Goal: Task Accomplishment & Management: Complete application form

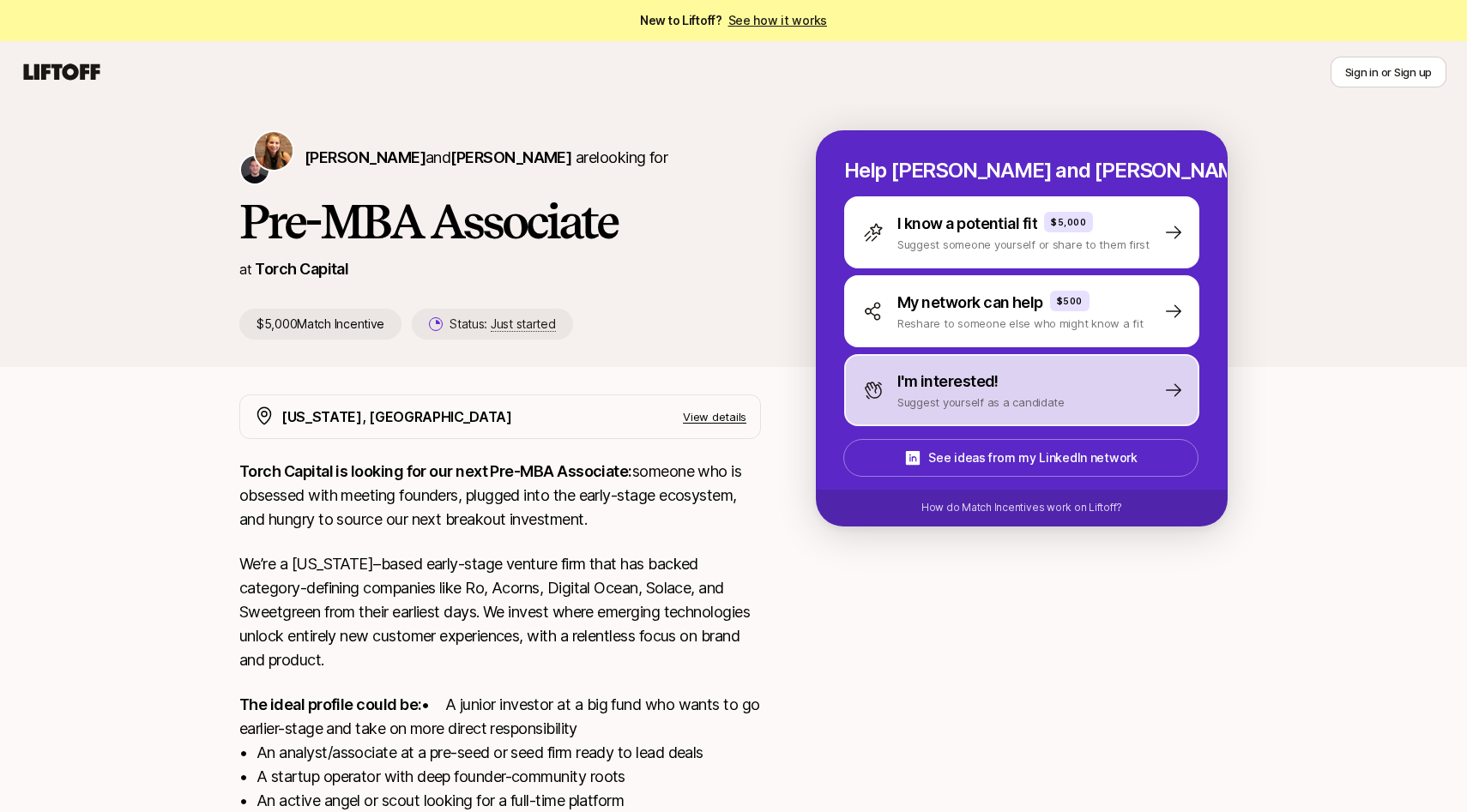
click at [880, 387] on icon at bounding box center [873, 390] width 17 height 17
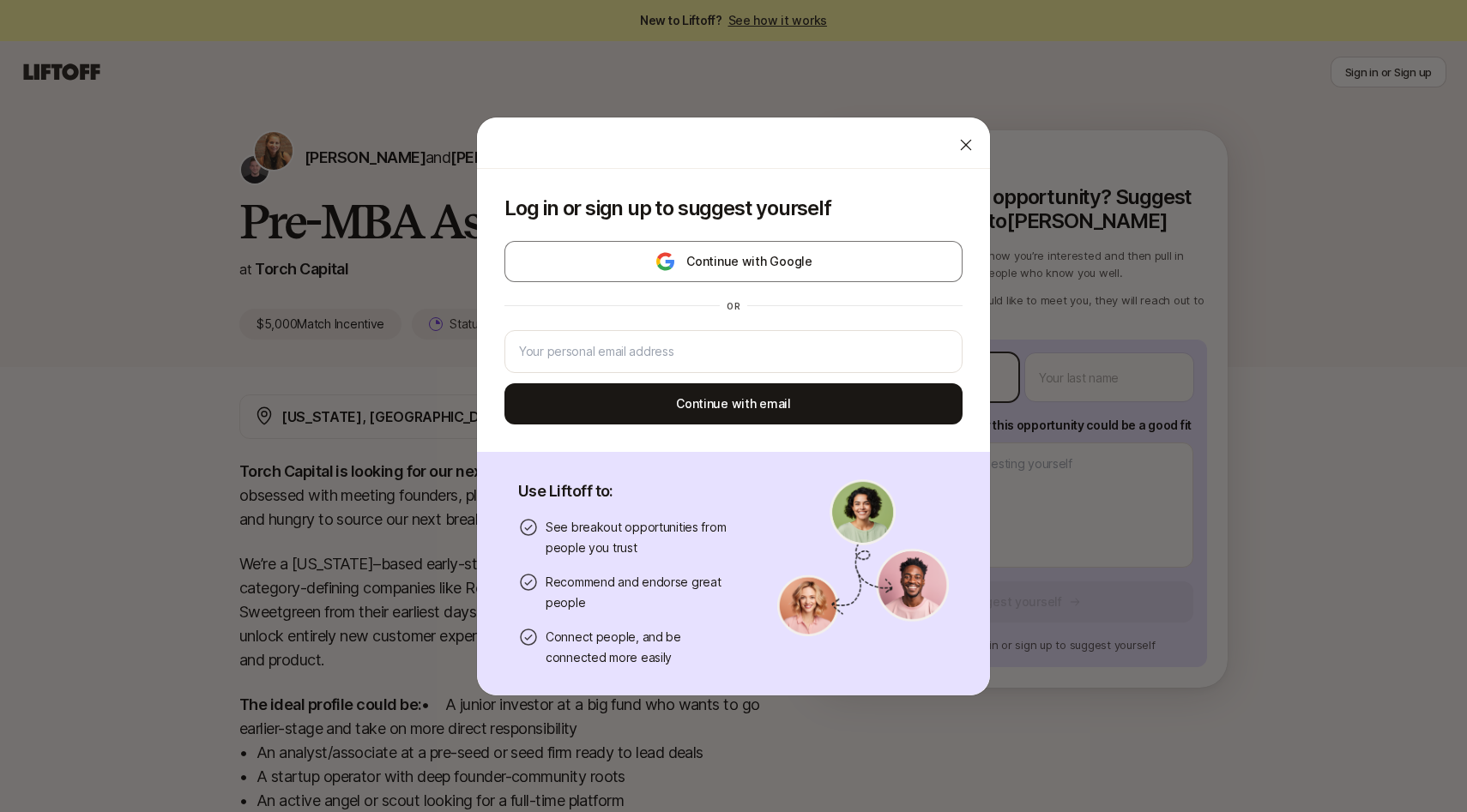
click at [911, 374] on body "New to Liftoff? See how it works Sign in or Sign up Sign in or Sign up [PERSON_…" at bounding box center [734, 406] width 1467 height 812
click at [947, 136] on div at bounding box center [734, 143] width 513 height 51
click at [959, 144] on icon at bounding box center [966, 144] width 17 height 17
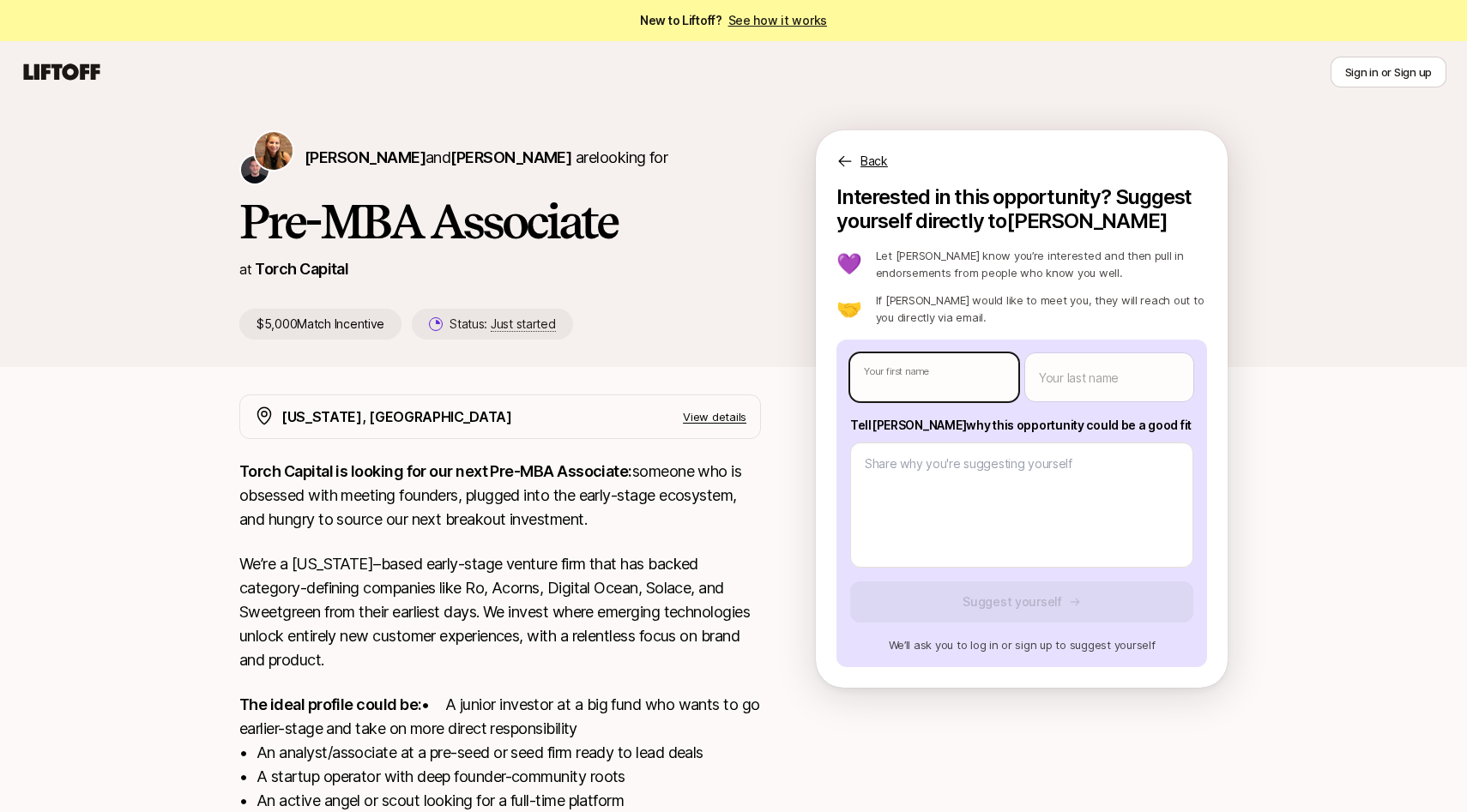
type textarea "x"
click at [945, 376] on body "New to Liftoff? See how it works Sign in or Sign up Sign in or Sign up [PERSON_…" at bounding box center [734, 406] width 1467 height 812
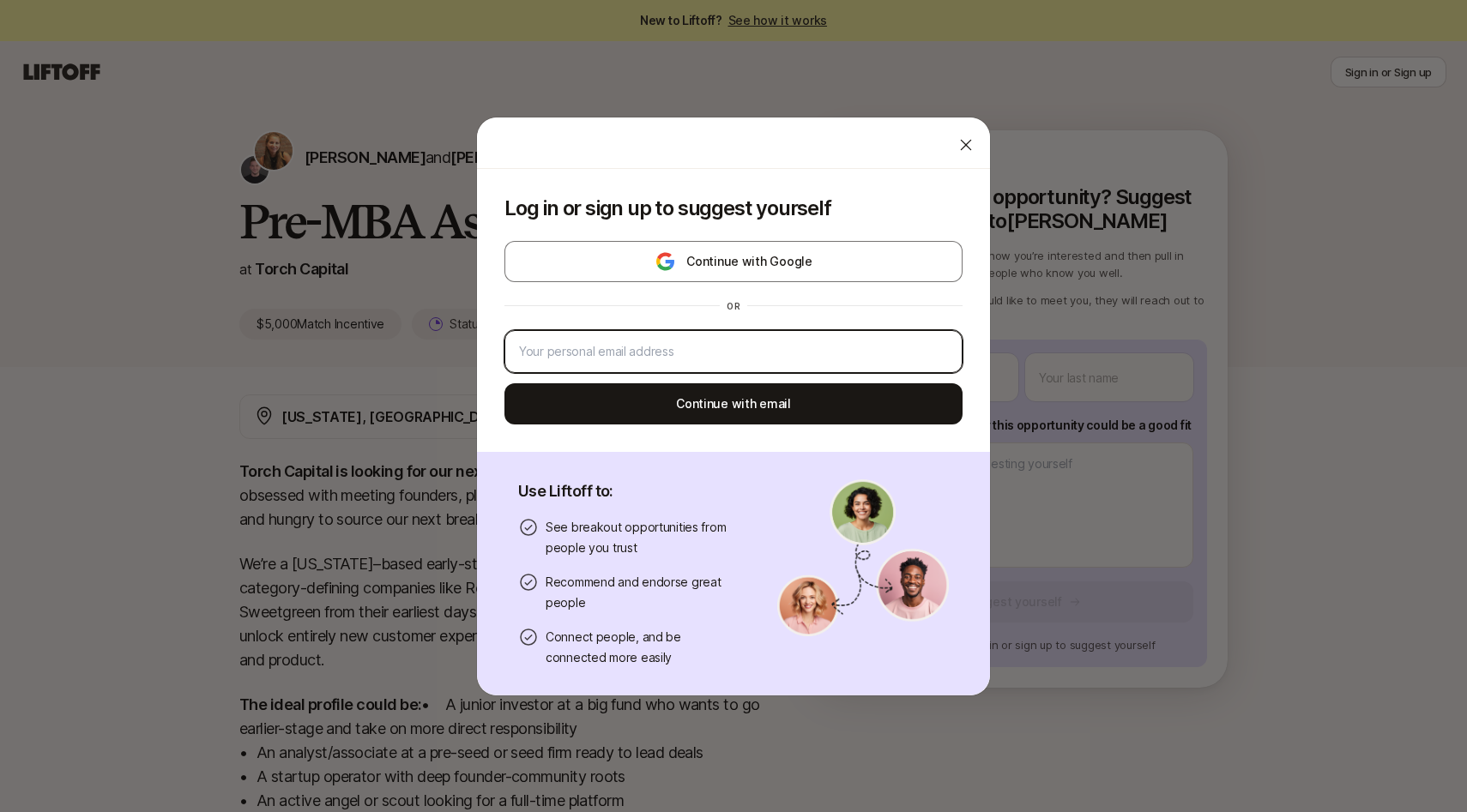
click at [737, 345] on input "email" at bounding box center [734, 352] width 429 height 21
type input "[PERSON_NAME][EMAIL_ADDRESS][DOMAIN_NAME]"
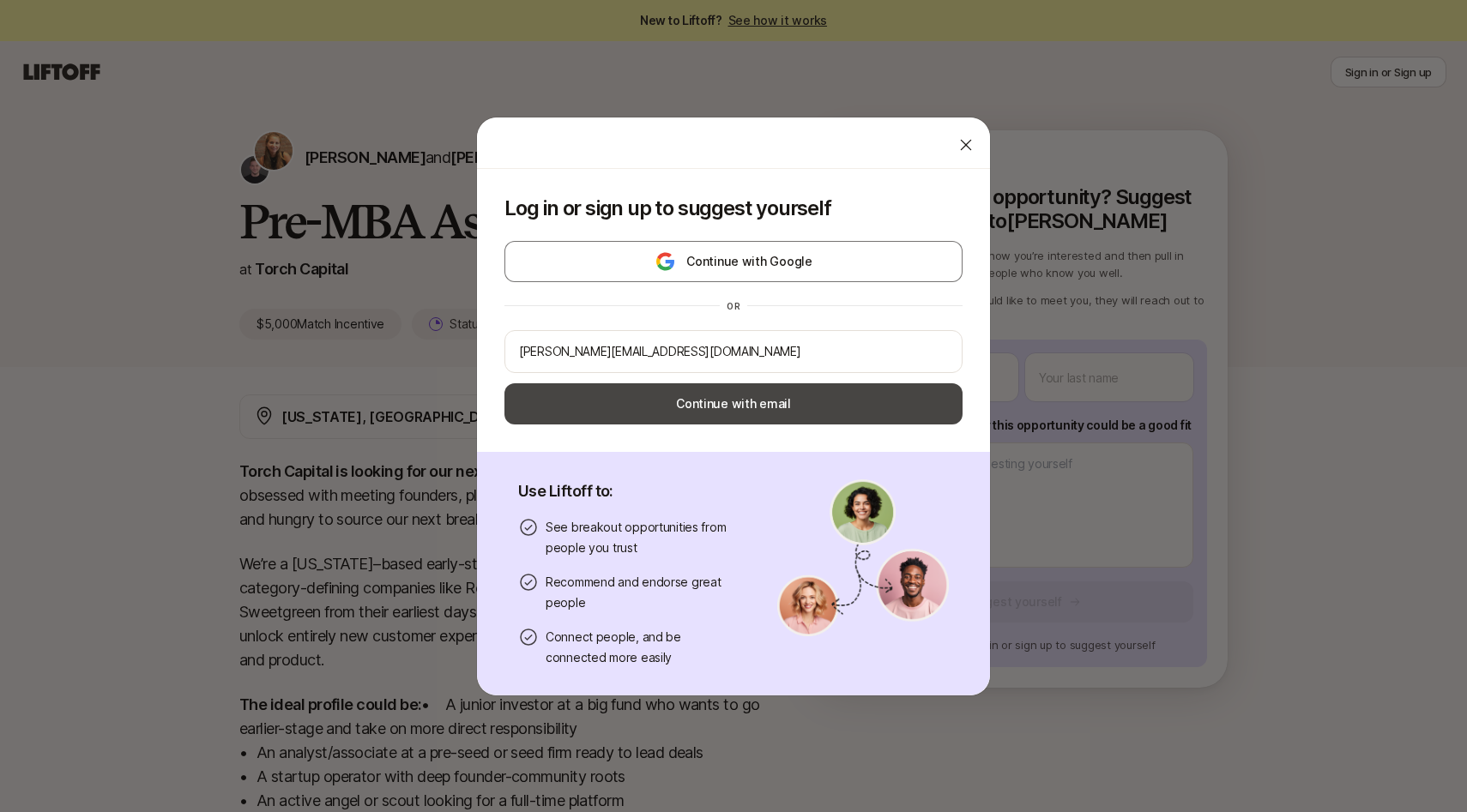
click at [718, 420] on button "Continue with email" at bounding box center [733, 404] width 458 height 41
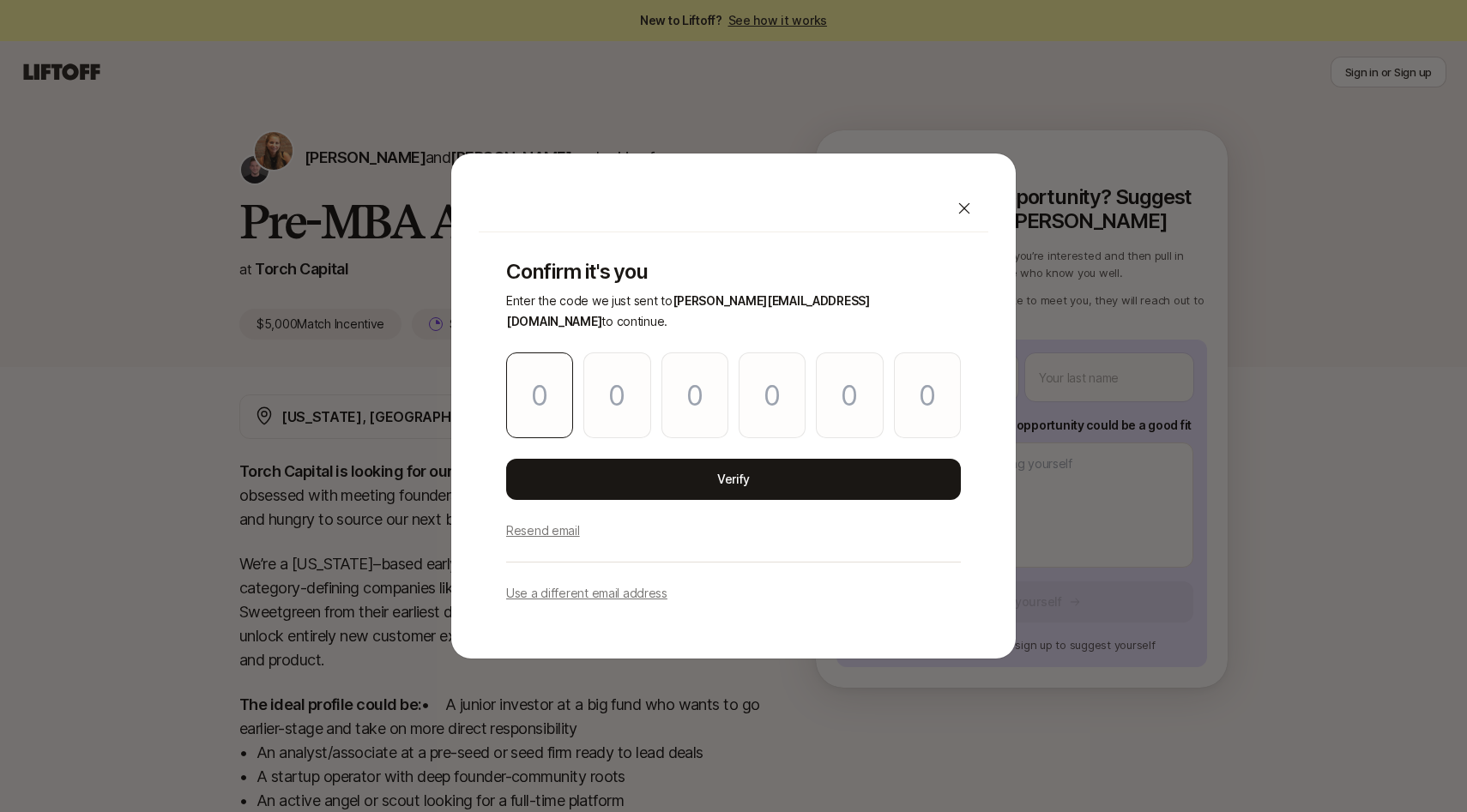
click at [549, 376] on input "Please enter OTP character 1" at bounding box center [539, 395] width 67 height 86
type input "9"
type input "6"
type input "1"
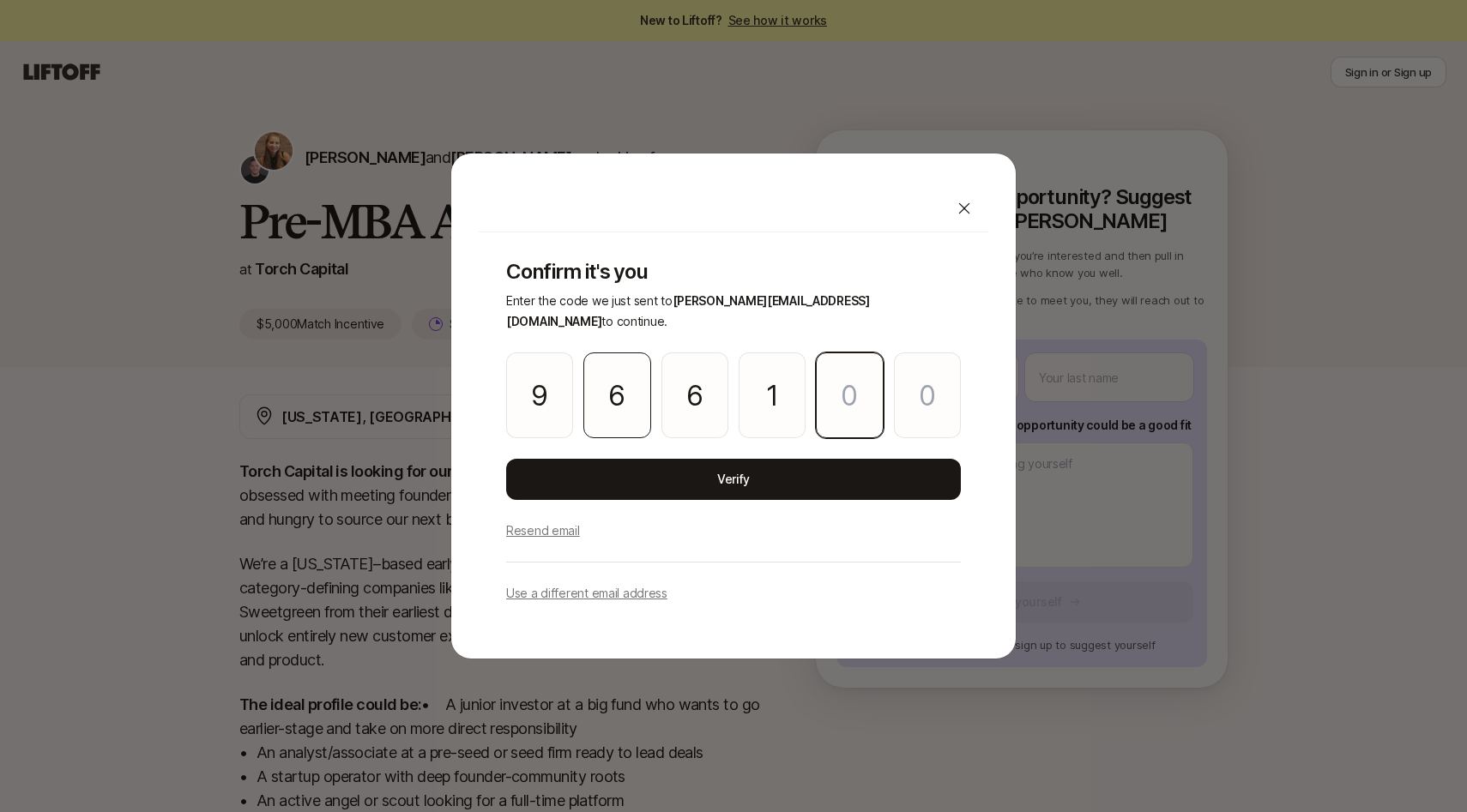
type input "2"
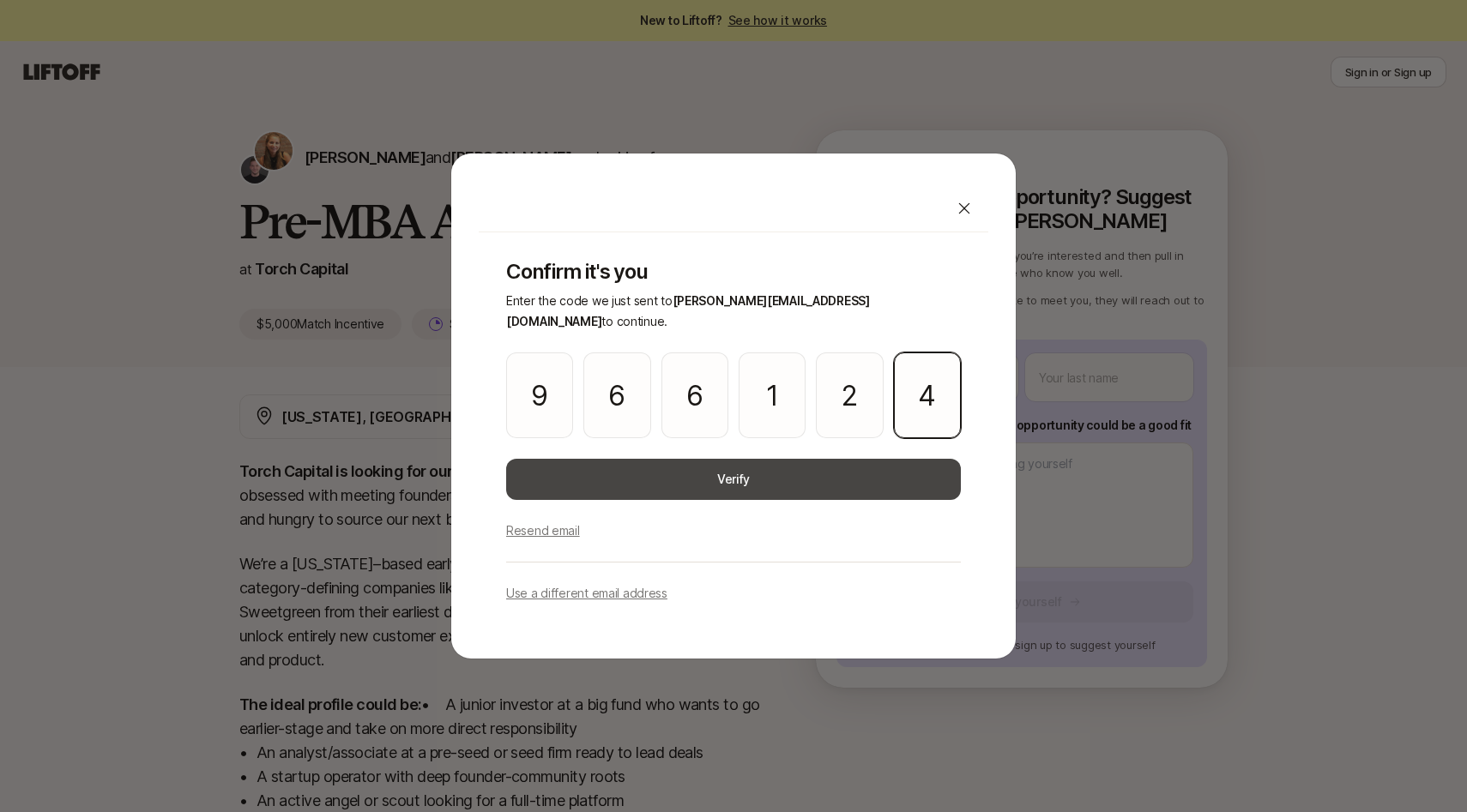
type input "4"
click at [788, 459] on button "Verify" at bounding box center [734, 479] width 455 height 41
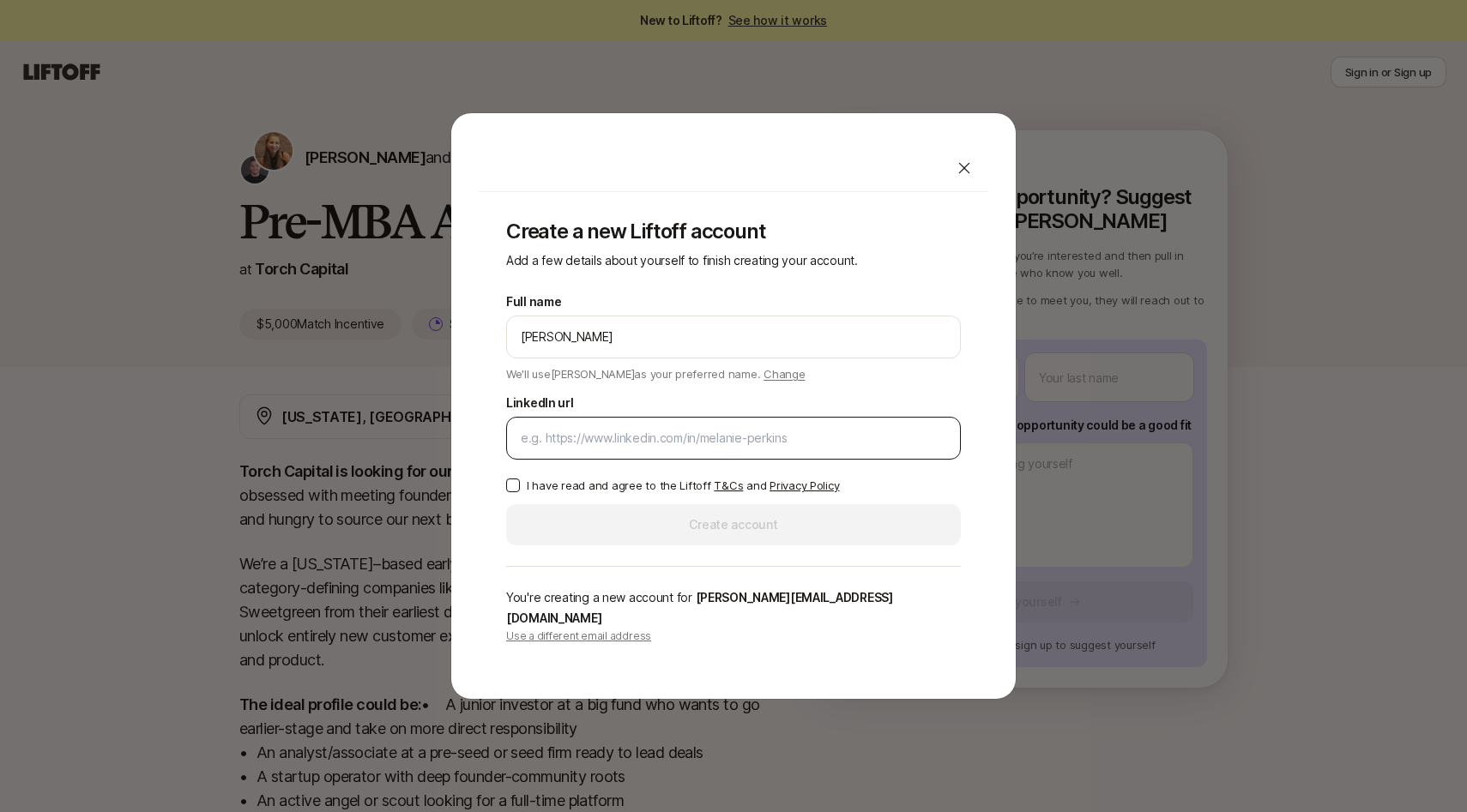
type input "[PERSON_NAME]"
click at [769, 459] on div at bounding box center [734, 438] width 455 height 43
click at [627, 438] on div at bounding box center [734, 438] width 455 height 43
click at [625, 442] on input "LinkedIn url" at bounding box center [734, 438] width 426 height 21
paste input "[URL][DOMAIN_NAME]"
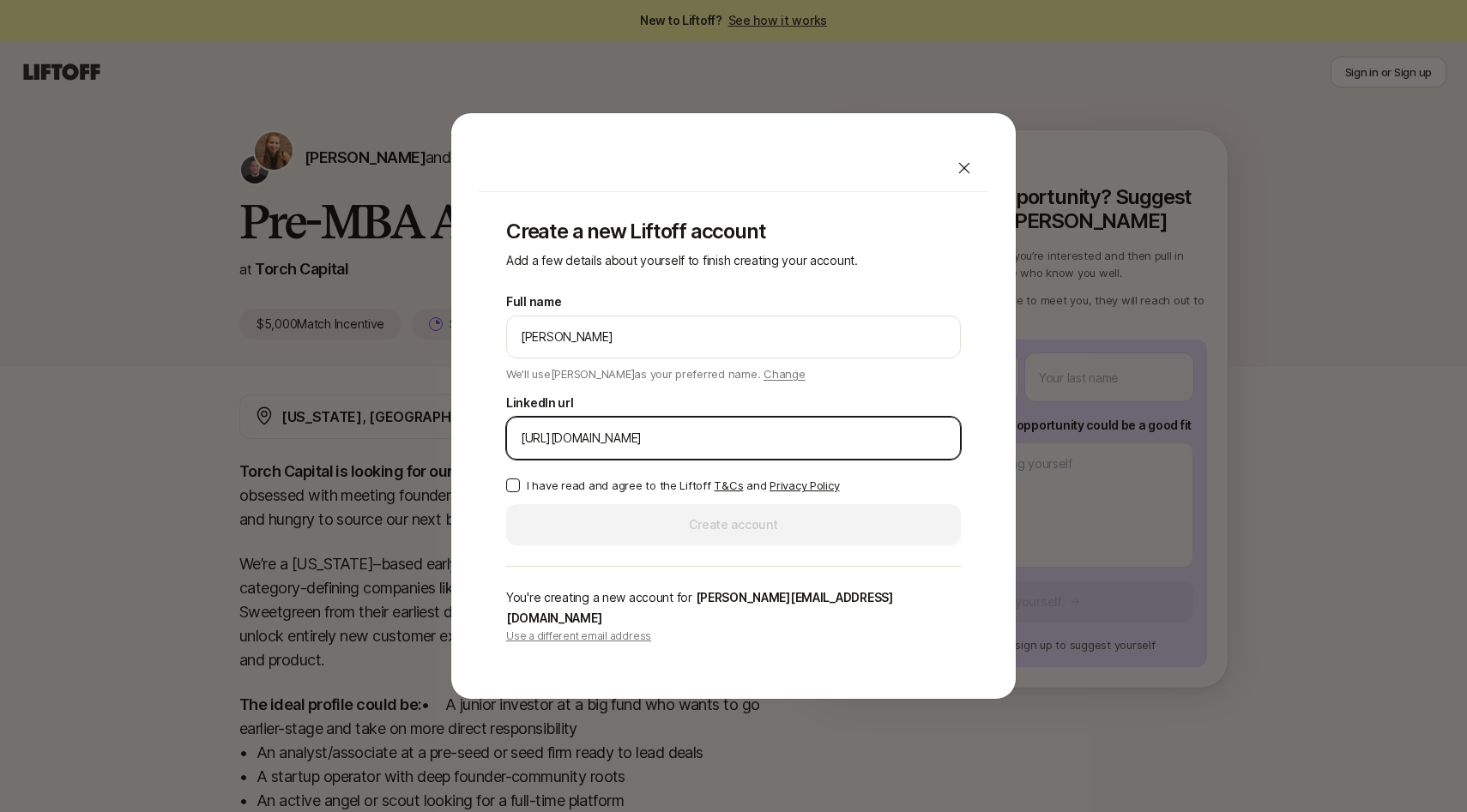
type input "[URL][DOMAIN_NAME]"
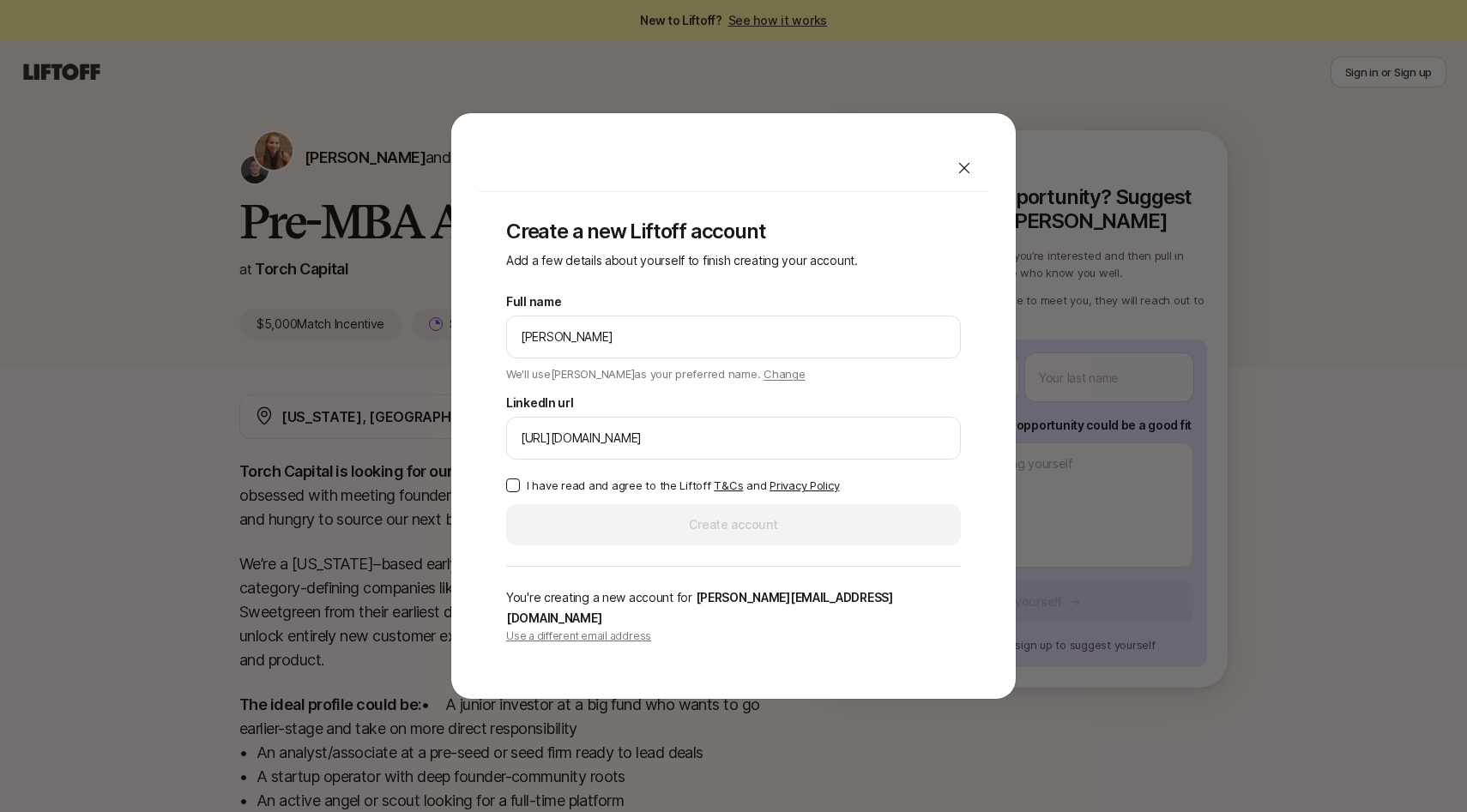
click at [514, 492] on button "I have read and agree to the Liftoff T&Cs and Privacy Policy" at bounding box center [512, 485] width 14 height 14
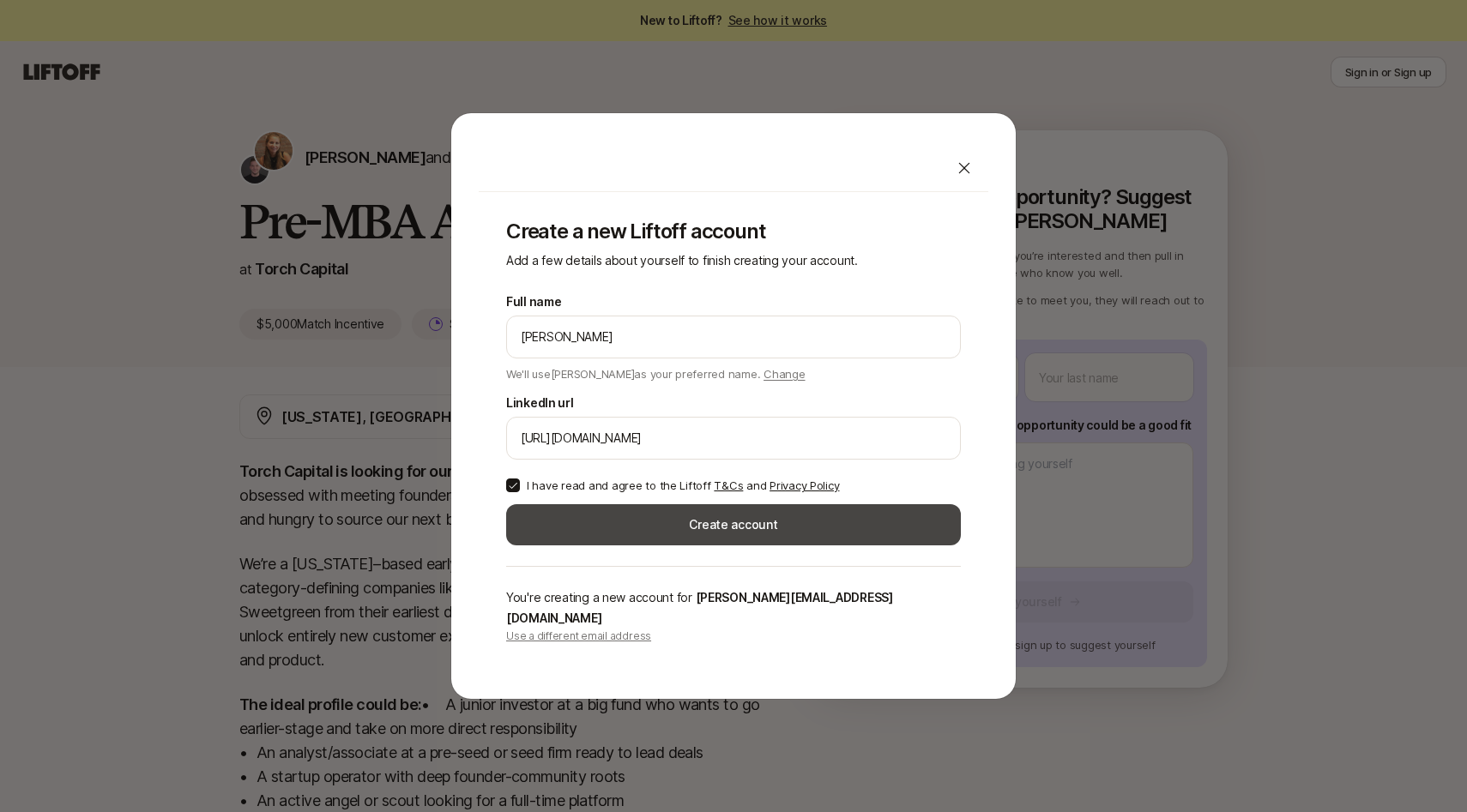
click at [592, 528] on button "Create account" at bounding box center [734, 524] width 455 height 41
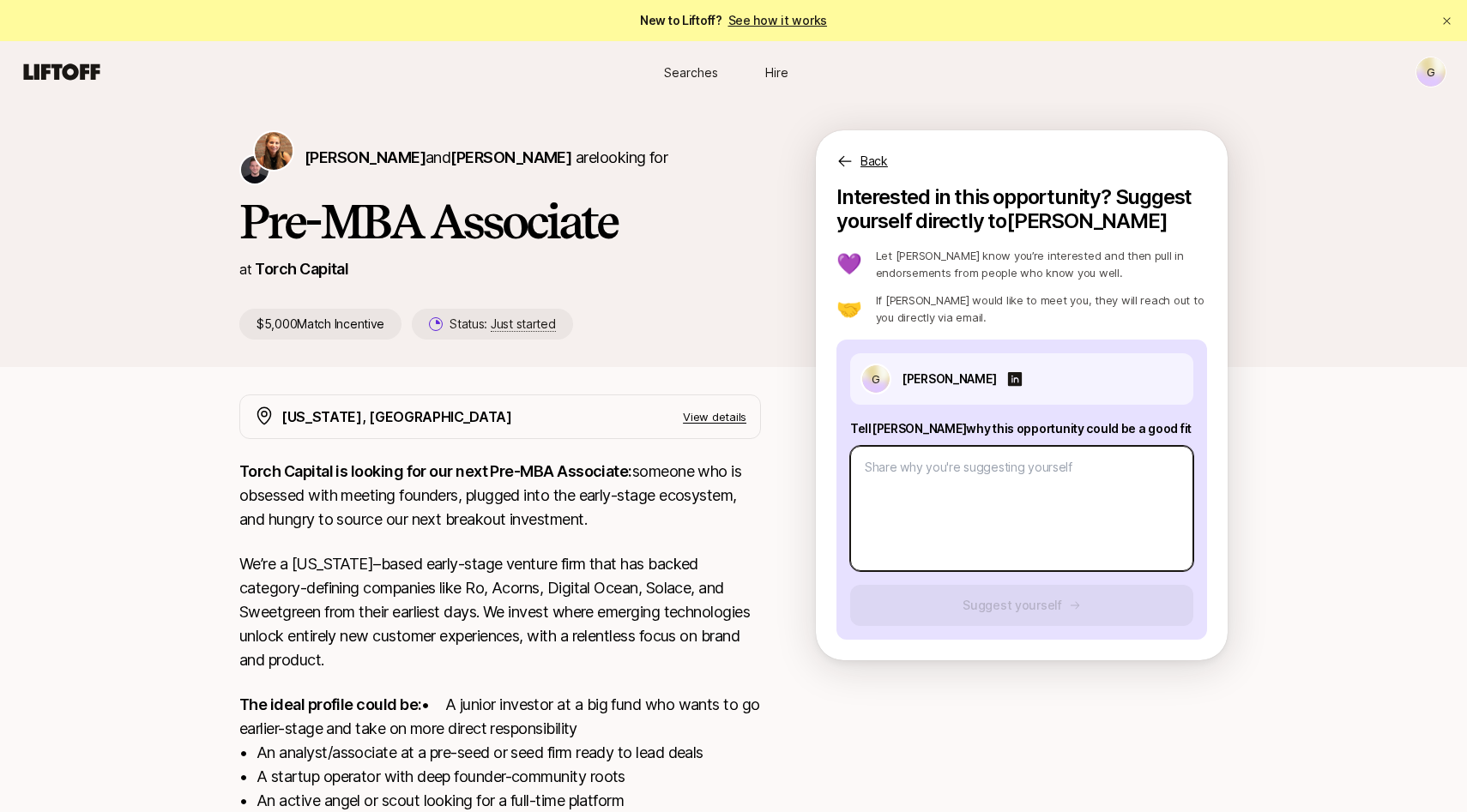
click at [900, 465] on textarea at bounding box center [1022, 508] width 343 height 125
type textarea "x"
type textarea "H"
type textarea "x"
type textarea "He"
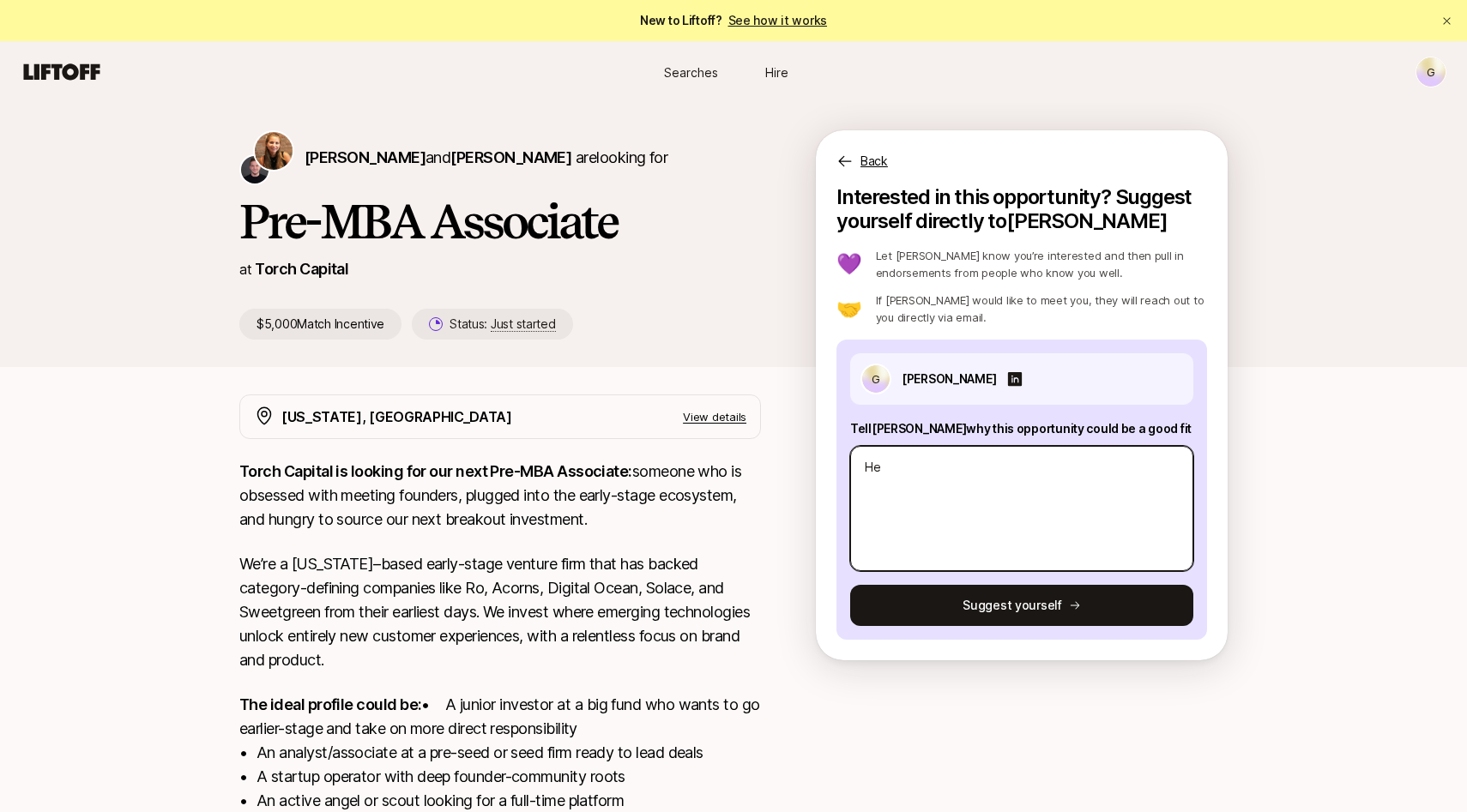
type textarea "x"
type textarea "Hek"
type textarea "x"
type textarea "He"
type textarea "x"
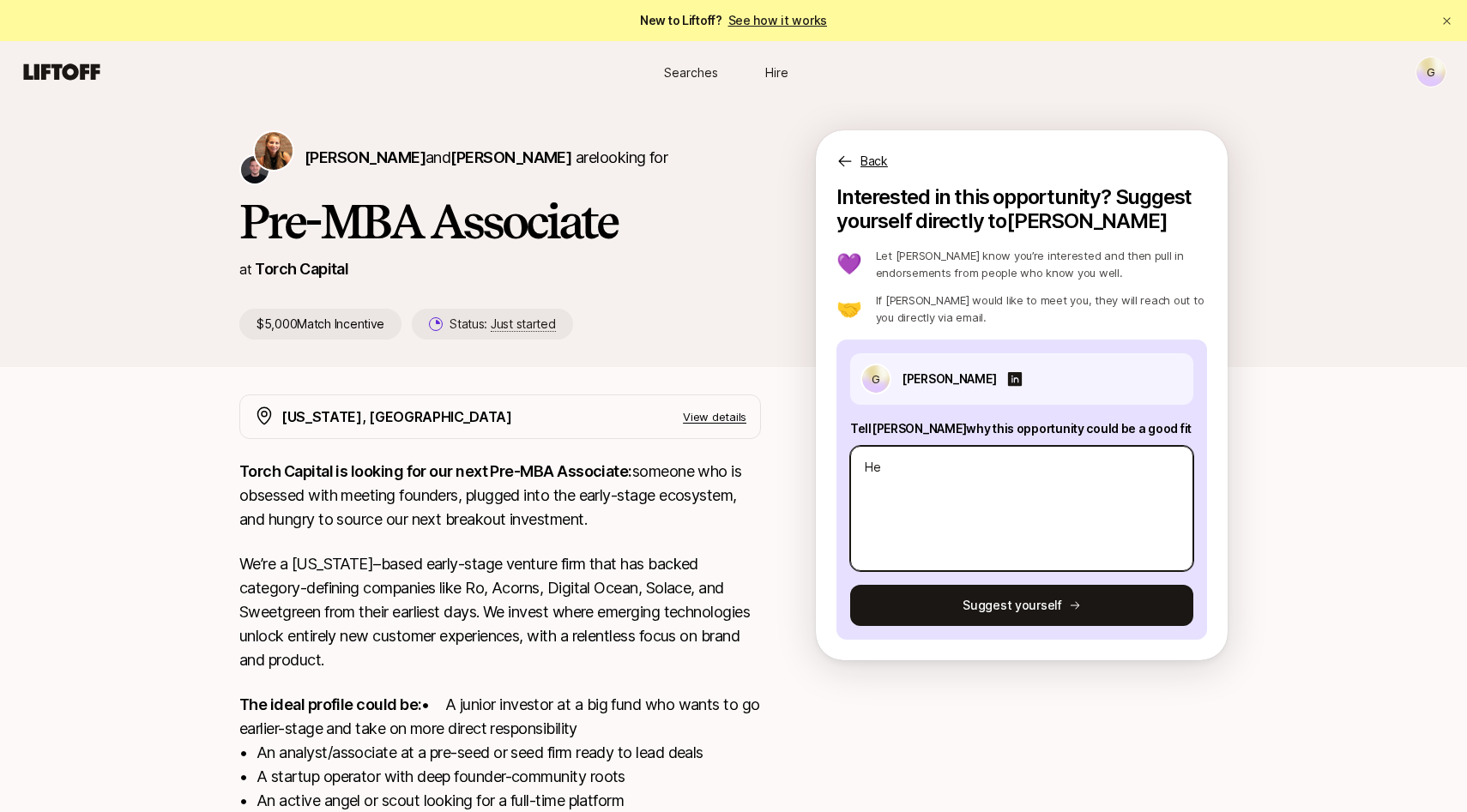
type textarea "Hel"
type textarea "x"
type textarea "Hell"
type textarea "x"
type textarea "Hello"
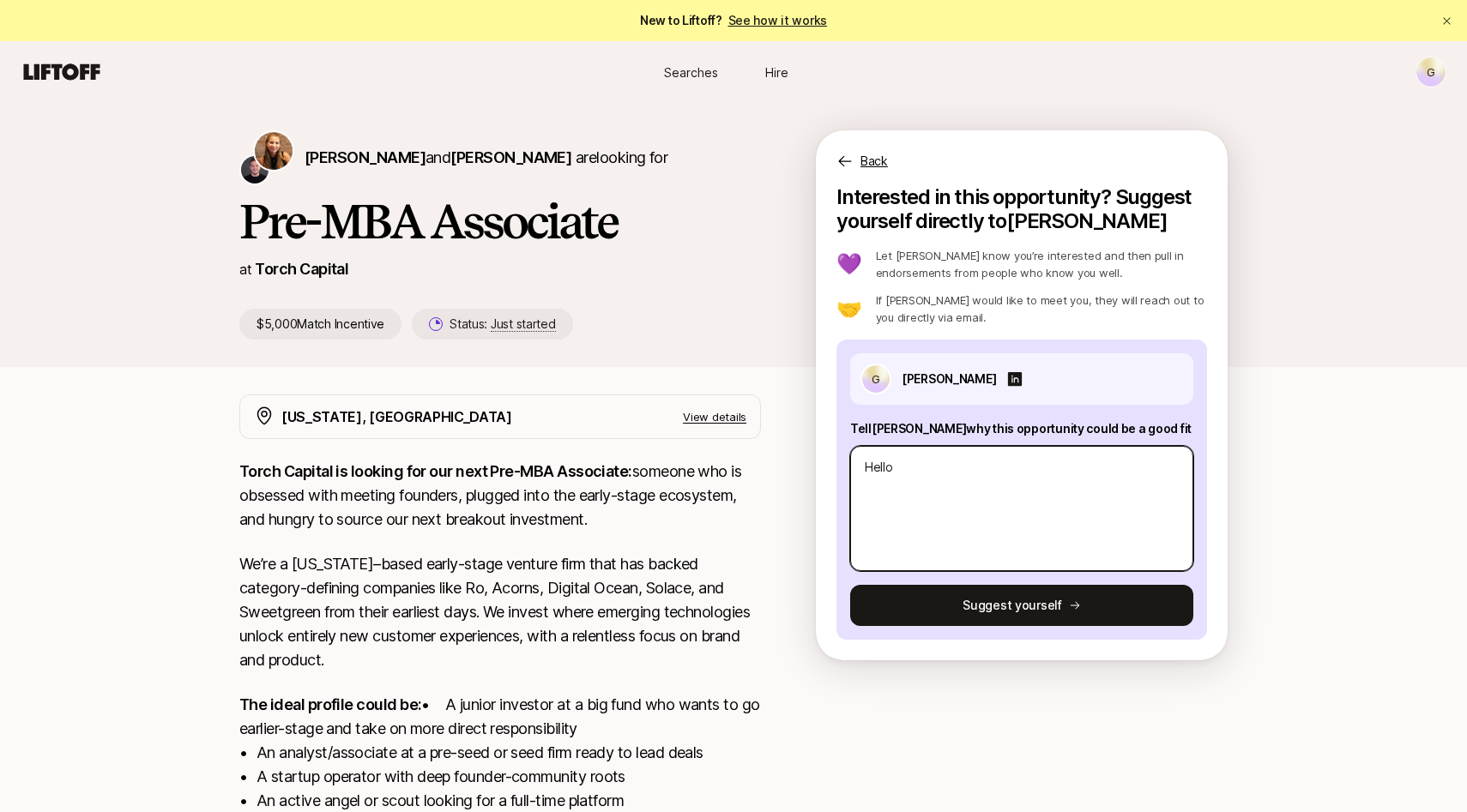
type textarea "x"
type textarea "Hello,"
type textarea "x"
type textarea "Hello,"
type textarea "x"
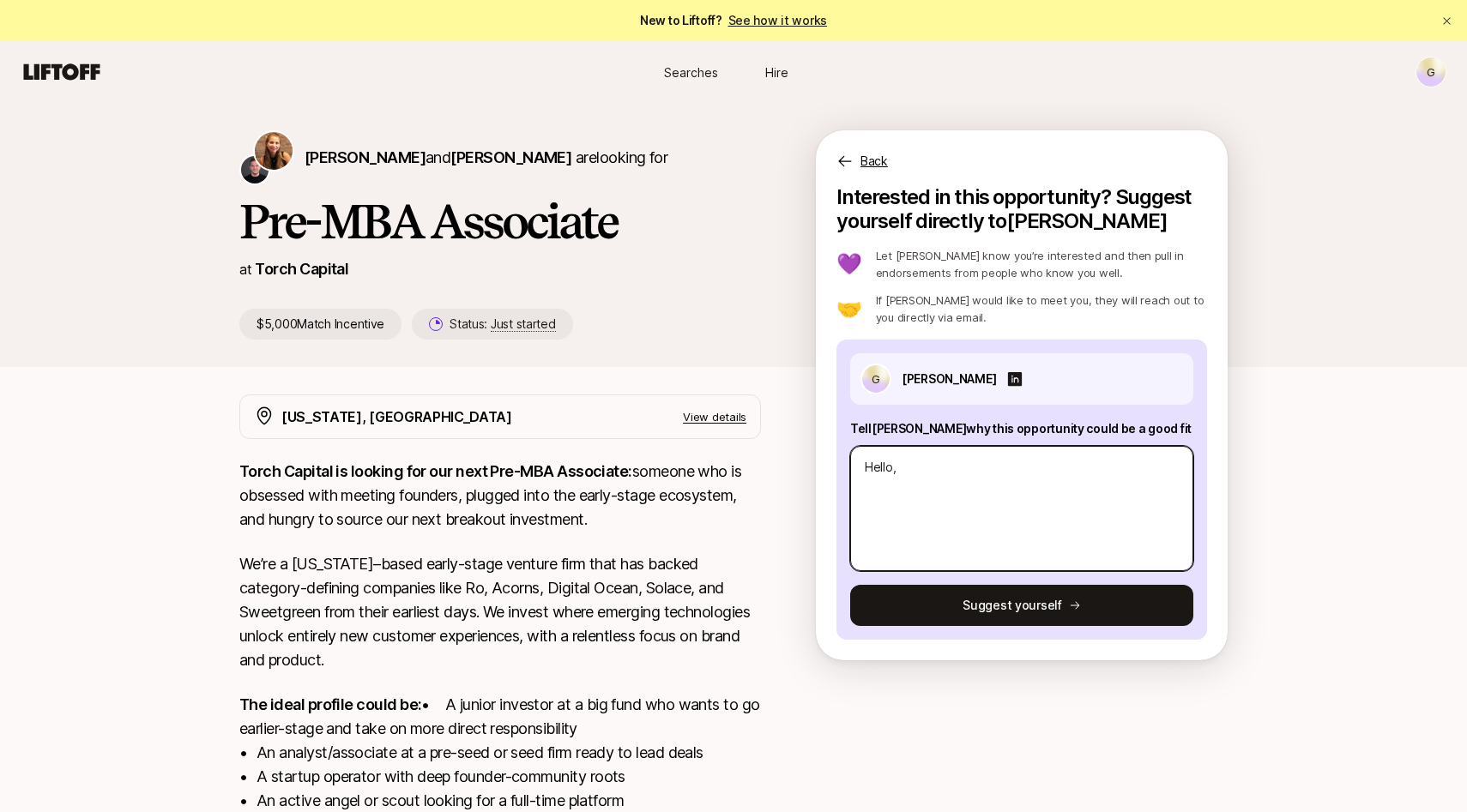
type textarea "Hello,"
type textarea "x"
type textarea "Hello,"
type textarea "x"
type textarea "Hello, I"
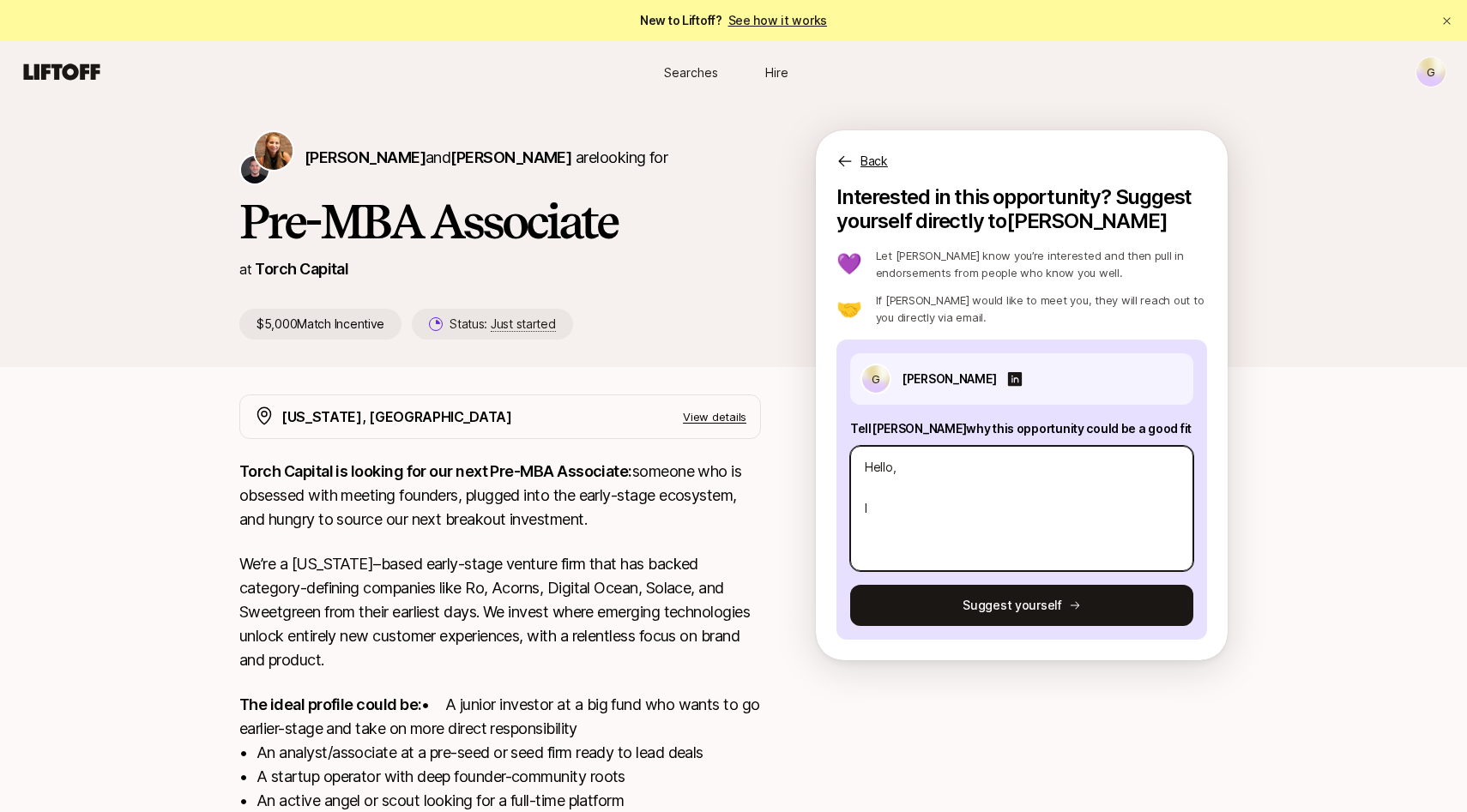
type textarea "x"
type textarea "Hello, I"
type textarea "x"
type textarea "Hello, I m"
type textarea "x"
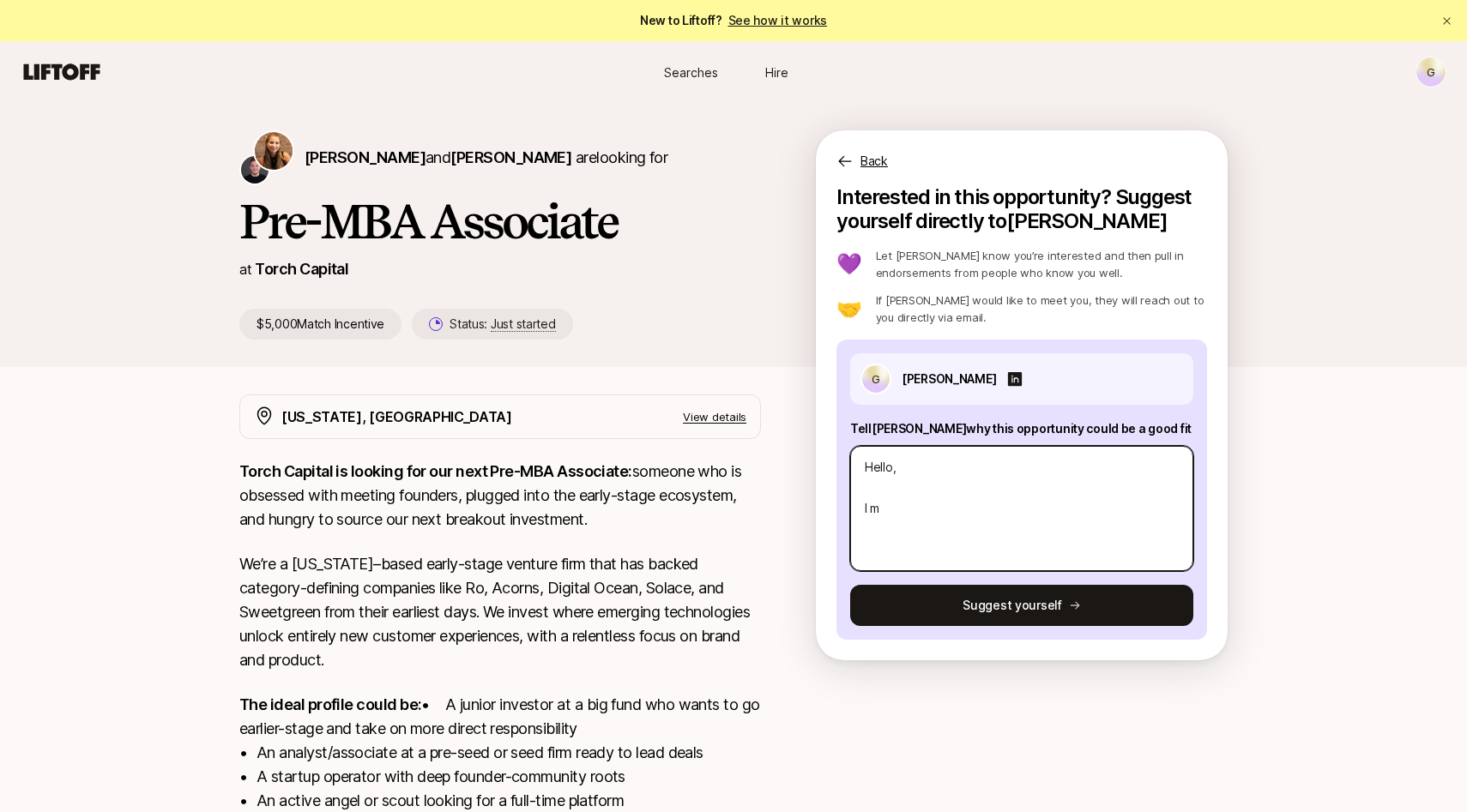
type textarea "Hello, I"
type textarea "x"
type textarea "Hello, I"
type textarea "x"
type textarea "Hello,"
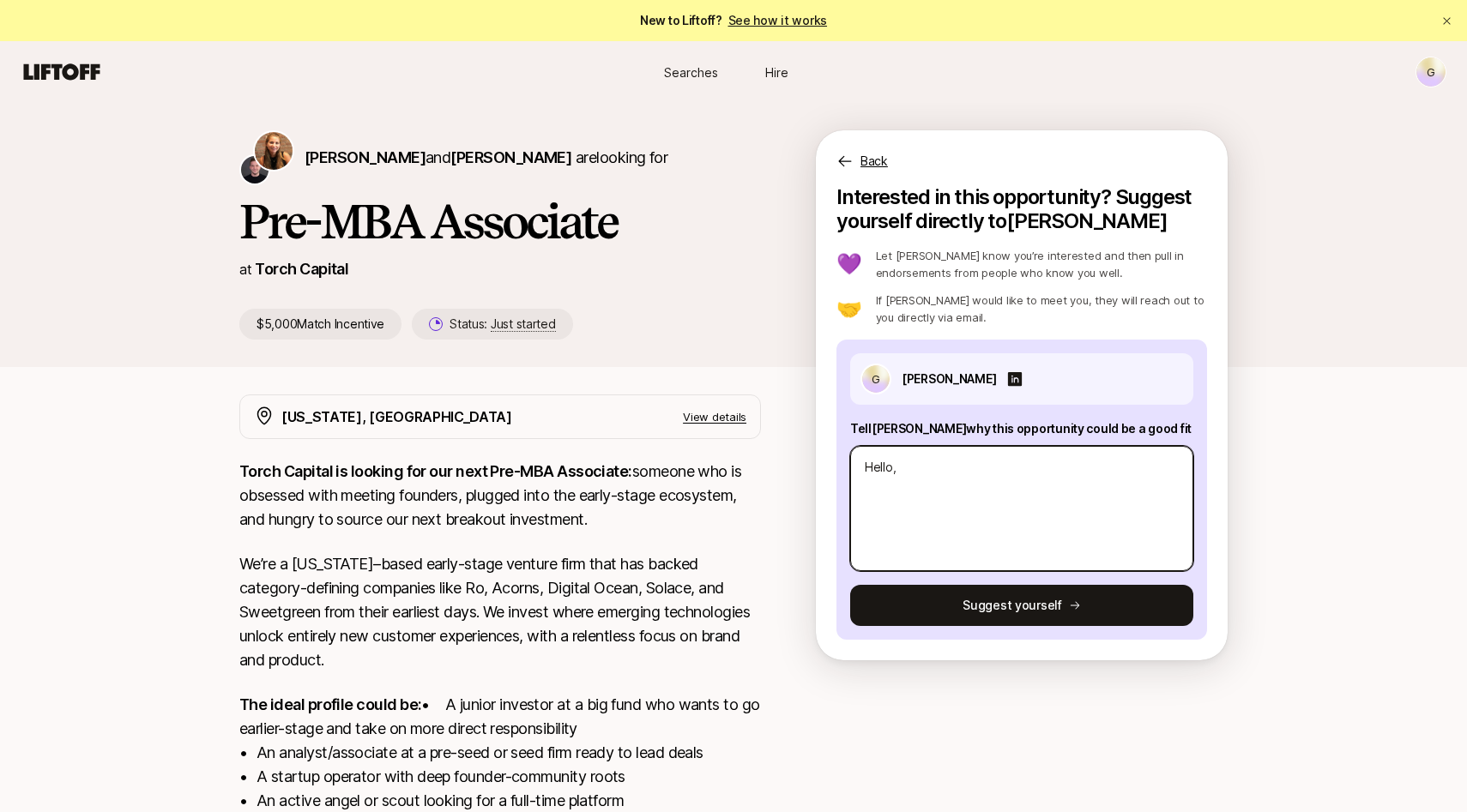
type textarea "x"
type textarea "Hello,"
type textarea "x"
type textarea "Hello,"
type textarea "x"
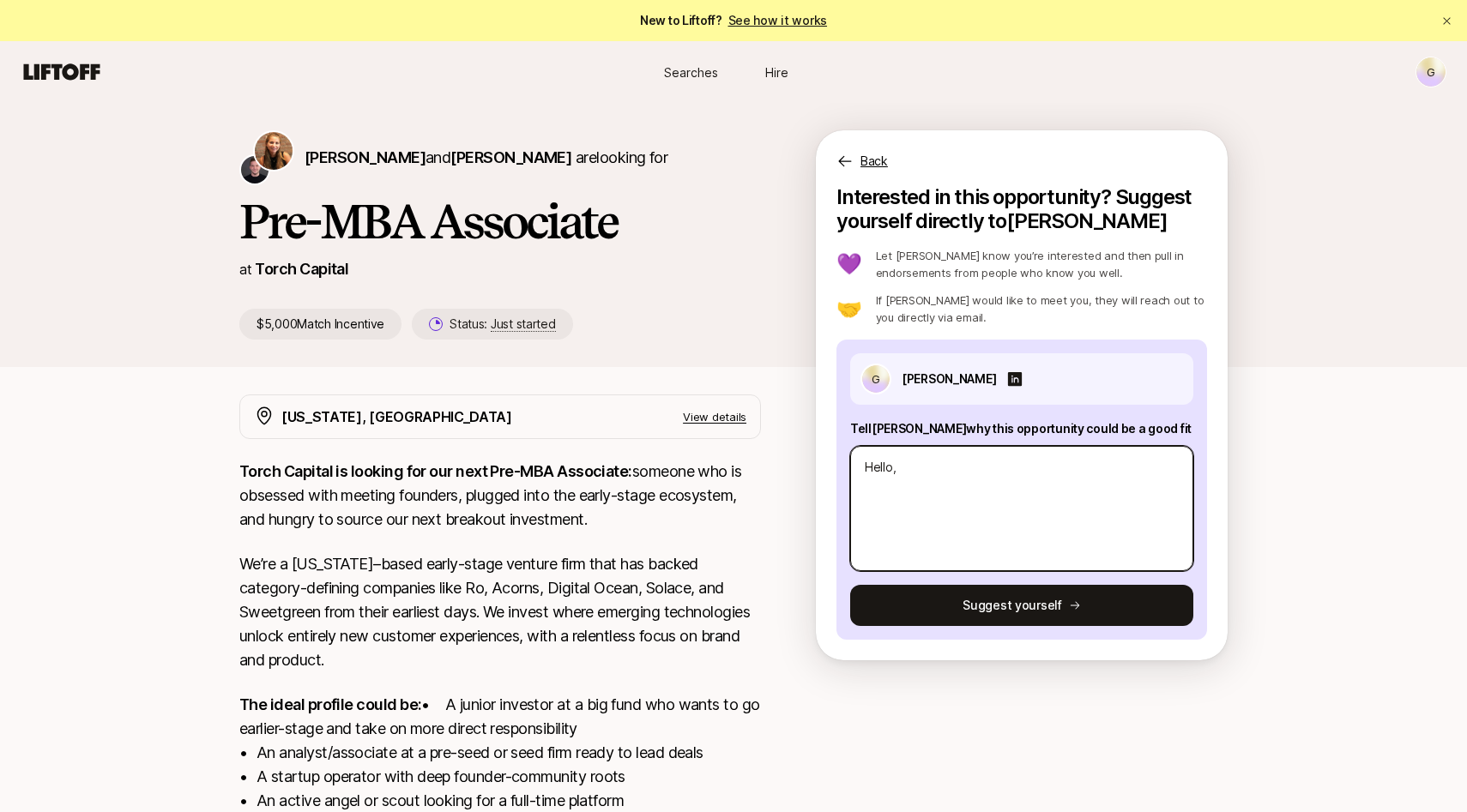
type textarea "Hello,"
type textarea "x"
type textarea "Hello,"
type textarea "x"
type textarea "Hello, I"
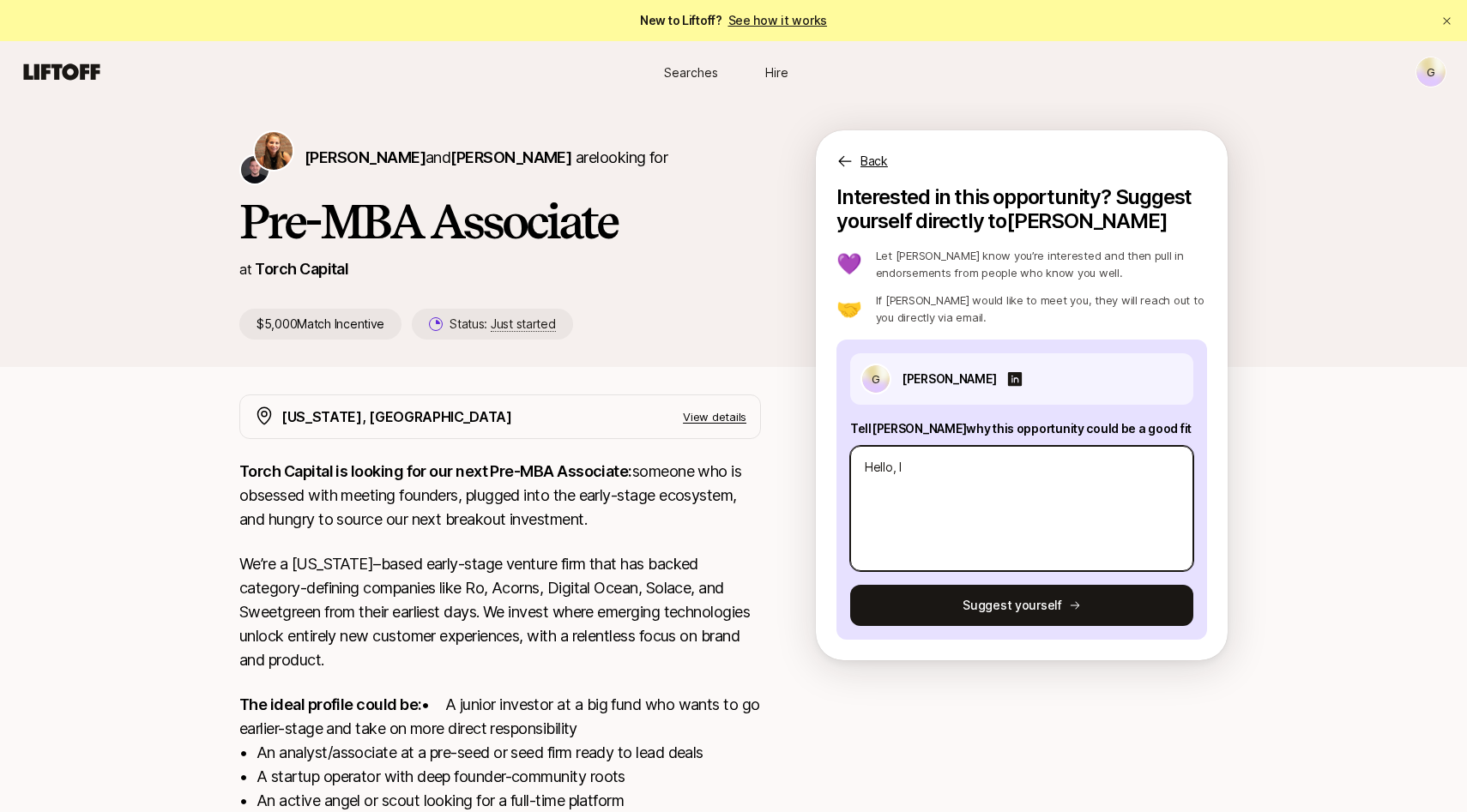
type textarea "x"
type textarea "Hello, I"
type textarea "x"
type textarea "Hello, I am"
type textarea "x"
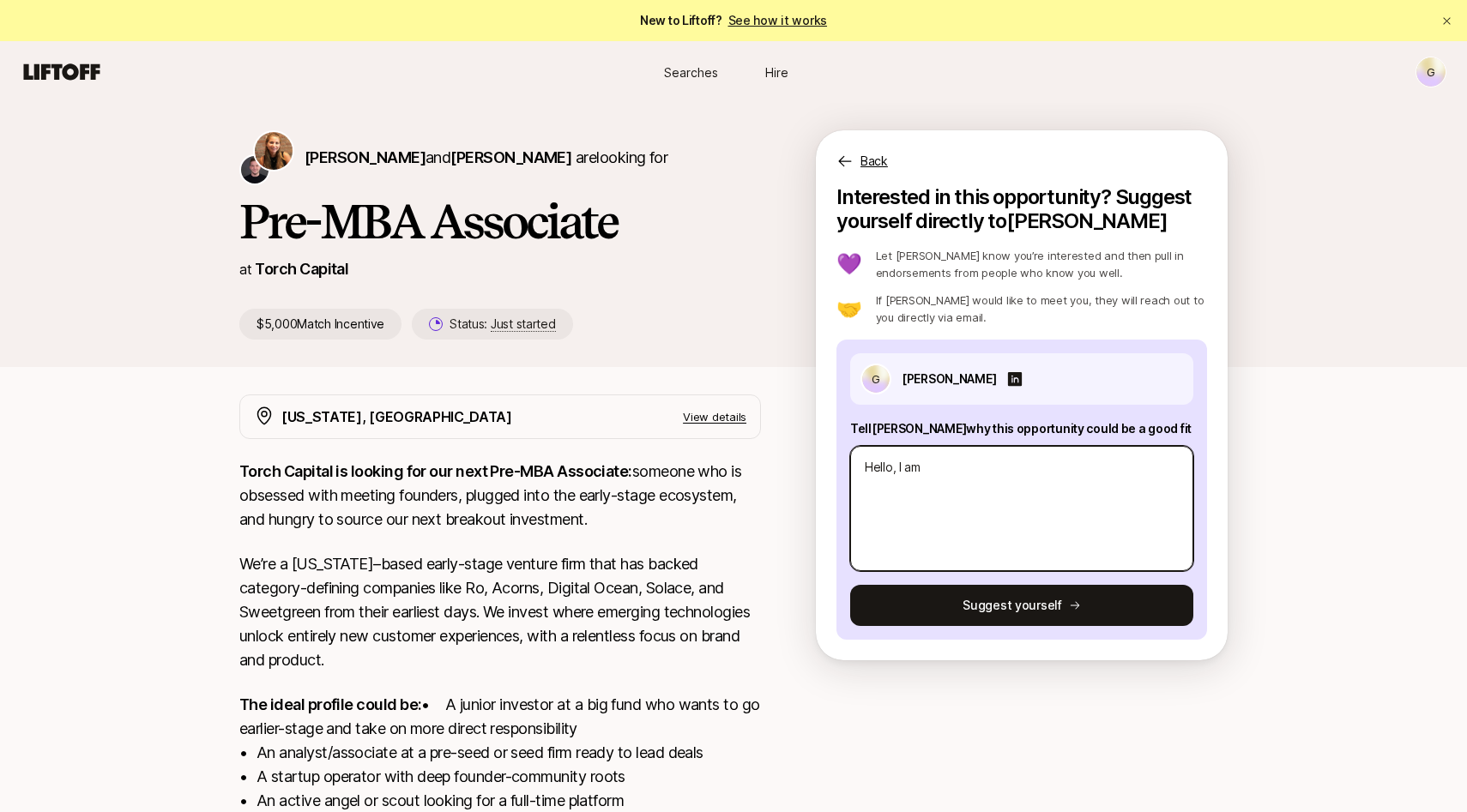
type textarea "Hello, I amn"
type textarea "x"
type textarea "Hello, I am"
type textarea "x"
type textarea "Hello, I am"
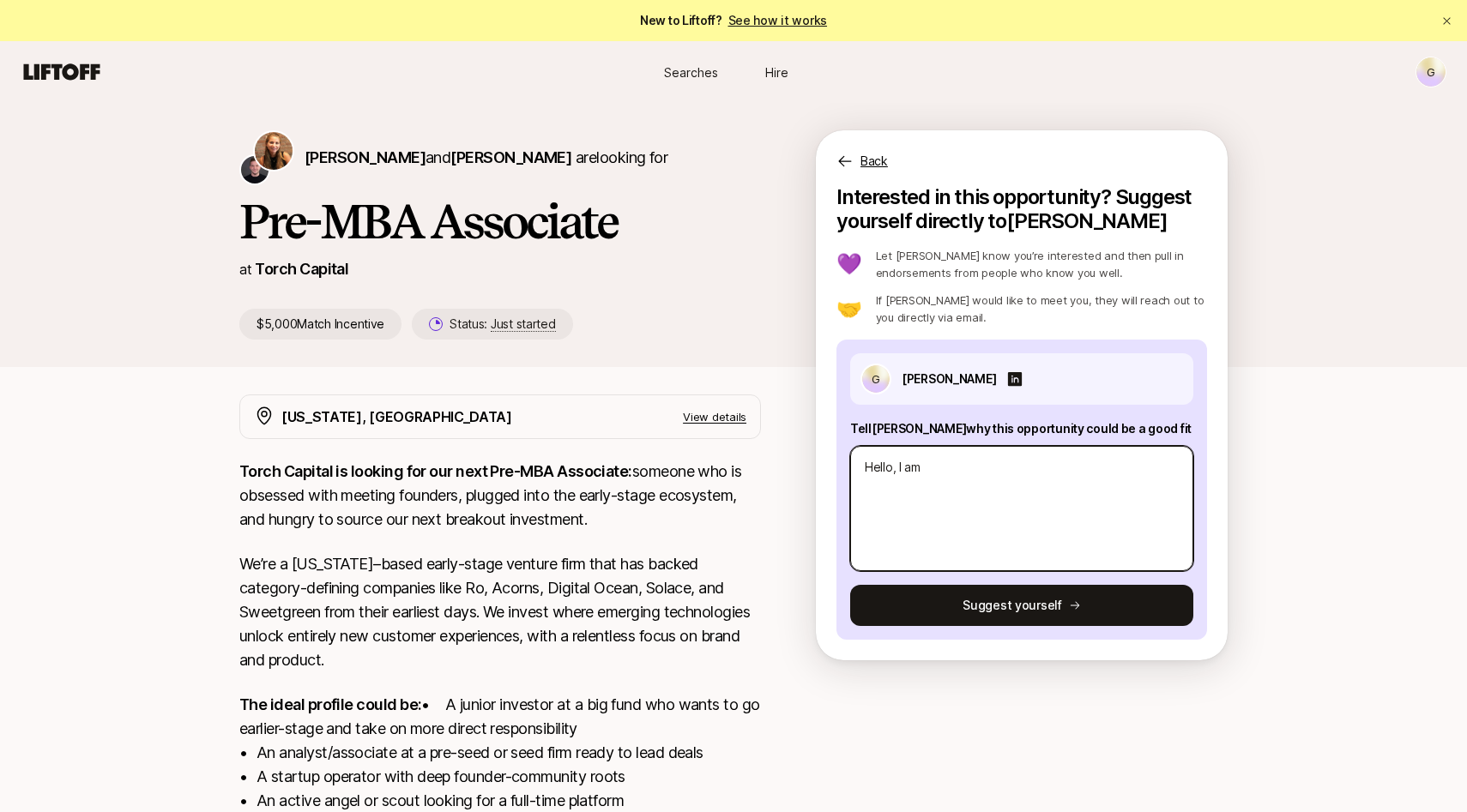
type textarea "x"
type textarea "Hello, I am a"
type textarea "x"
type textarea "Hello, I am a"
type textarea "x"
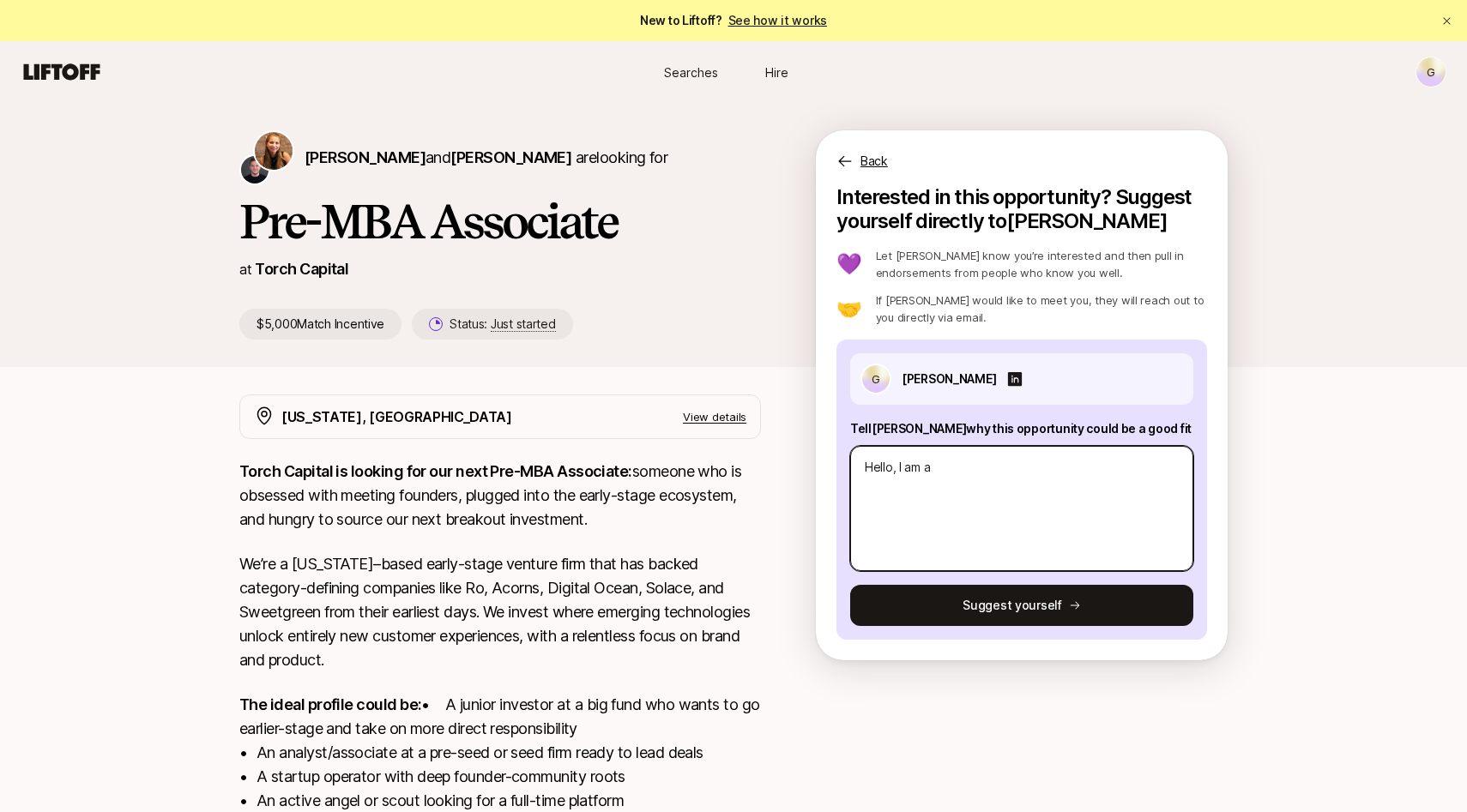
type textarea "Hello, I am a r"
type textarea "x"
type textarea "Hello, I am a re"
type textarea "x"
type textarea "Hello, I am a rec"
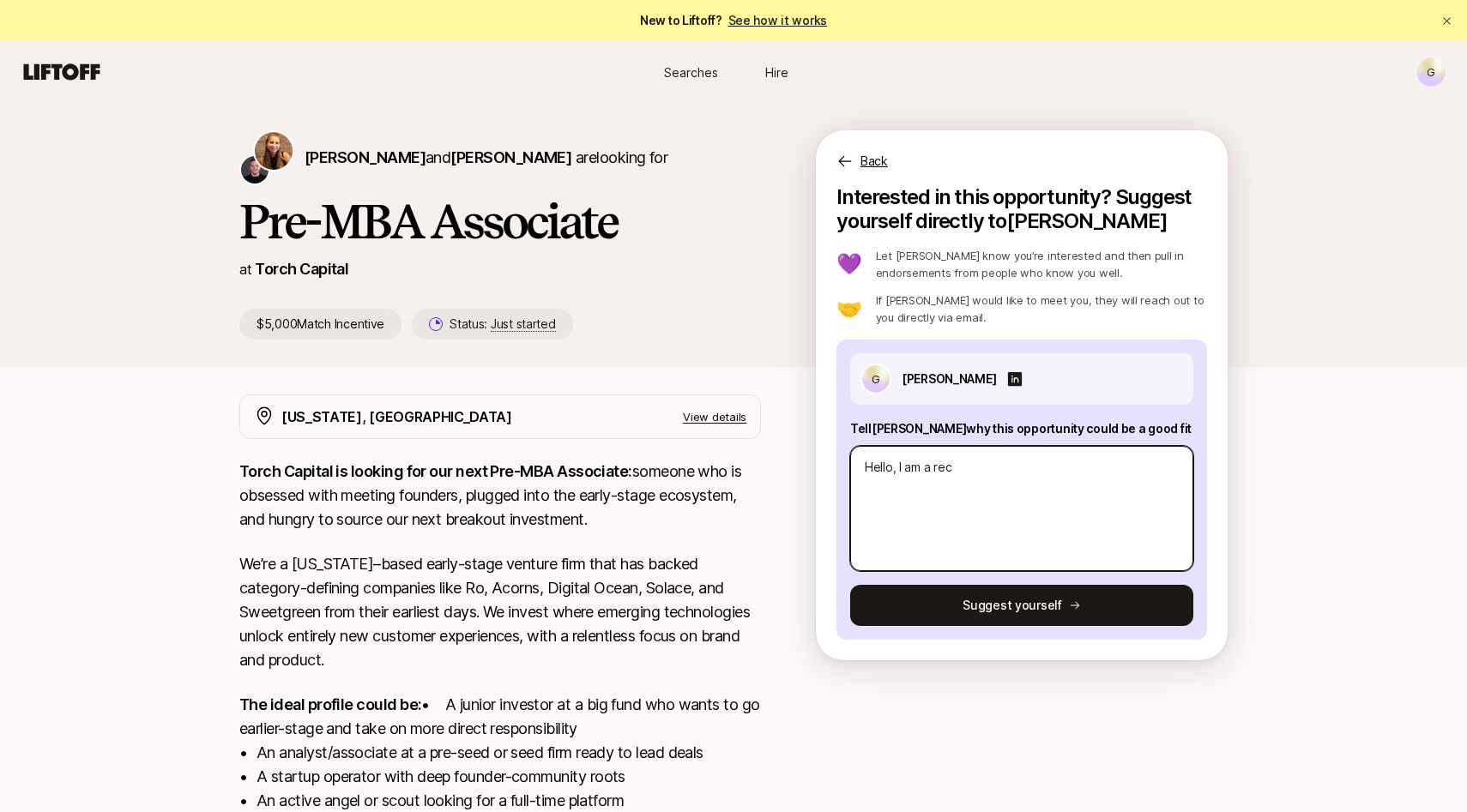
type textarea "x"
type textarea "Hello, I am a rece"
type textarea "x"
type textarea "Hello, I am a recen"
type textarea "x"
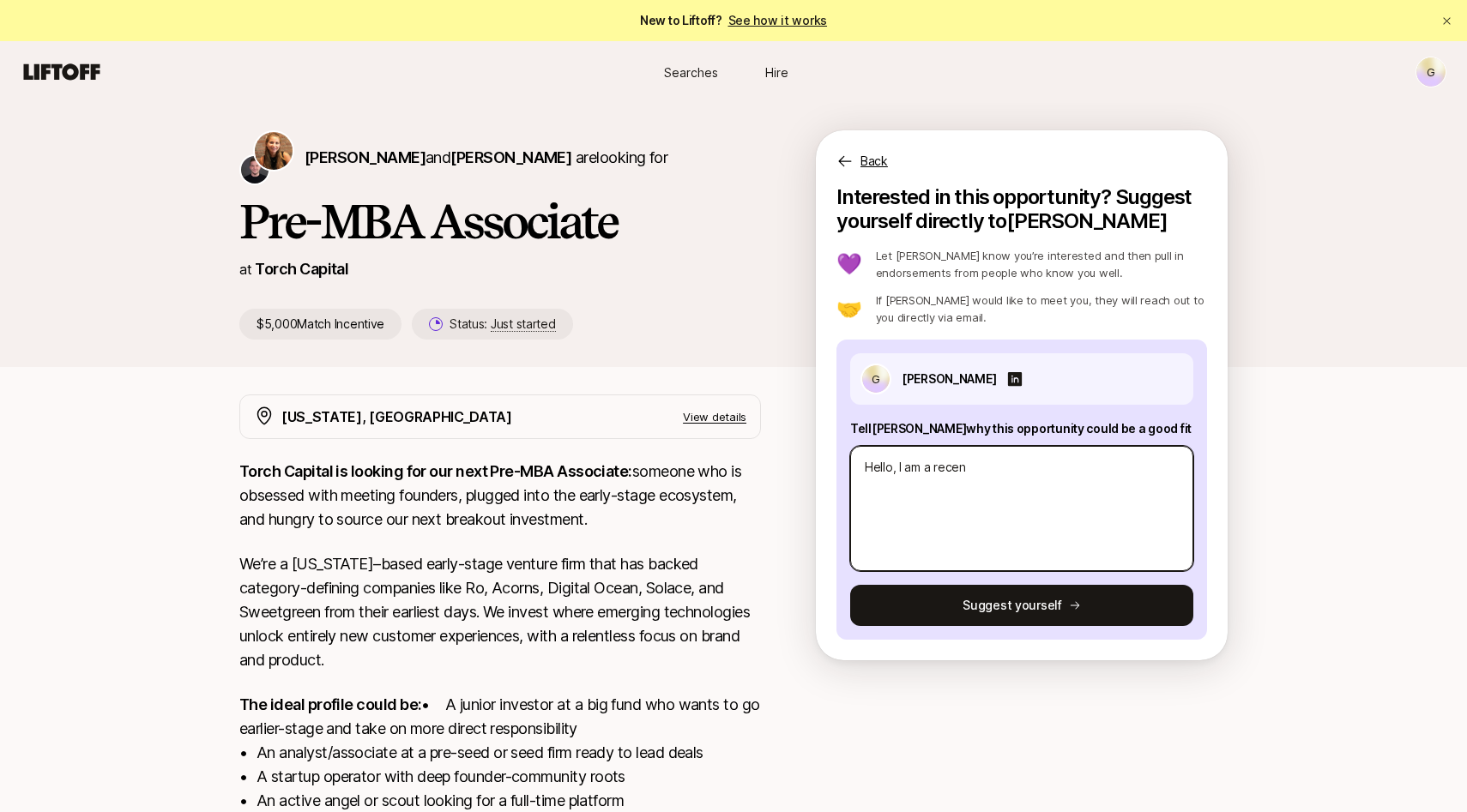
type textarea "Hello, I am a recent"
type textarea "x"
type textarea "Hello, I am a recent"
type textarea "x"
type textarea "Hello, I am a recent G"
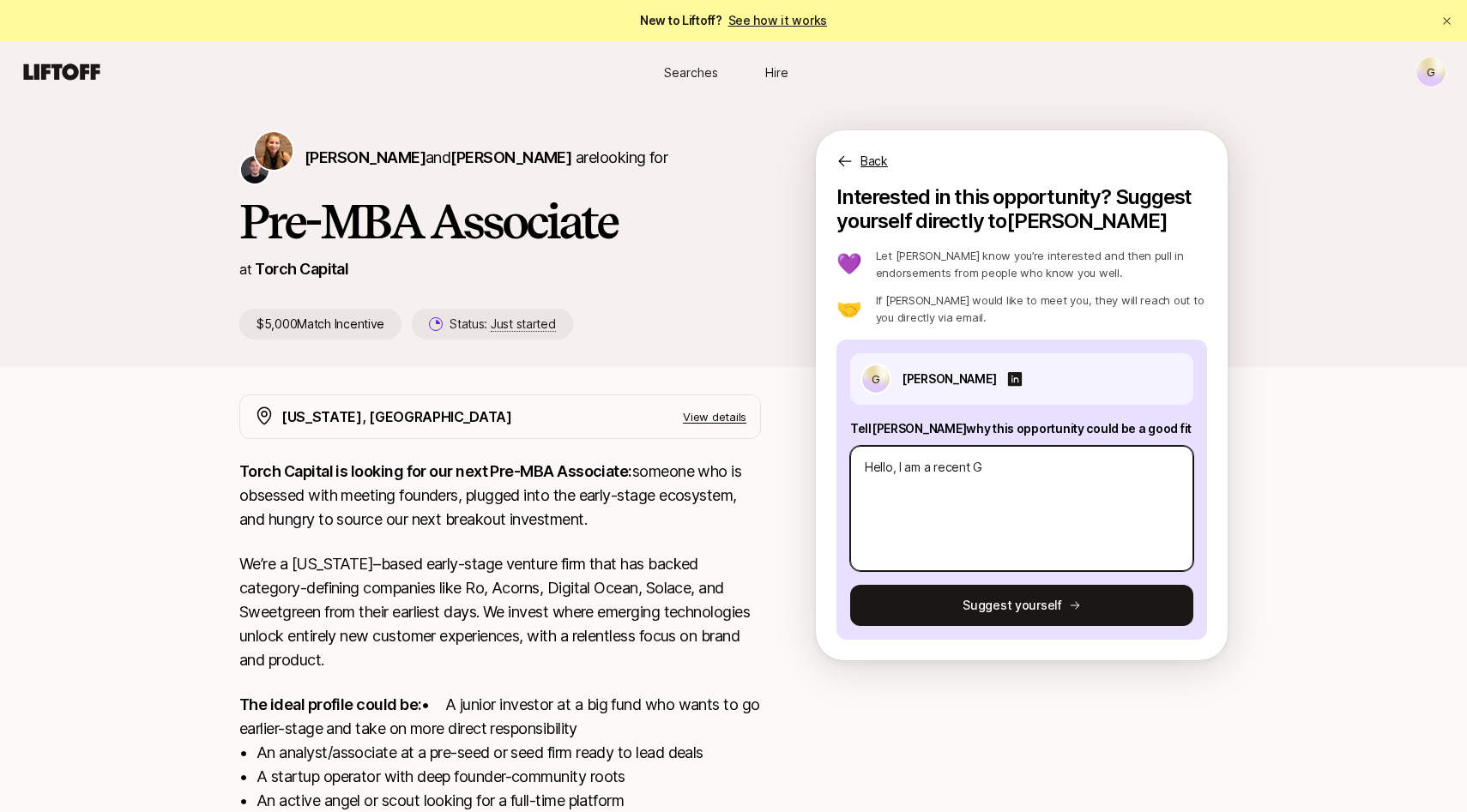
type textarea "x"
type textarea "Hello, I am a recent Gr"
type textarea "x"
type textarea "Hello, I am a recent Gra"
type textarea "x"
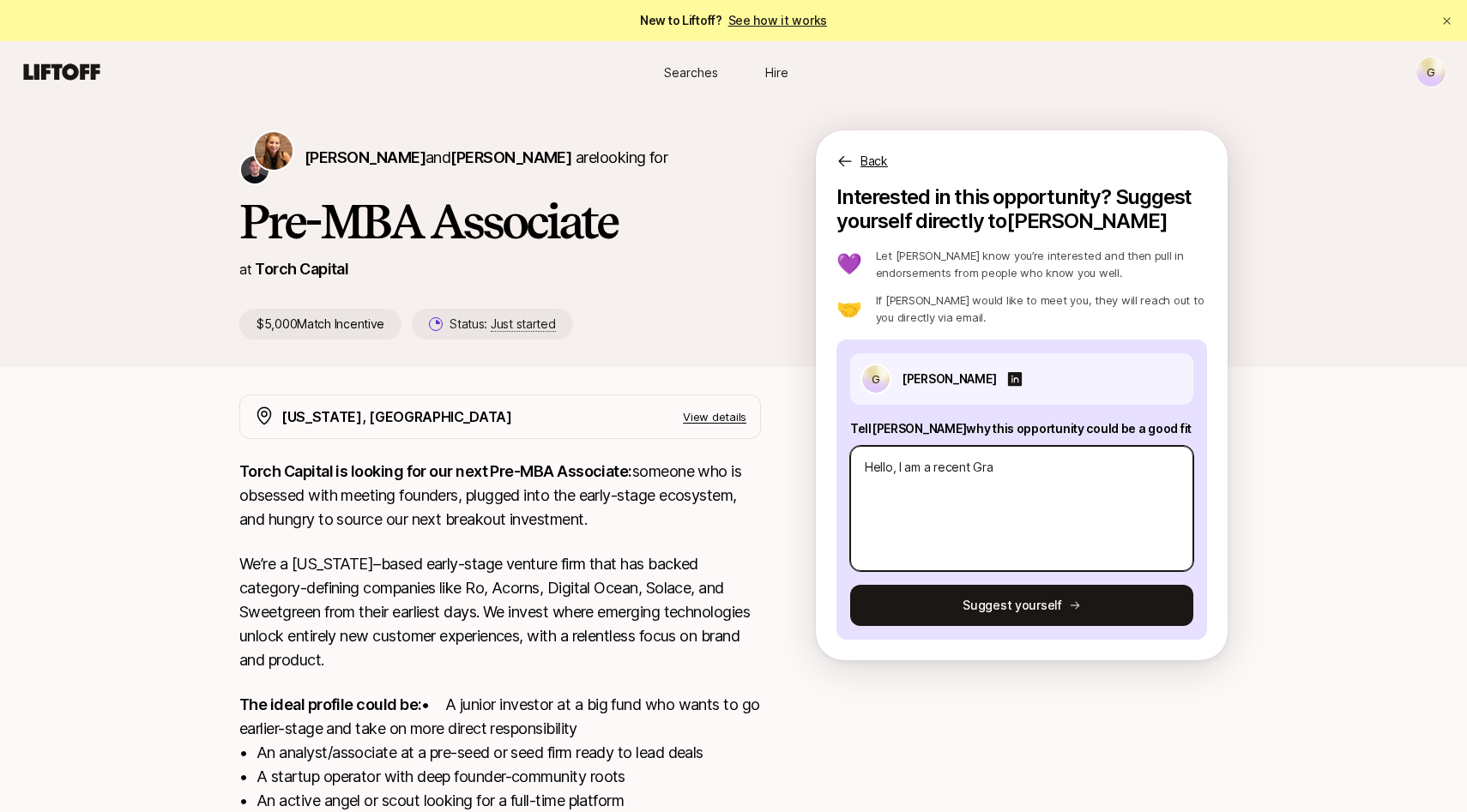
type textarea "Hello, I am a recent Grad"
type textarea "x"
type textarea "Hello, I am a recent Gradua"
type textarea "x"
type textarea "Hello, I am a recent Graduat"
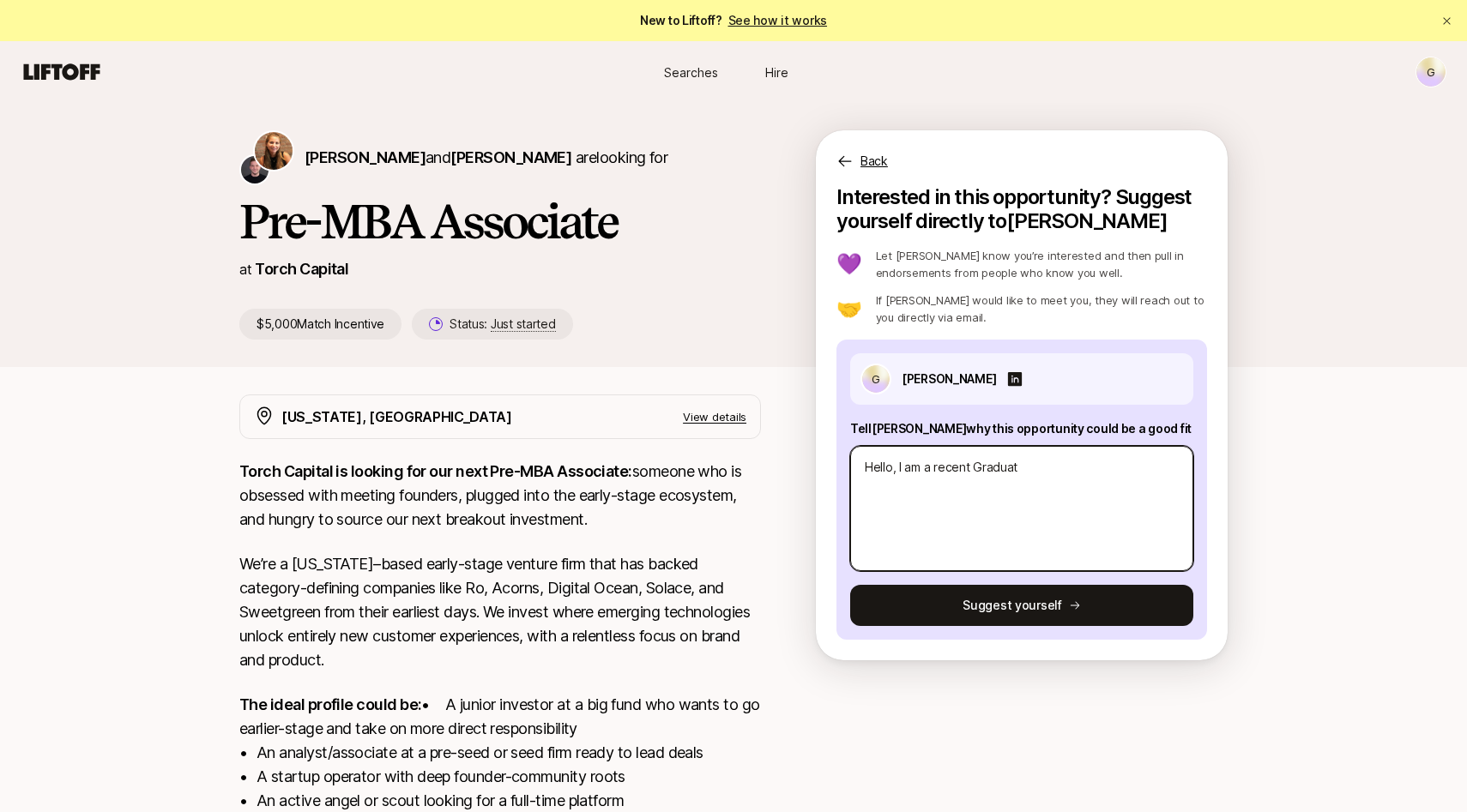
type textarea "x"
type textarea "Hello, I am a recent Graduate"
type textarea "x"
type textarea "Hello, I am a recent Graduate"
type textarea "x"
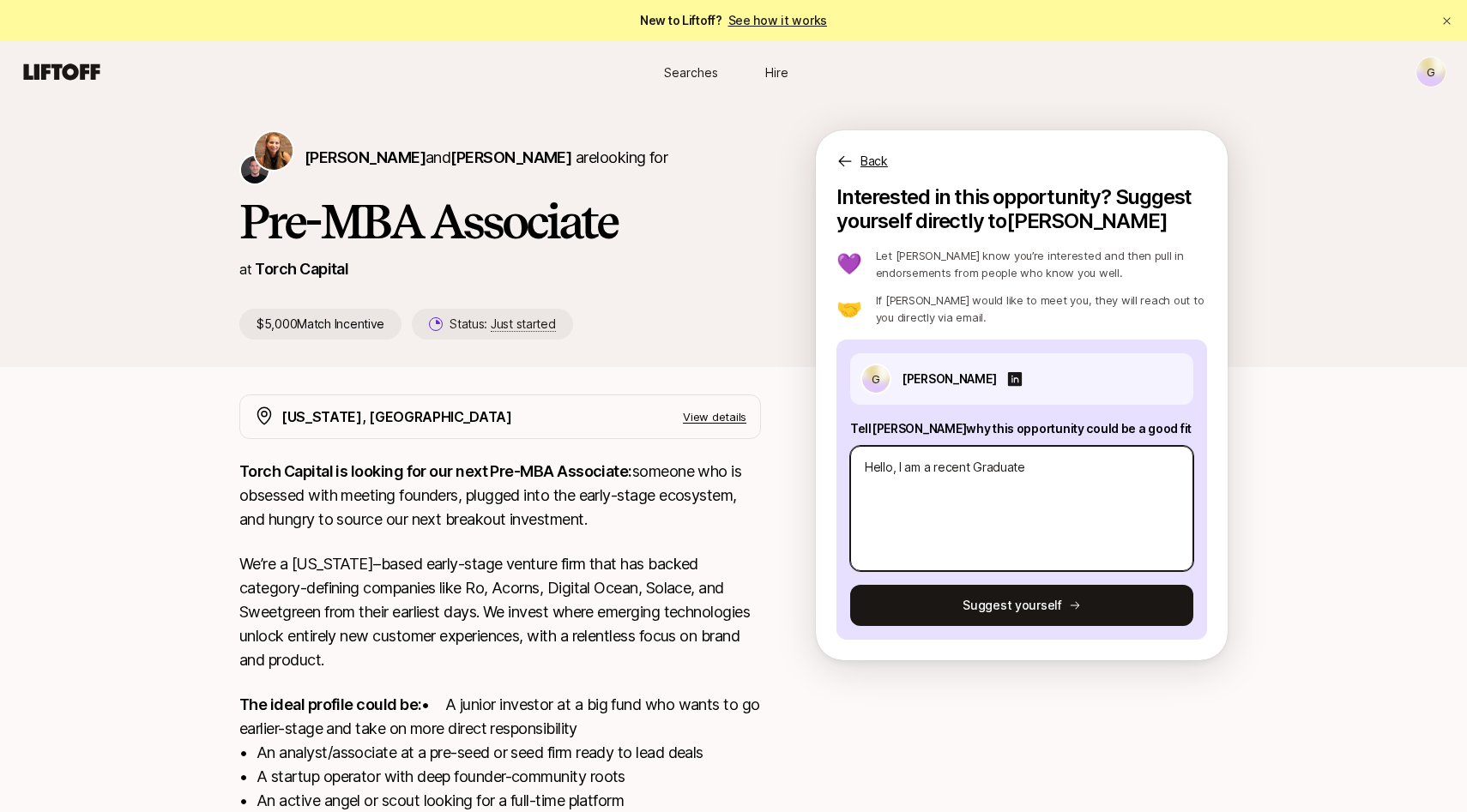
type textarea "Hello, I am a recent Graduate f"
type textarea "x"
type textarea "Hello, I am a recent Graduate fr"
type textarea "x"
type textarea "Hello, I am a recent Graduate fro"
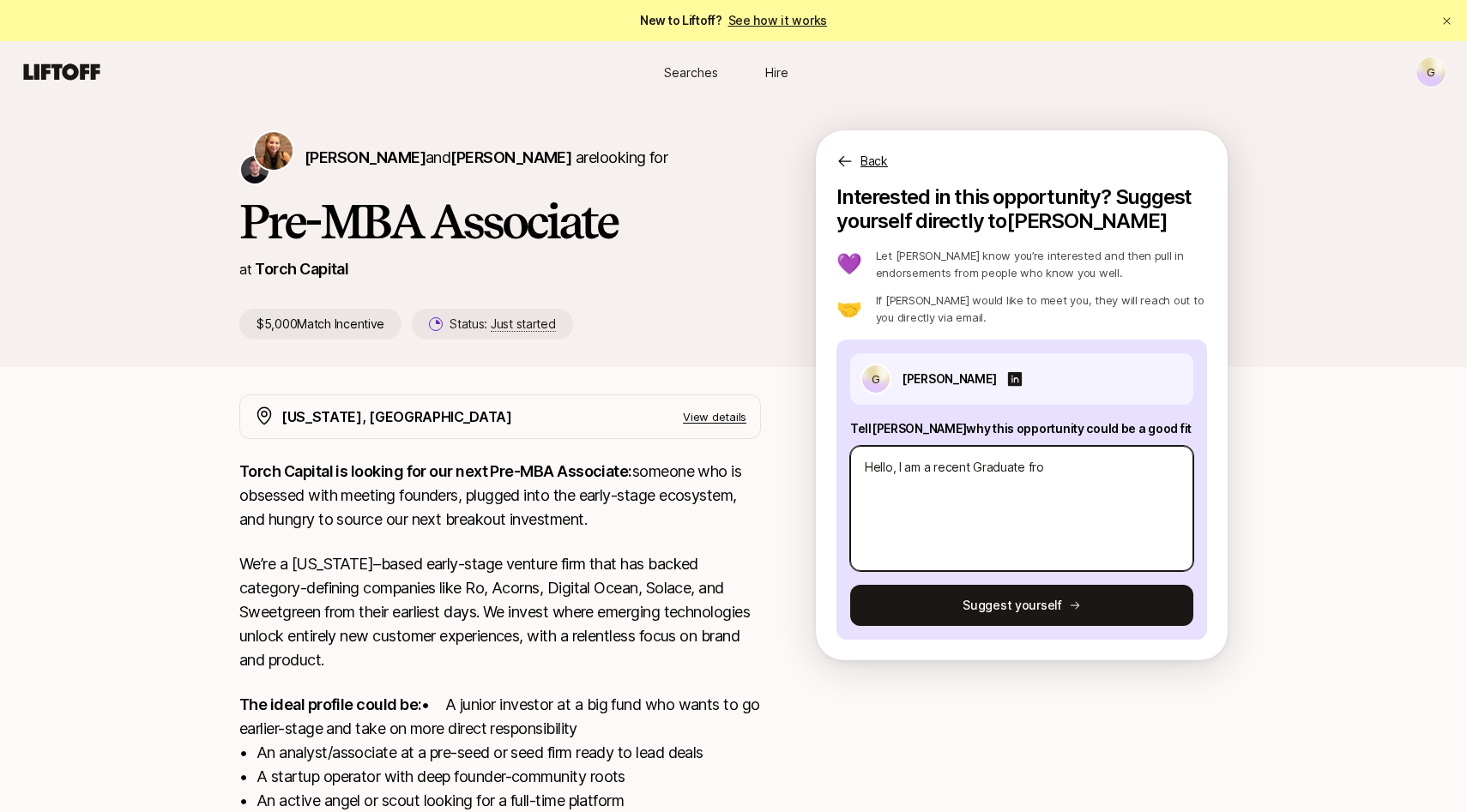
type textarea "x"
type textarea "Hello, I am a recent Graduate from"
type textarea "x"
type textarea "Hello, I am a recent Graduate from"
type textarea "x"
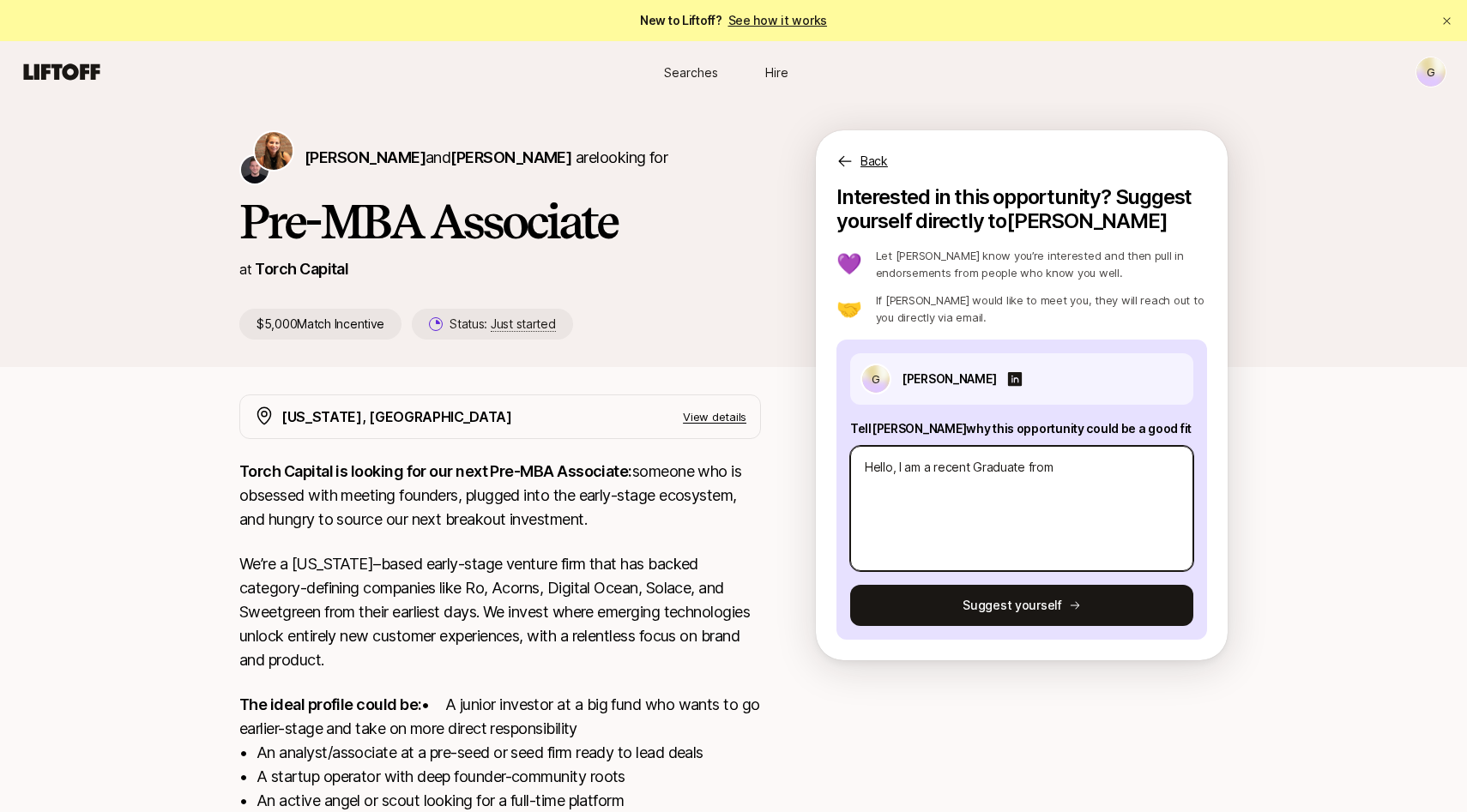
type textarea "Hello, I am a recent Graduate from G"
type textarea "x"
type textarea "Hello, I am a recent Graduate from Ge"
type textarea "x"
type textarea "Hello, I am a recent Graduate from Geo"
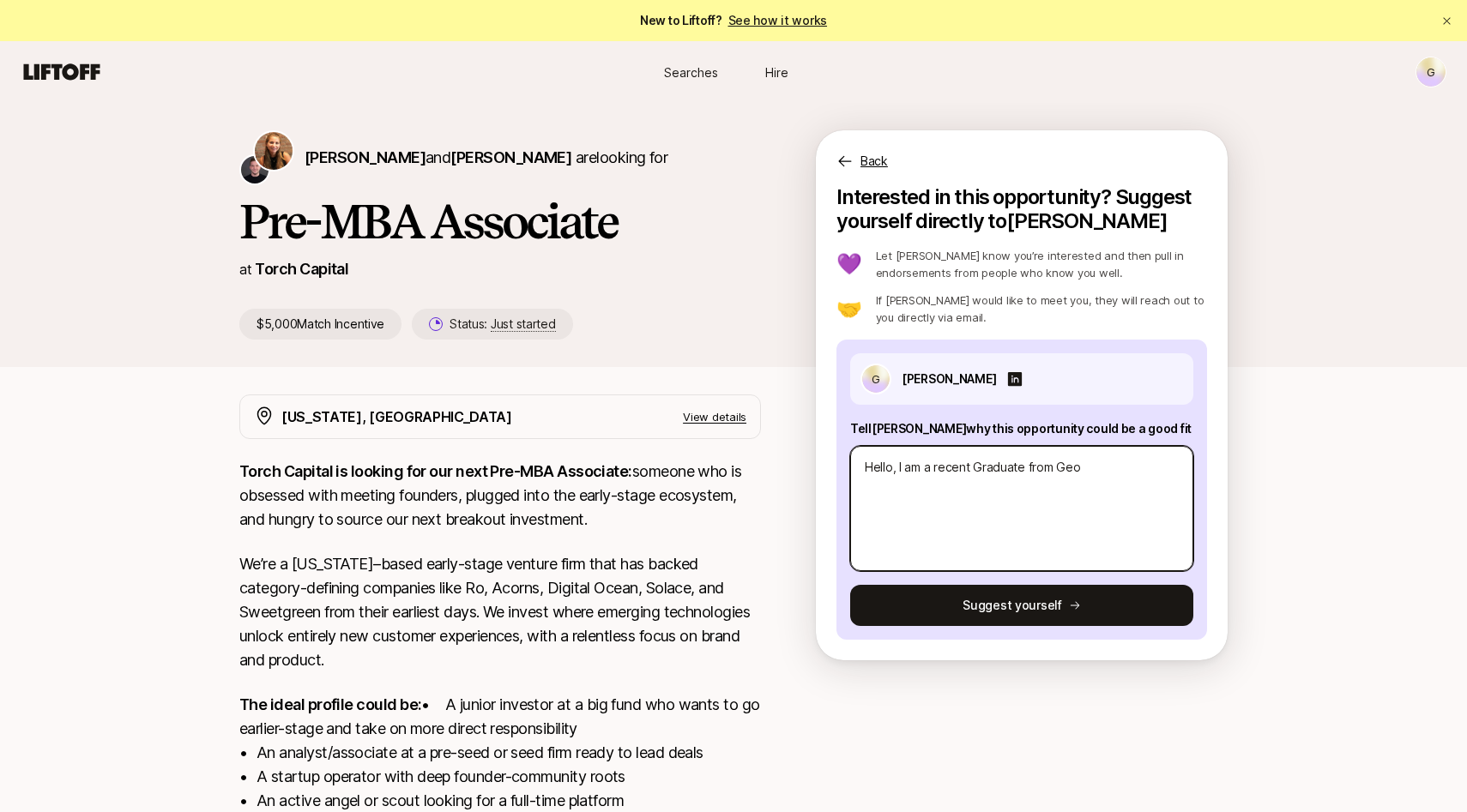
type textarea "x"
type textarea "Hello, I am a recent Graduate from Geor"
type textarea "x"
type textarea "Hello, I am a recent Graduate from [PERSON_NAME]"
type textarea "x"
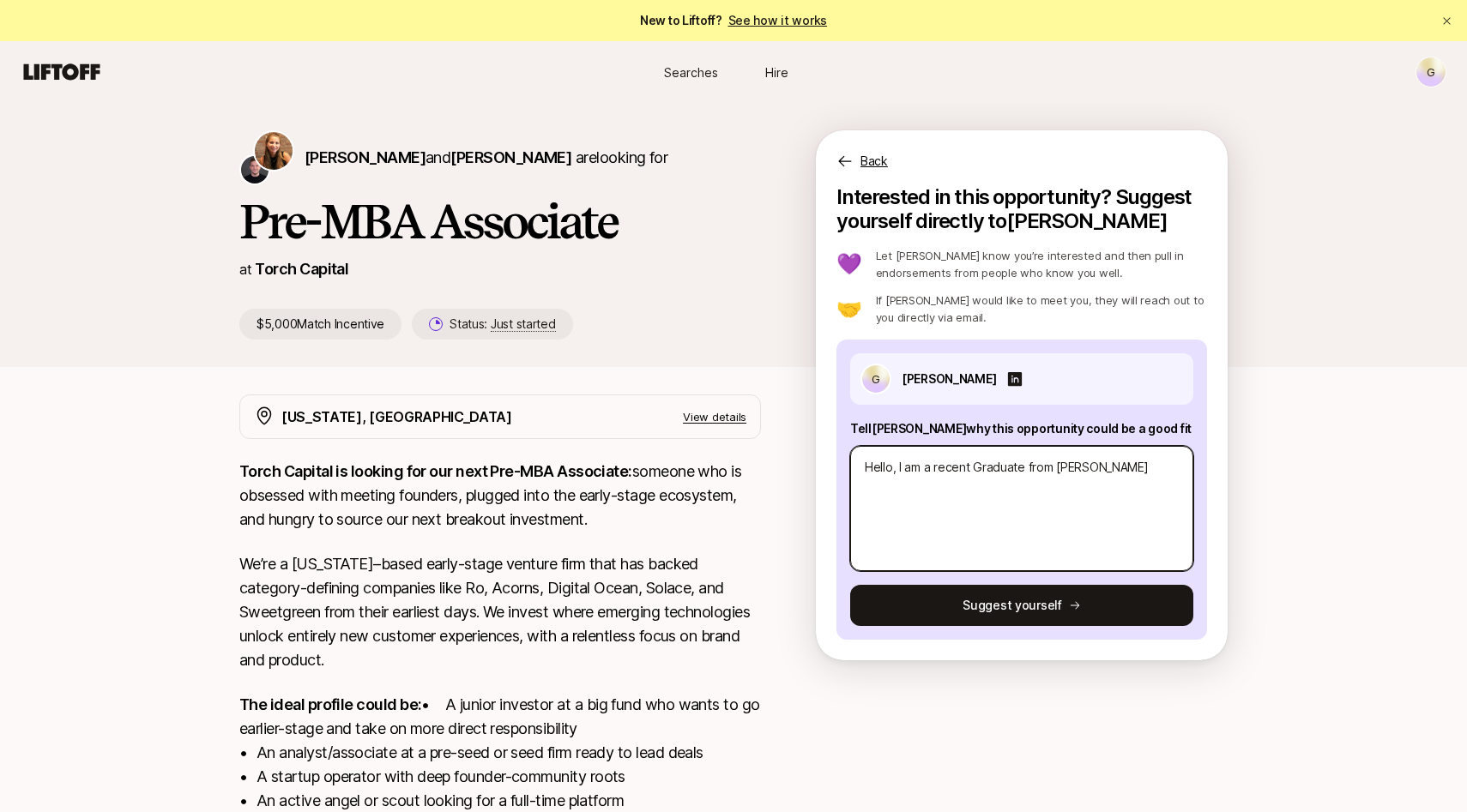
type textarea "Hello, I am a recent Graduate from [PERSON_NAME]"
type textarea "x"
type textarea "Hello, I am a recent Graduate from [GEOGRAPHIC_DATA]"
type textarea "x"
type textarea "Hello, I am a recent Graduate from [GEOGRAPHIC_DATA]"
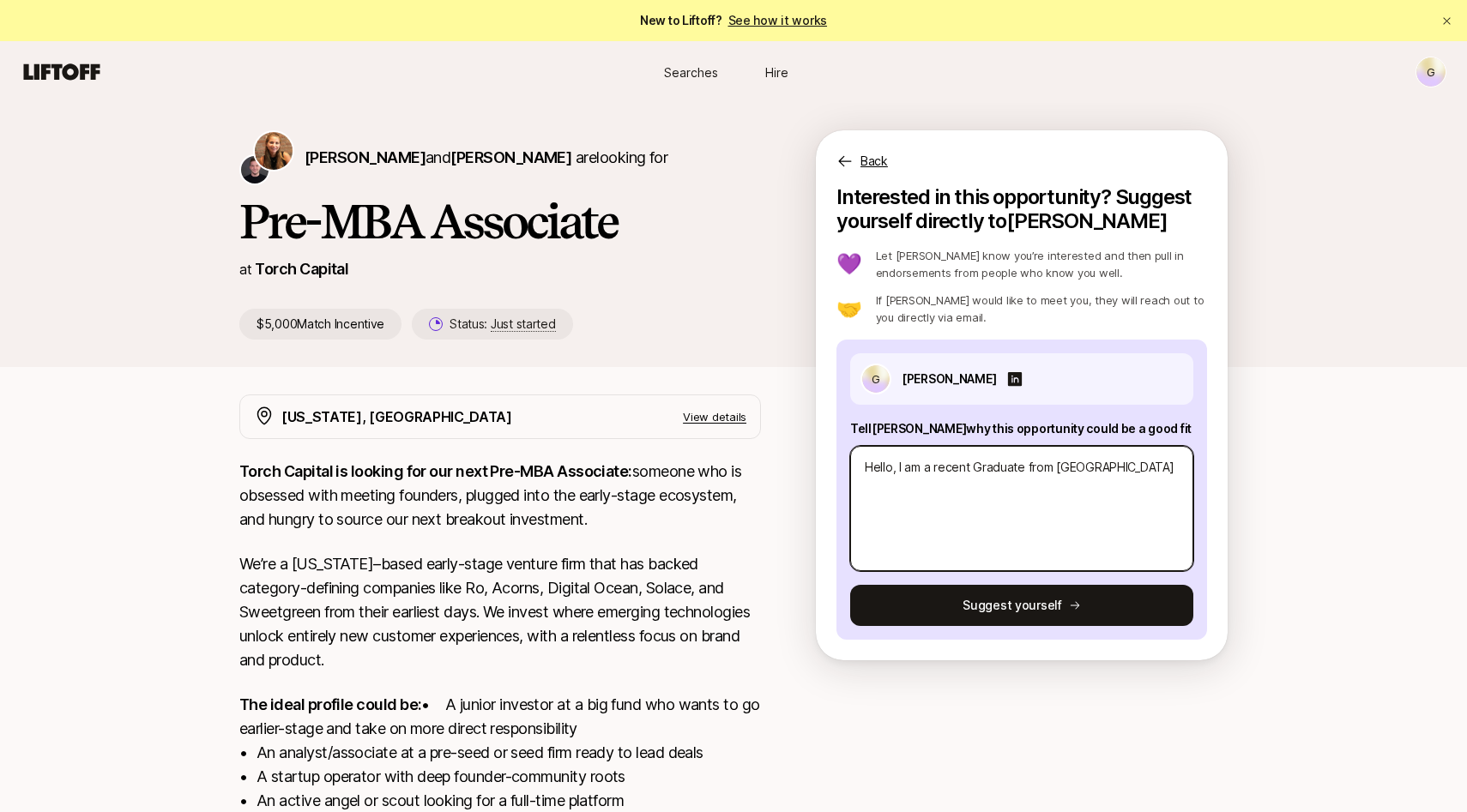
type textarea "x"
type textarea "Hello, I am a recent Graduate from [GEOGRAPHIC_DATA]"
type textarea "x"
type textarea "Hello, I am a recent Graduate from [GEOGRAPHIC_DATA]"
type textarea "x"
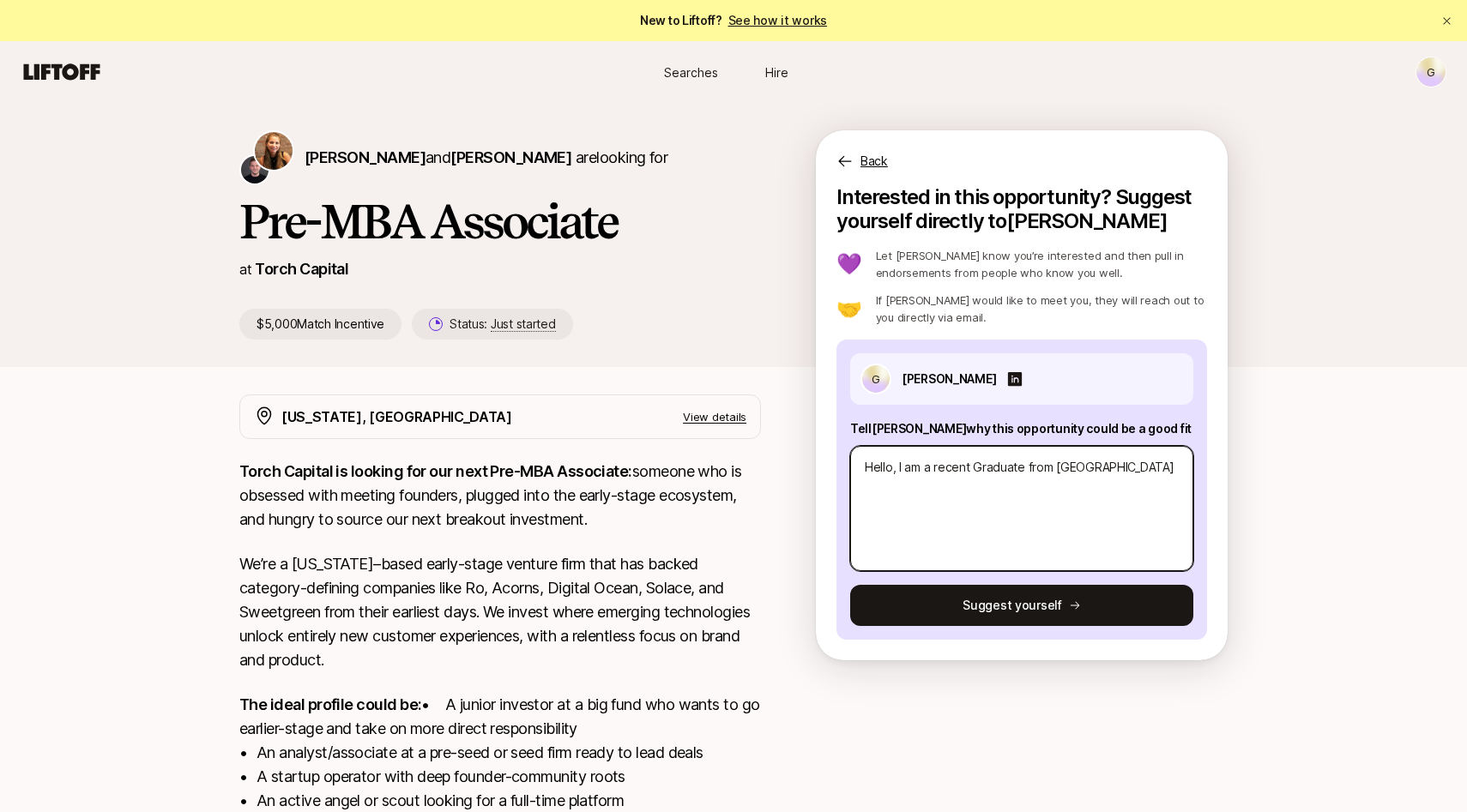
type textarea "Hello, I am a recent Graduate from [GEOGRAPHIC_DATA]"
type textarea "x"
type textarea "Hello, I am a recent Graduate from [GEOGRAPHIC_DATA] U"
type textarea "x"
type textarea "Hello, I am a recent Graduate from [GEOGRAPHIC_DATA] Un"
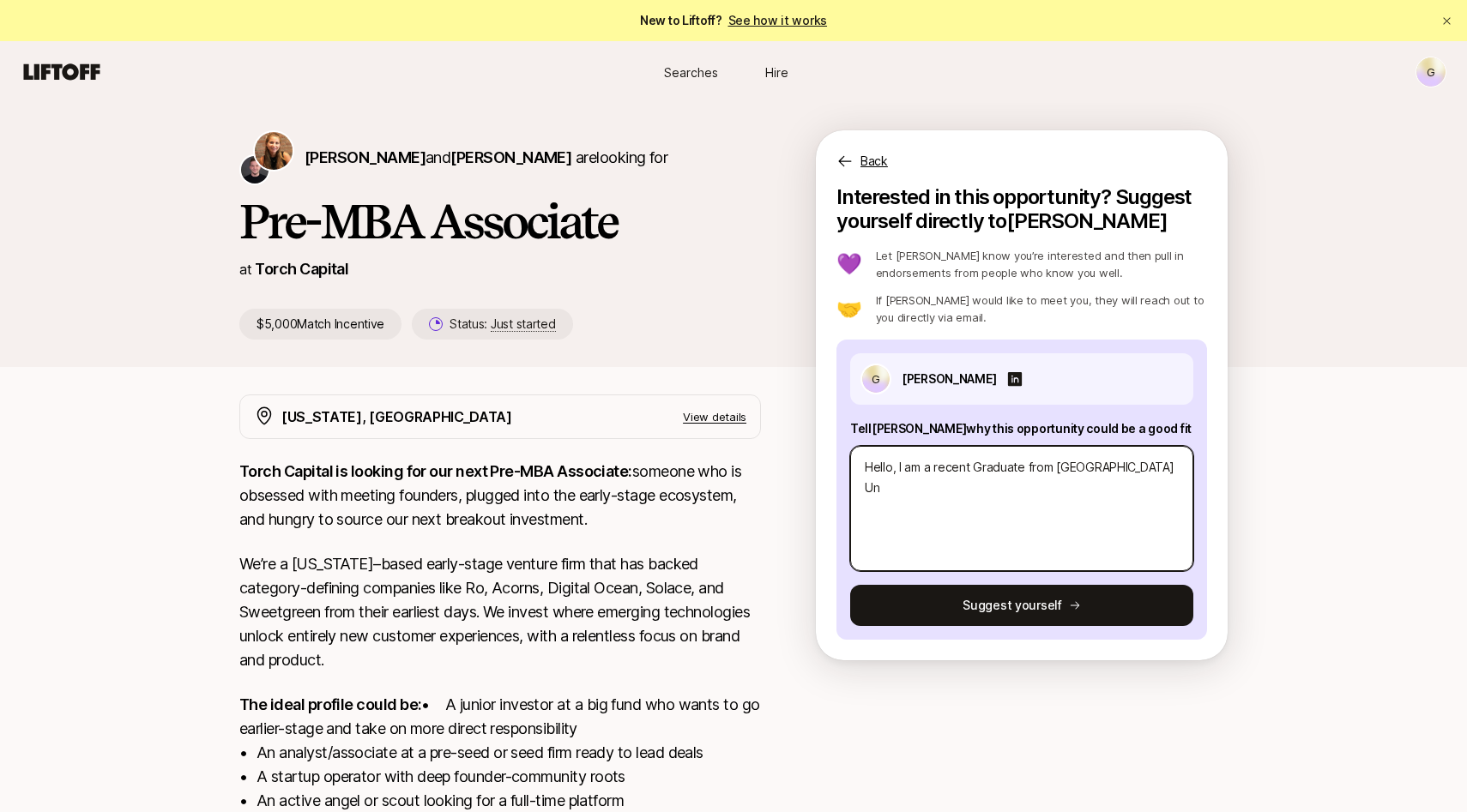
type textarea "x"
type textarea "Hello, I am a recent Graduate from [GEOGRAPHIC_DATA]"
type textarea "x"
type textarea "Hello, I am a recent Graduate from [GEOGRAPHIC_DATA]"
type textarea "x"
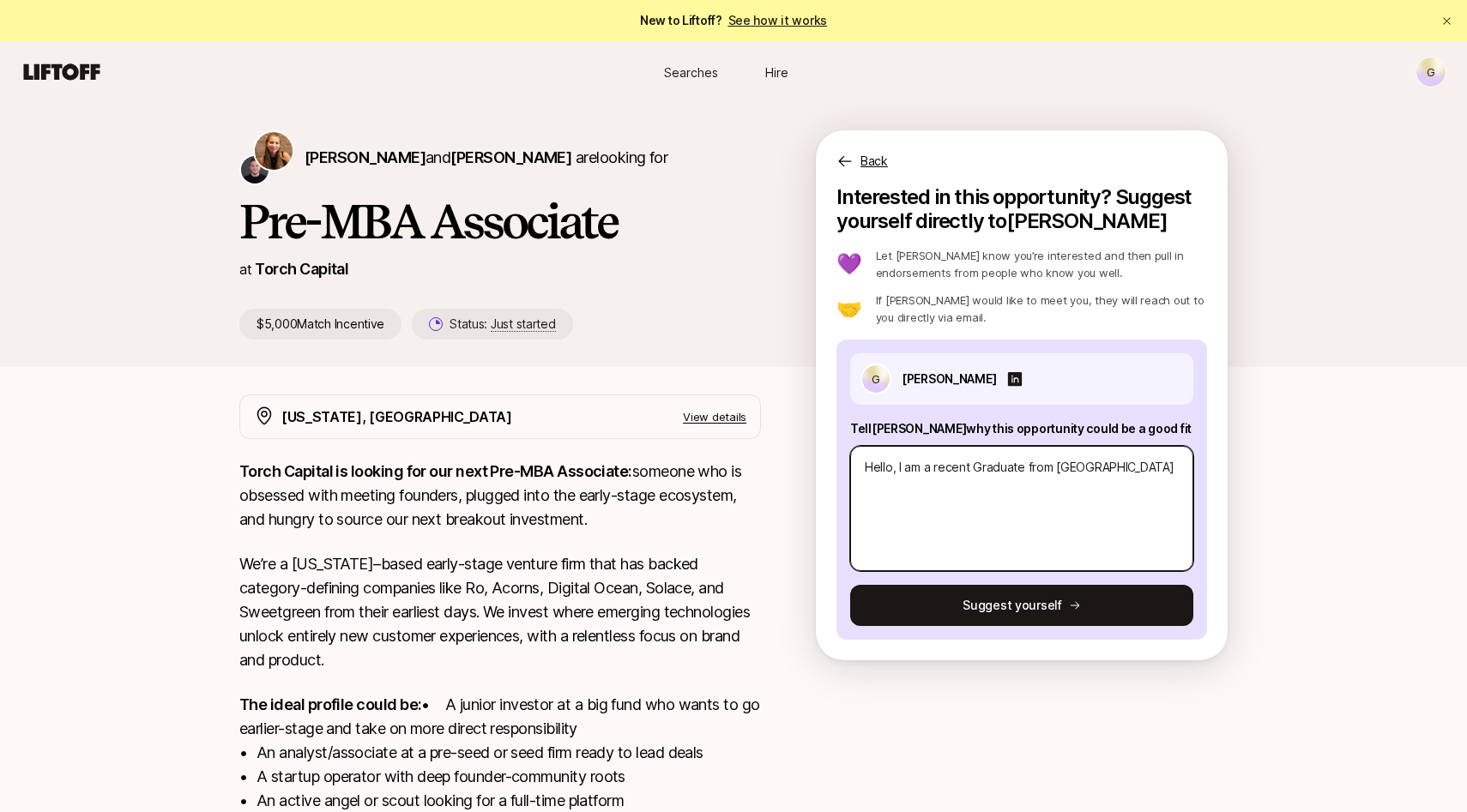
type textarea "Hello, I am a recent Graduate from [GEOGRAPHIC_DATA]"
type textarea "x"
type textarea "Hello, I am a recent Graduate from [GEOGRAPHIC_DATA]"
type textarea "x"
type textarea "Hello, I am a recent Graduate from [GEOGRAPHIC_DATA]"
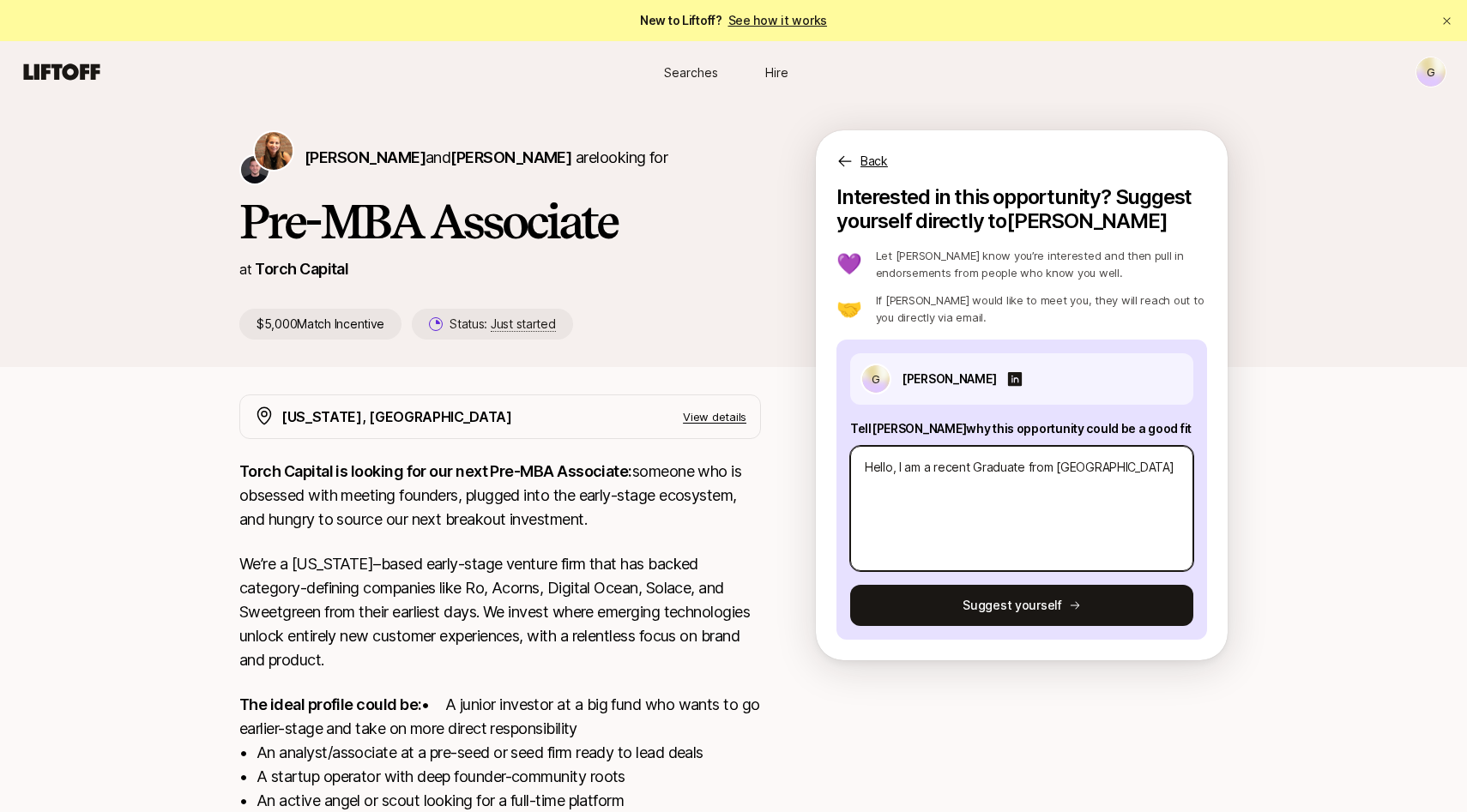
type textarea "x"
type textarea "Hello, I am a recent Graduate from [GEOGRAPHIC_DATA]"
type textarea "x"
type textarea "Hello, I am a recent Graduate from [GEOGRAPHIC_DATA]"
type textarea "x"
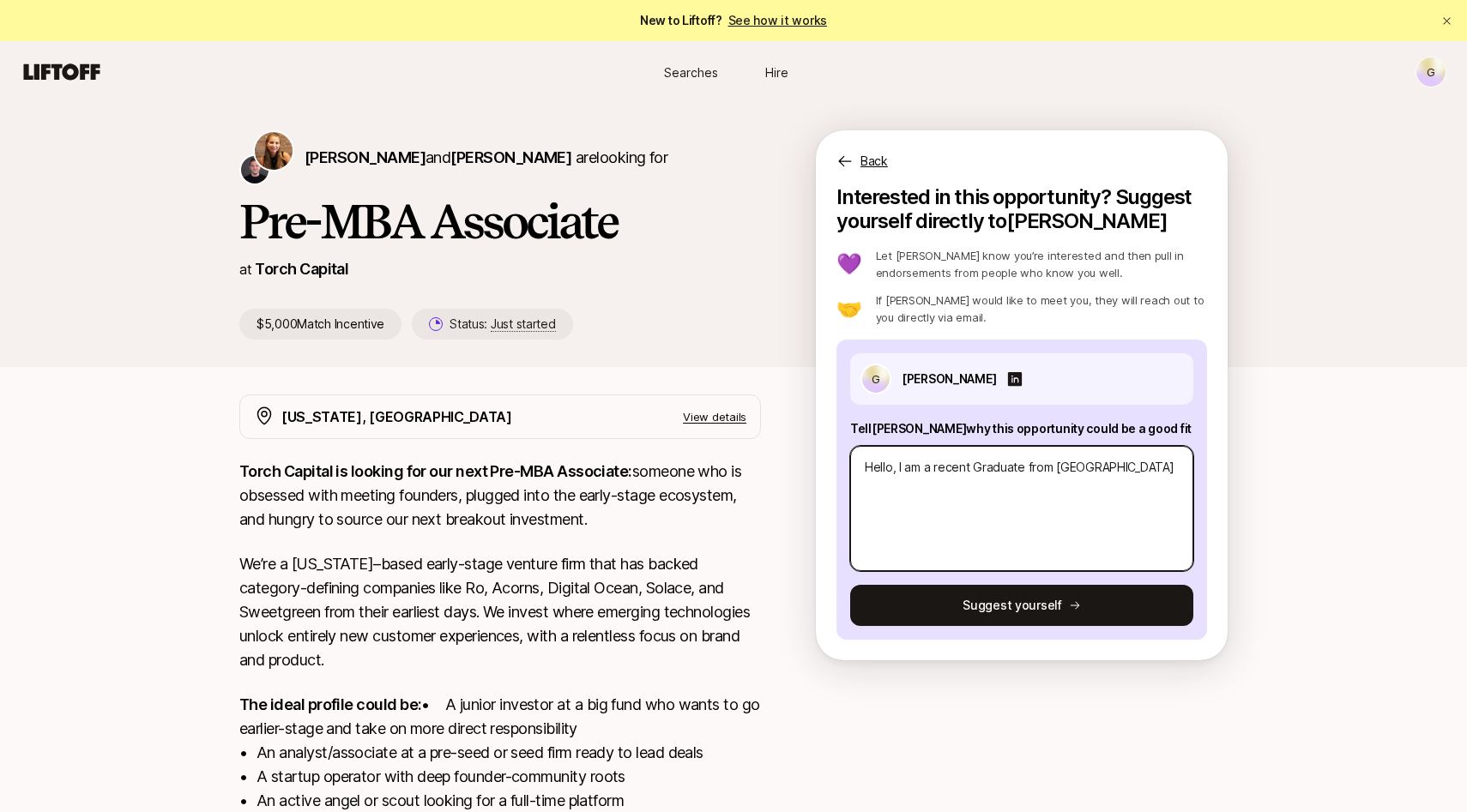
type textarea "Hello, I am a recent Graduate from [GEOGRAPHIC_DATA]"
type textarea "x"
type textarea "Hello, I am a recent Graduate from [GEOGRAPHIC_DATA] w"
type textarea "x"
type textarea "Hello, I am a recent Graduate from [GEOGRAPHIC_DATA] wi"
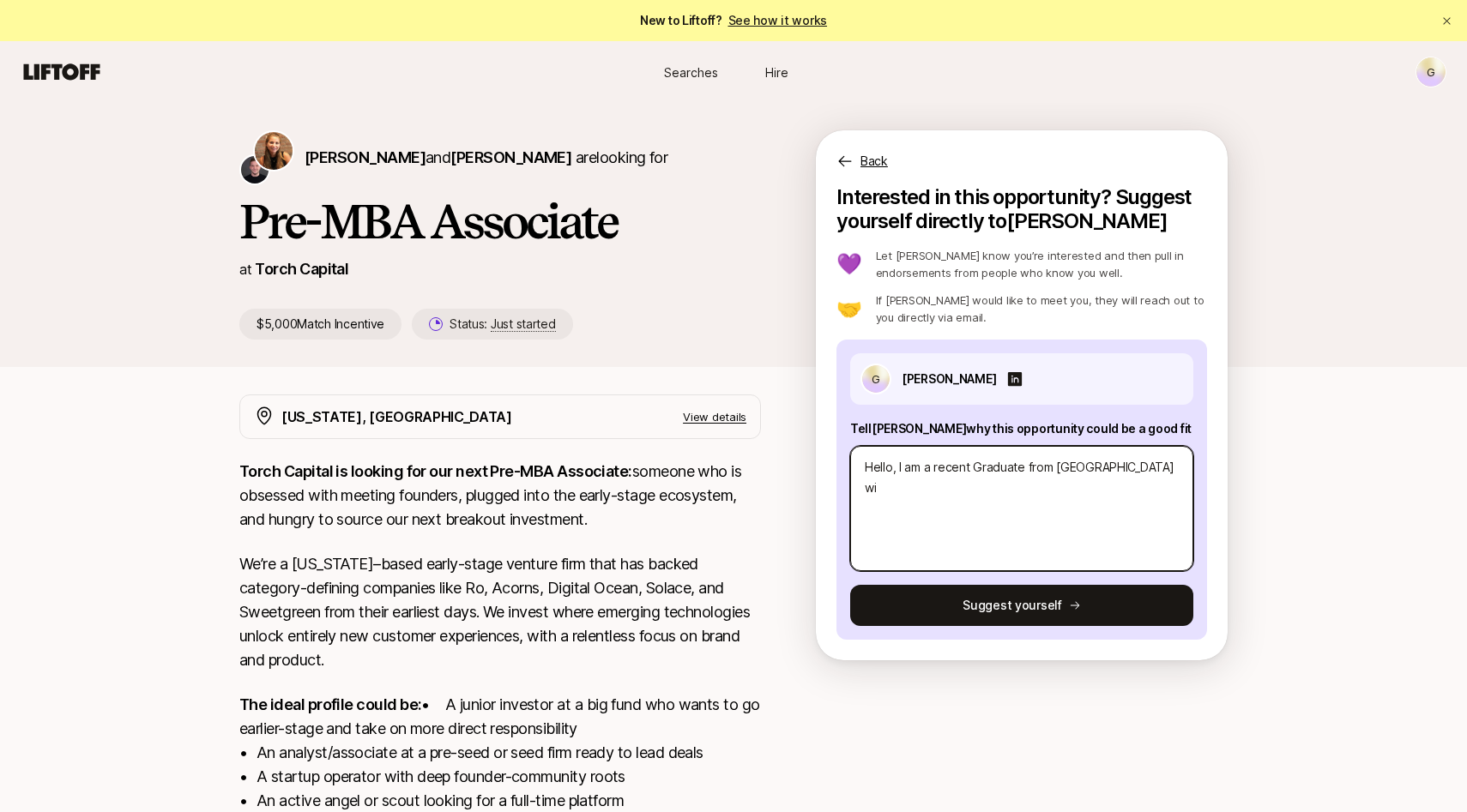
type textarea "x"
type textarea "Hello, I am a recent Graduate from [GEOGRAPHIC_DATA] wit"
type textarea "x"
type textarea "Hello, I am a recent Graduate from [GEOGRAPHIC_DATA] with"
type textarea "x"
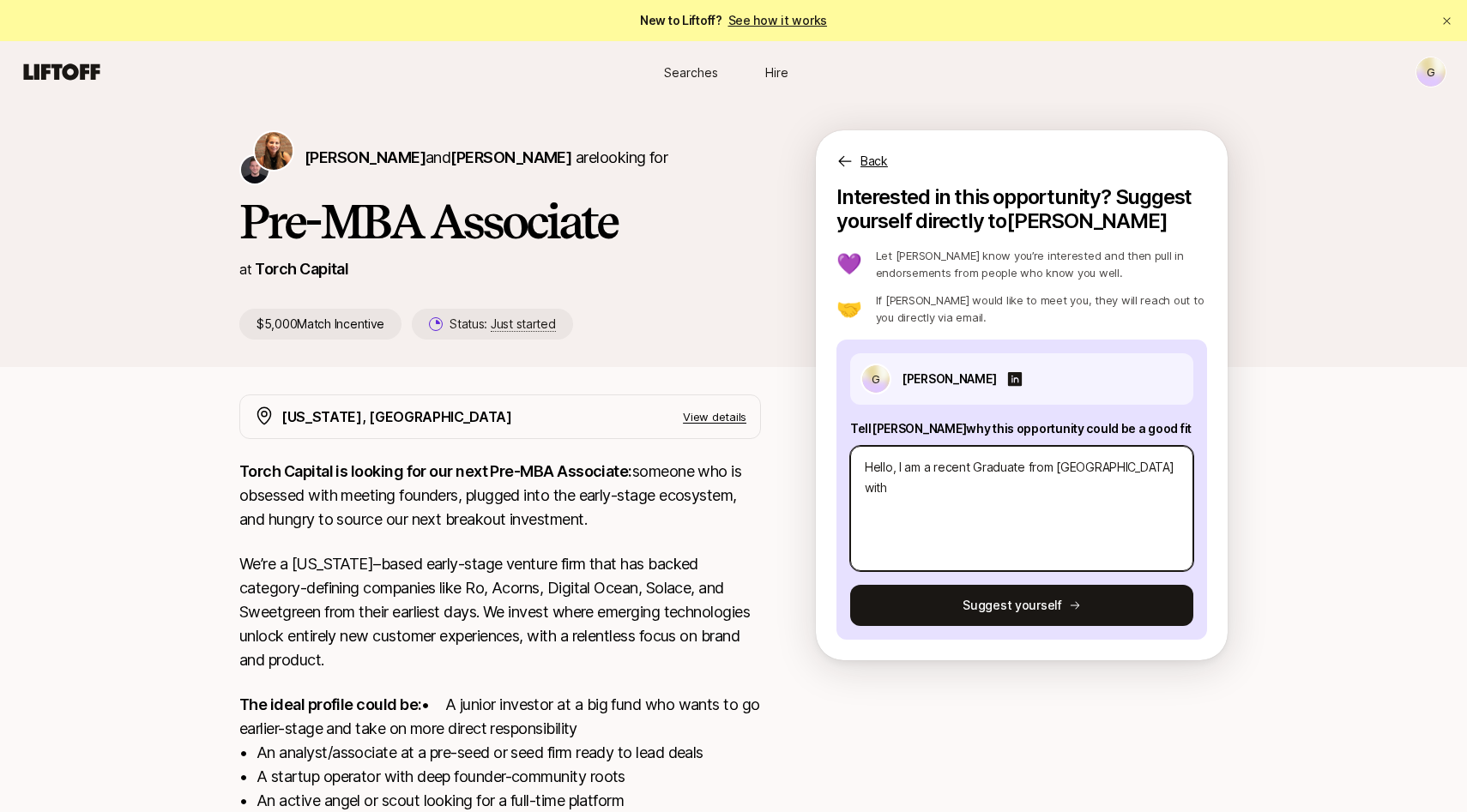
type textarea "Hello, I am a recent Graduate from [GEOGRAPHIC_DATA] with"
type textarea "x"
type textarea "Hello, I am a recent Graduate from [GEOGRAPHIC_DATA] with a"
type textarea "x"
type textarea "Hello, I am a recent Graduate from [GEOGRAPHIC_DATA] with a"
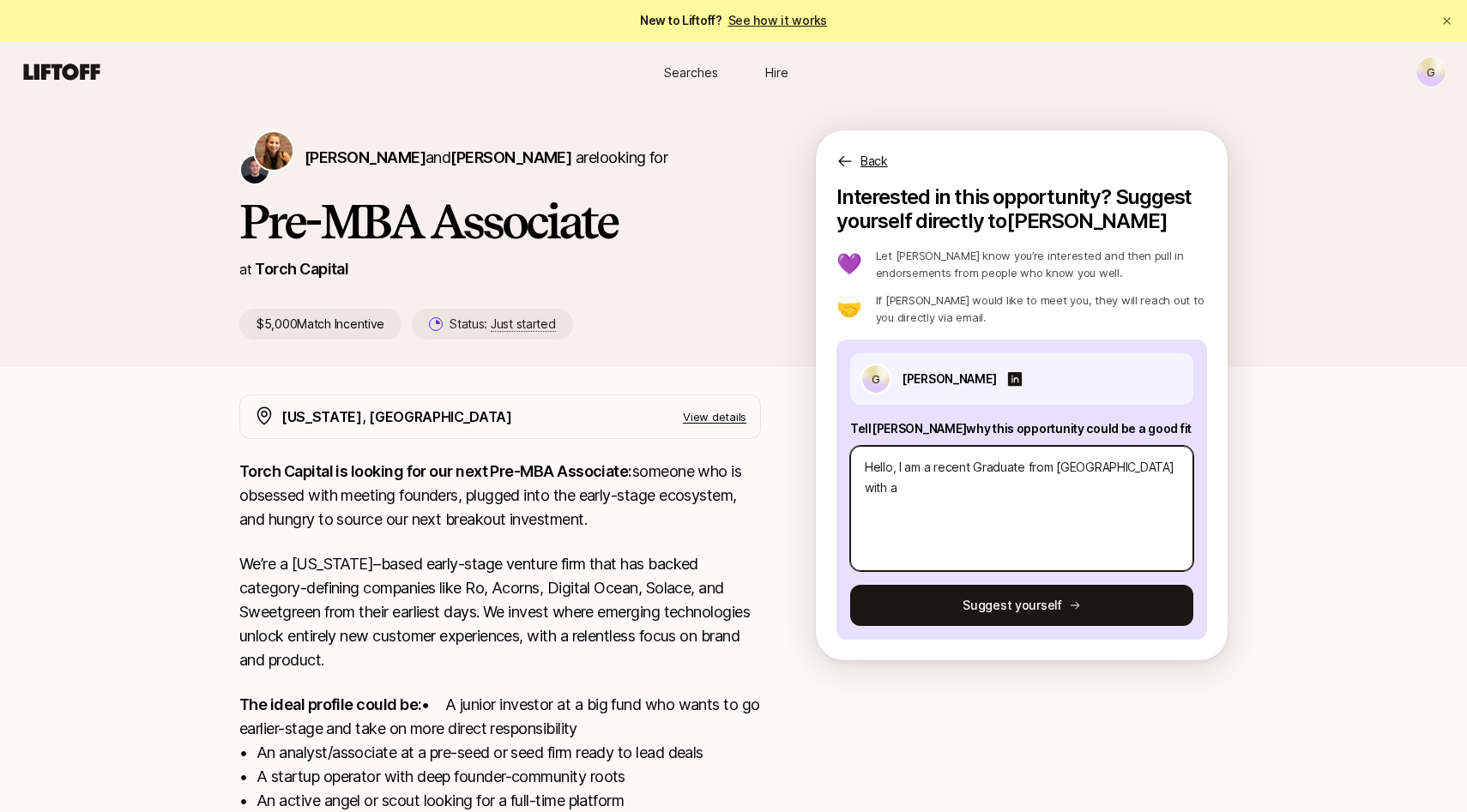
type textarea "x"
type textarea "Hello, I am a recent Graduate from [GEOGRAPHIC_DATA] with a b"
type textarea "x"
type textarea "Hello, I am a recent Graduate from [GEOGRAPHIC_DATA] with a ba"
type textarea "x"
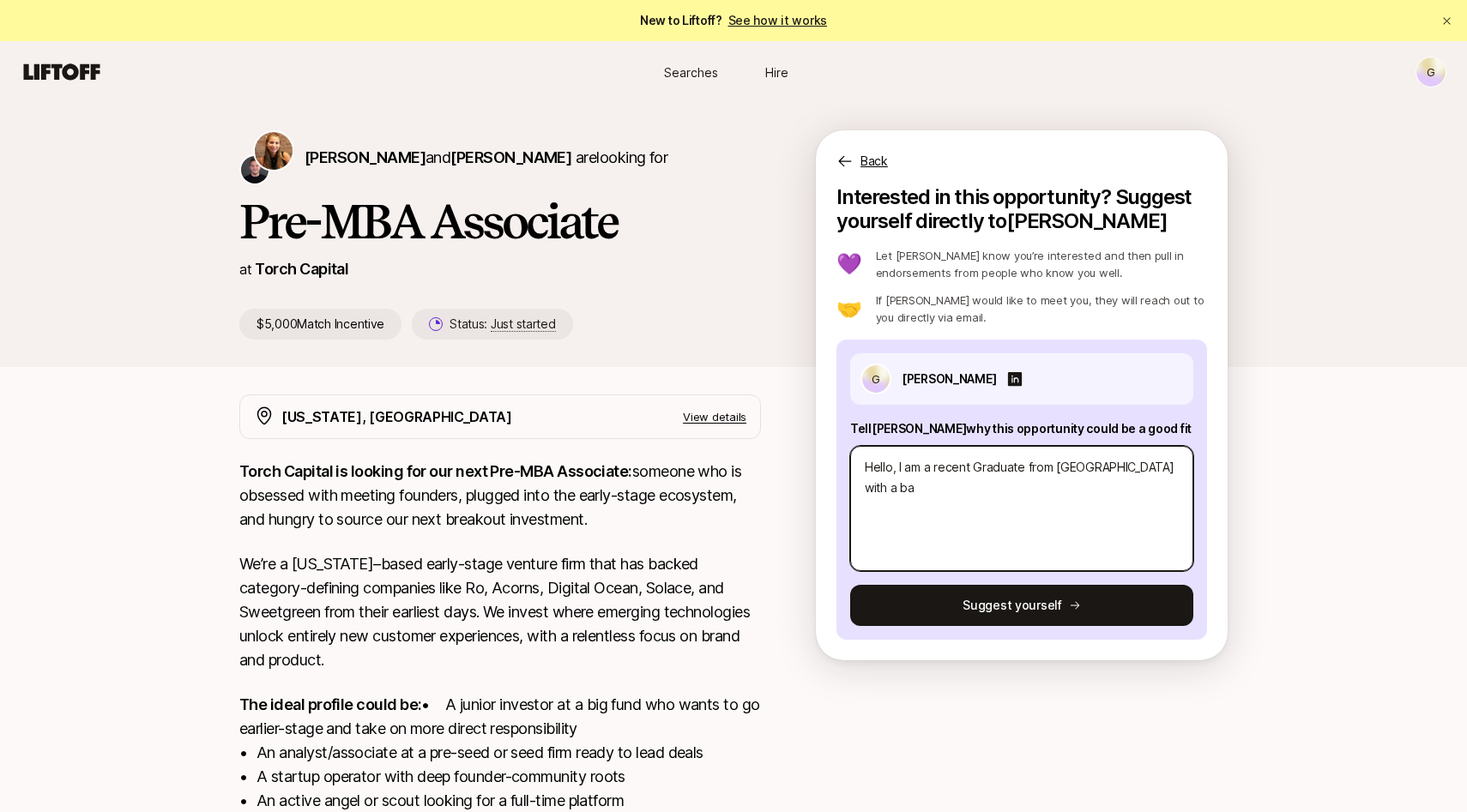
type textarea "Hello, I am a recent Graduate from [GEOGRAPHIC_DATA] with a bac"
type textarea "x"
type textarea "Hello, I am a recent Graduate from [GEOGRAPHIC_DATA] with a bach"
type textarea "x"
type textarea "Hello, I am a recent Graduate from [GEOGRAPHIC_DATA] with a bache"
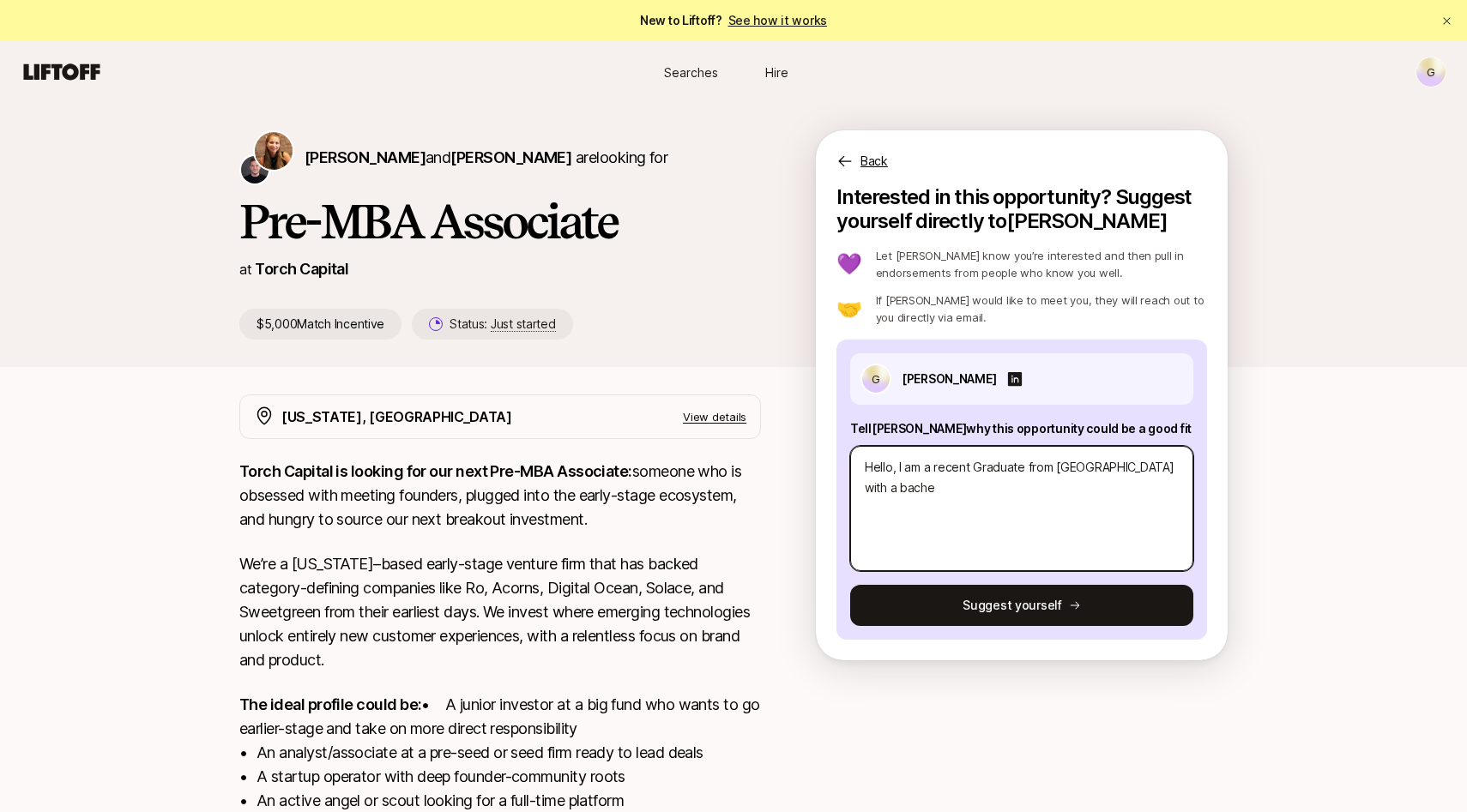
type textarea "x"
type textarea "Hello, I am a recent Graduate from [GEOGRAPHIC_DATA] with a bachel"
type textarea "x"
type textarea "Hello, I am a recent Graduate from [GEOGRAPHIC_DATA] with a bachelor"
type textarea "x"
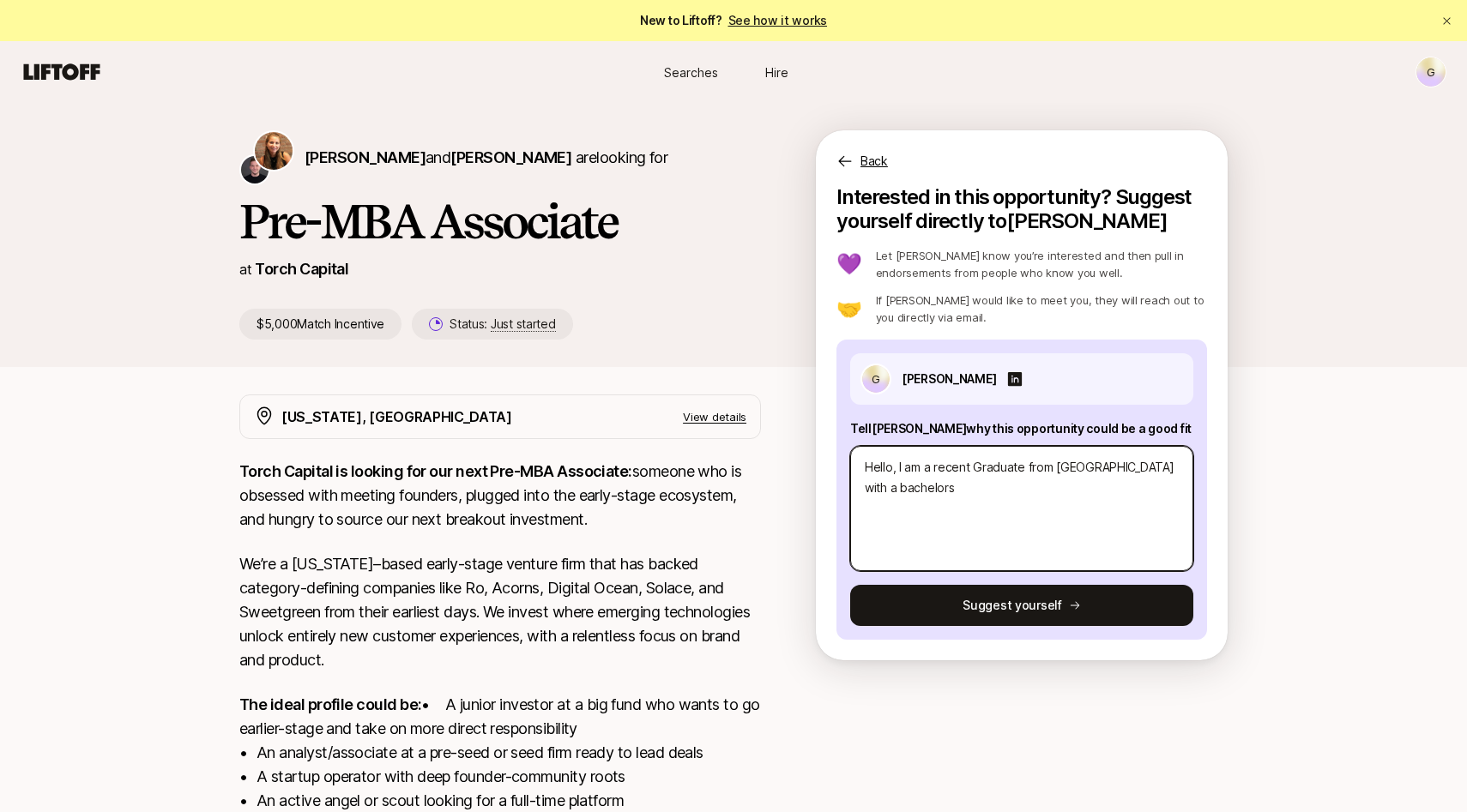
type textarea "Hello, I am a recent Graduate from [GEOGRAPHIC_DATA] with a bachelors"
type textarea "x"
type textarea "Hello, I am a recent Graduate from [GEOGRAPHIC_DATA] with a bachelors i"
type textarea "x"
type textarea "Hello, I am a recent Graduate from [GEOGRAPHIC_DATA] with a bachelors in"
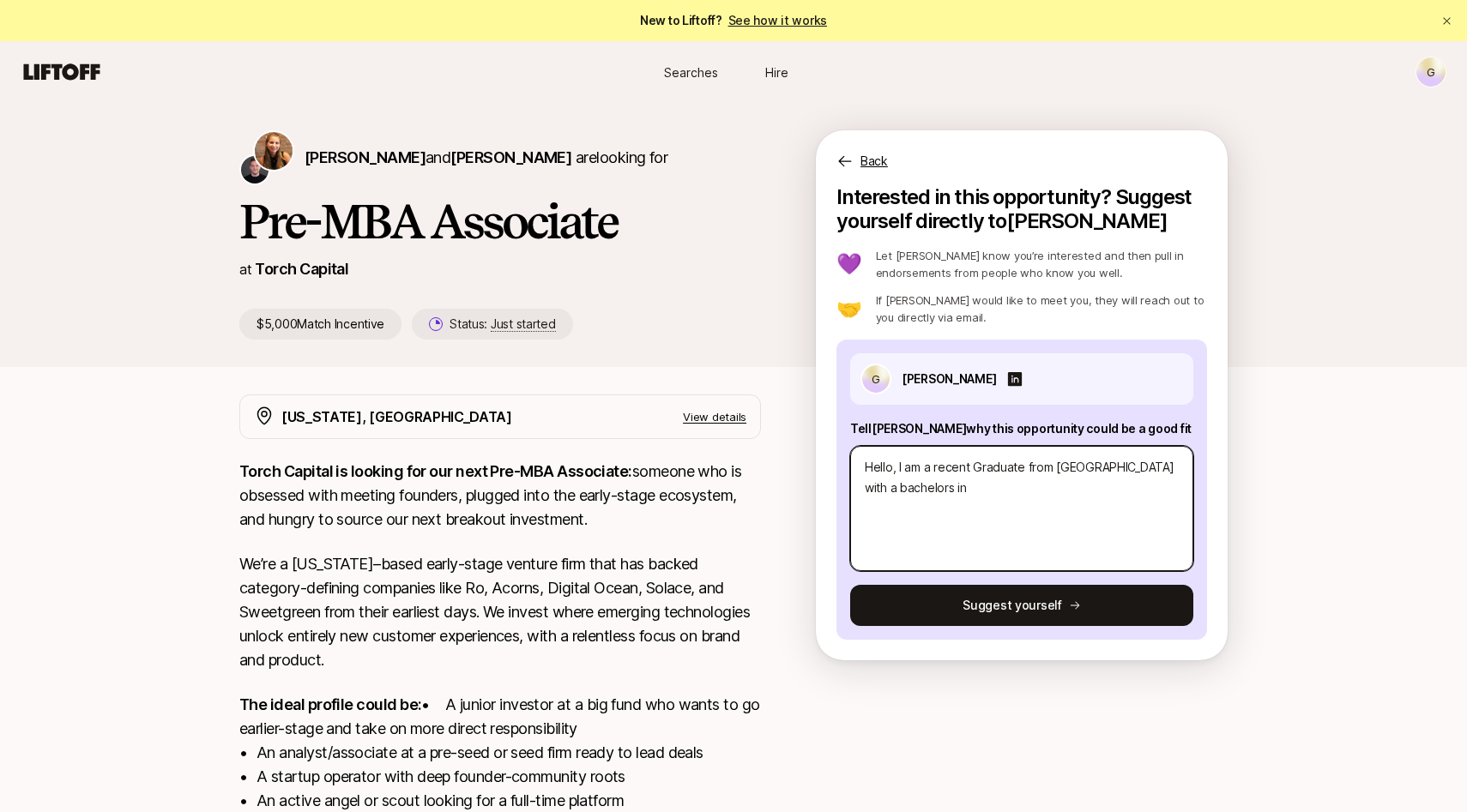
type textarea "x"
type textarea "Hello, I am a recent Graduate from [GEOGRAPHIC_DATA] with a bachelors in"
type textarea "x"
type textarea "Hello, I am a recent Graduate from [GEOGRAPHIC_DATA] with a bachelors in B"
type textarea "x"
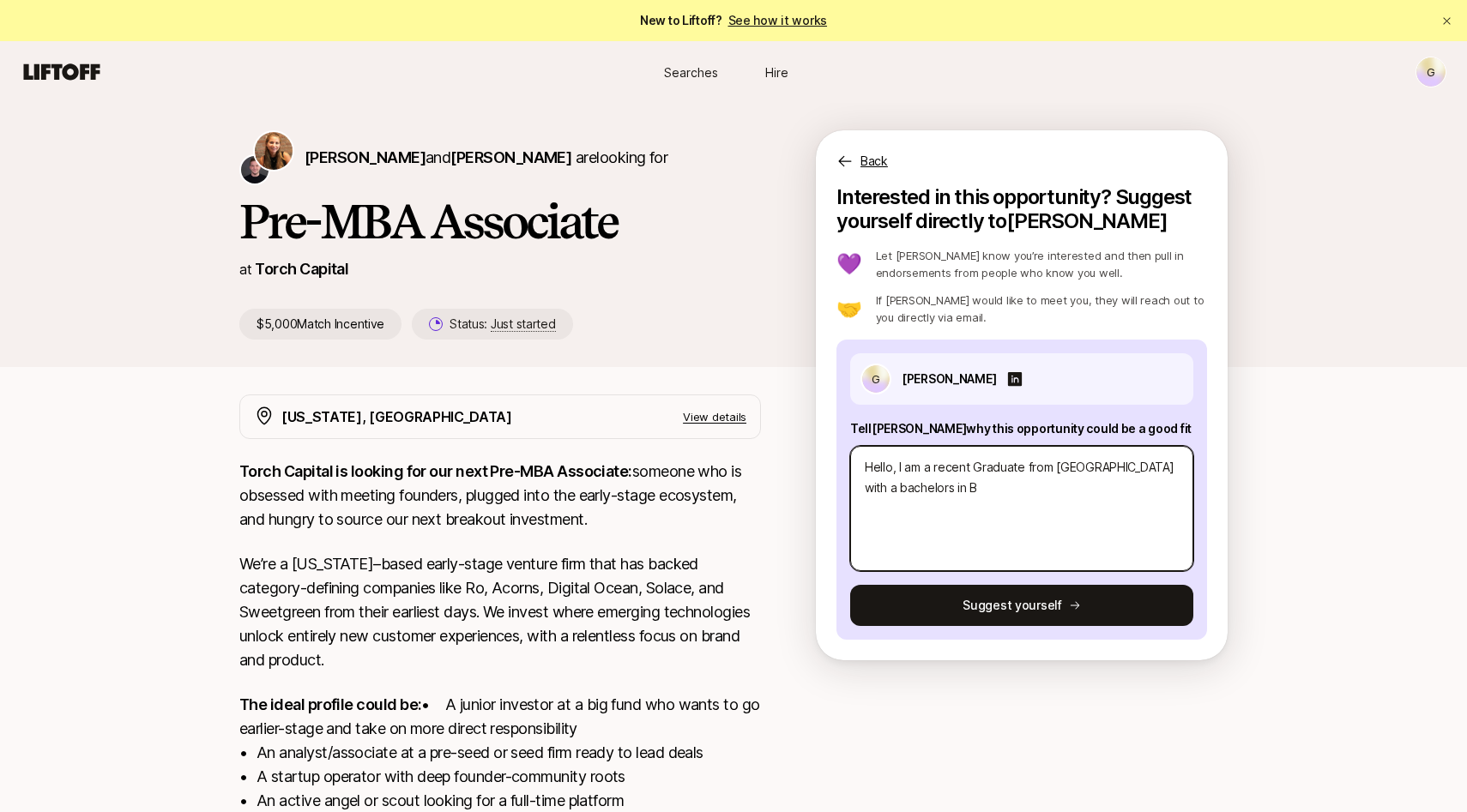
type textarea "Hello, I am a recent Graduate from [GEOGRAPHIC_DATA] with a bachelors in Bu"
type textarea "x"
type textarea "Hello, I am a recent Graduate from [GEOGRAPHIC_DATA] with a bachelors in Bus"
type textarea "x"
type textarea "Hello, I am a recent Graduate from [GEOGRAPHIC_DATA] with a bachelors in [GEOGR…"
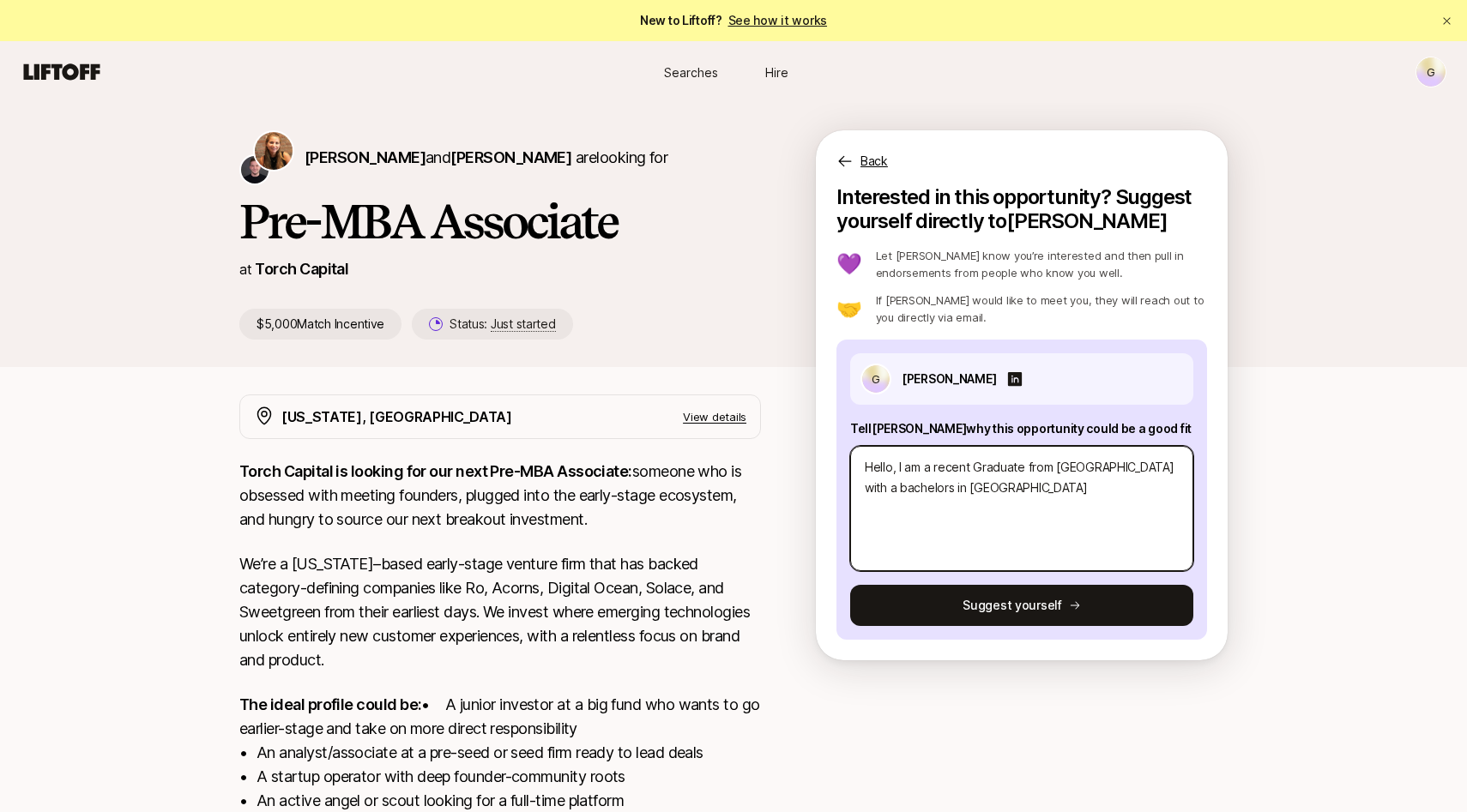
type textarea "x"
type textarea "Hello, I am a recent Graduate from [GEOGRAPHIC_DATA] with a bachelors in [GEOGR…"
click at [979, 495] on textarea "Hello, I am a recent Graduate from [GEOGRAPHIC_DATA] with a bachelors in Busine…" at bounding box center [1022, 508] width 343 height 125
click at [1140, 484] on textarea "Hello, I am a recent Graduate from [GEOGRAPHIC_DATA] with a dual-degree in Busi…" at bounding box center [1022, 508] width 343 height 125
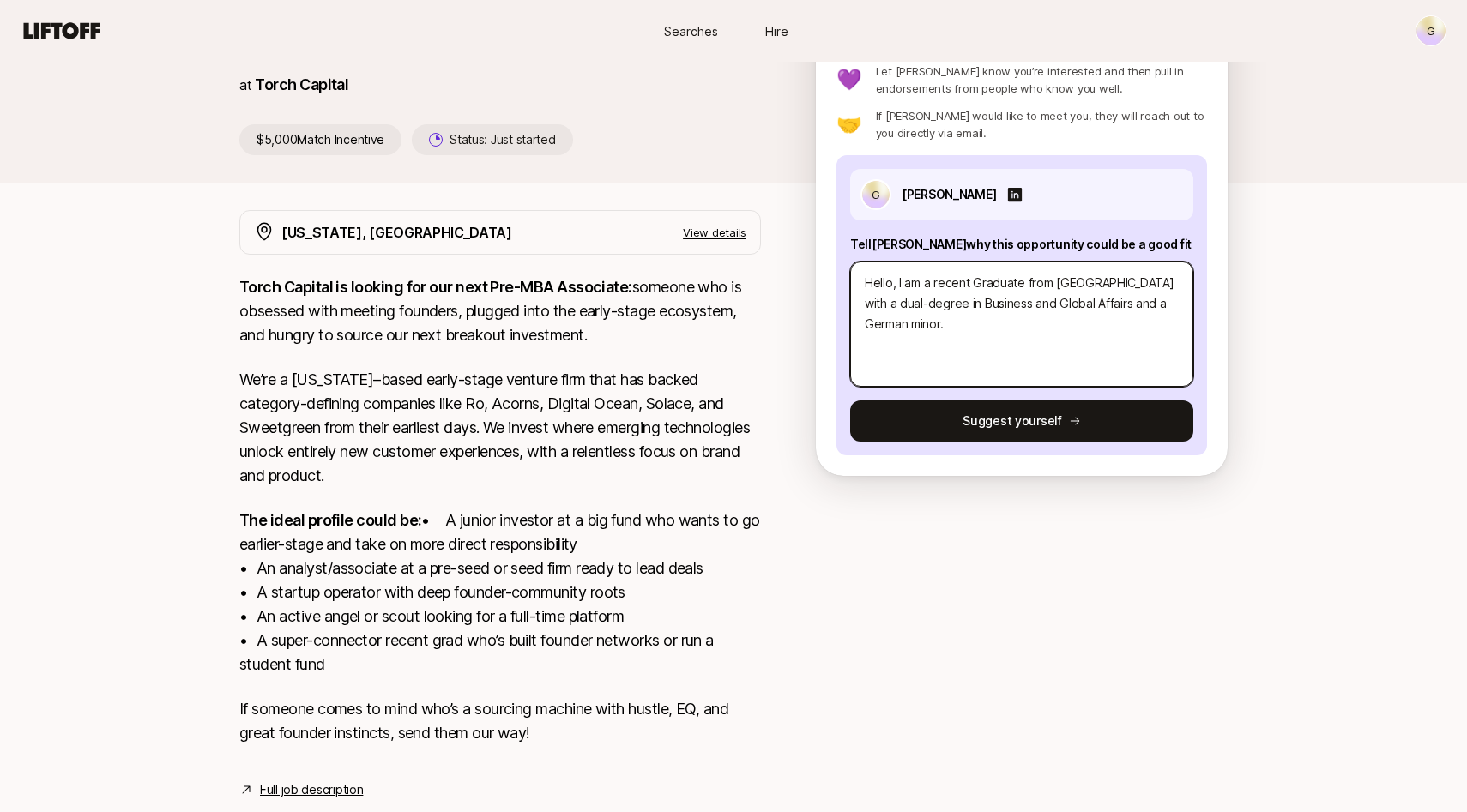
scroll to position [190, 0]
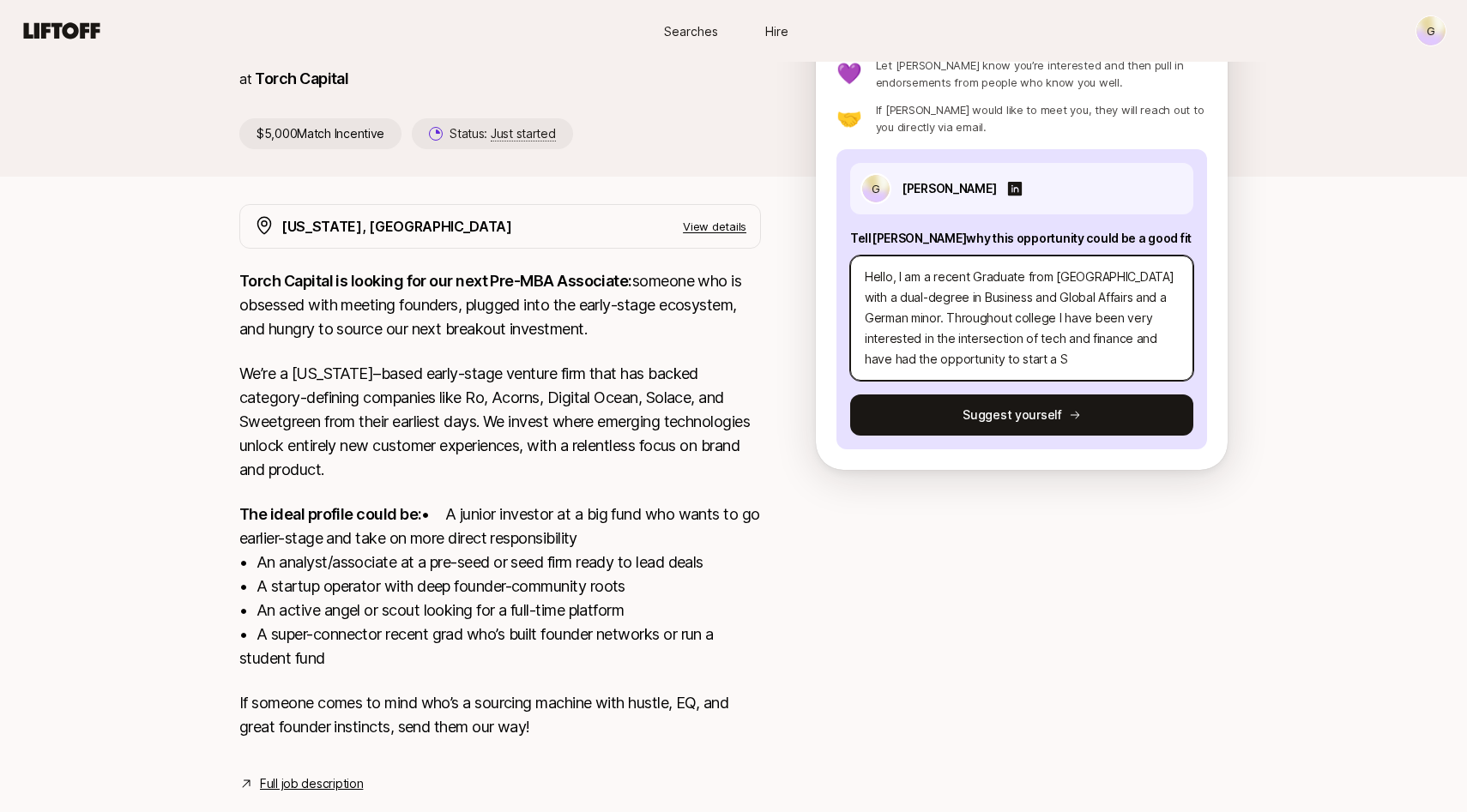
click at [937, 365] on textarea "Hello, I am a recent Graduate from [GEOGRAPHIC_DATA] with a dual-degree in Busi…" at bounding box center [1022, 318] width 343 height 125
click at [1128, 367] on textarea "Hello, I am a recent Graduate from [GEOGRAPHIC_DATA] with a dual-degree in Busi…" at bounding box center [1022, 318] width 343 height 125
click at [942, 364] on textarea "Hello, I am a recent Graduate from [GEOGRAPHIC_DATA] with a dual-degree in Busi…" at bounding box center [1022, 318] width 343 height 125
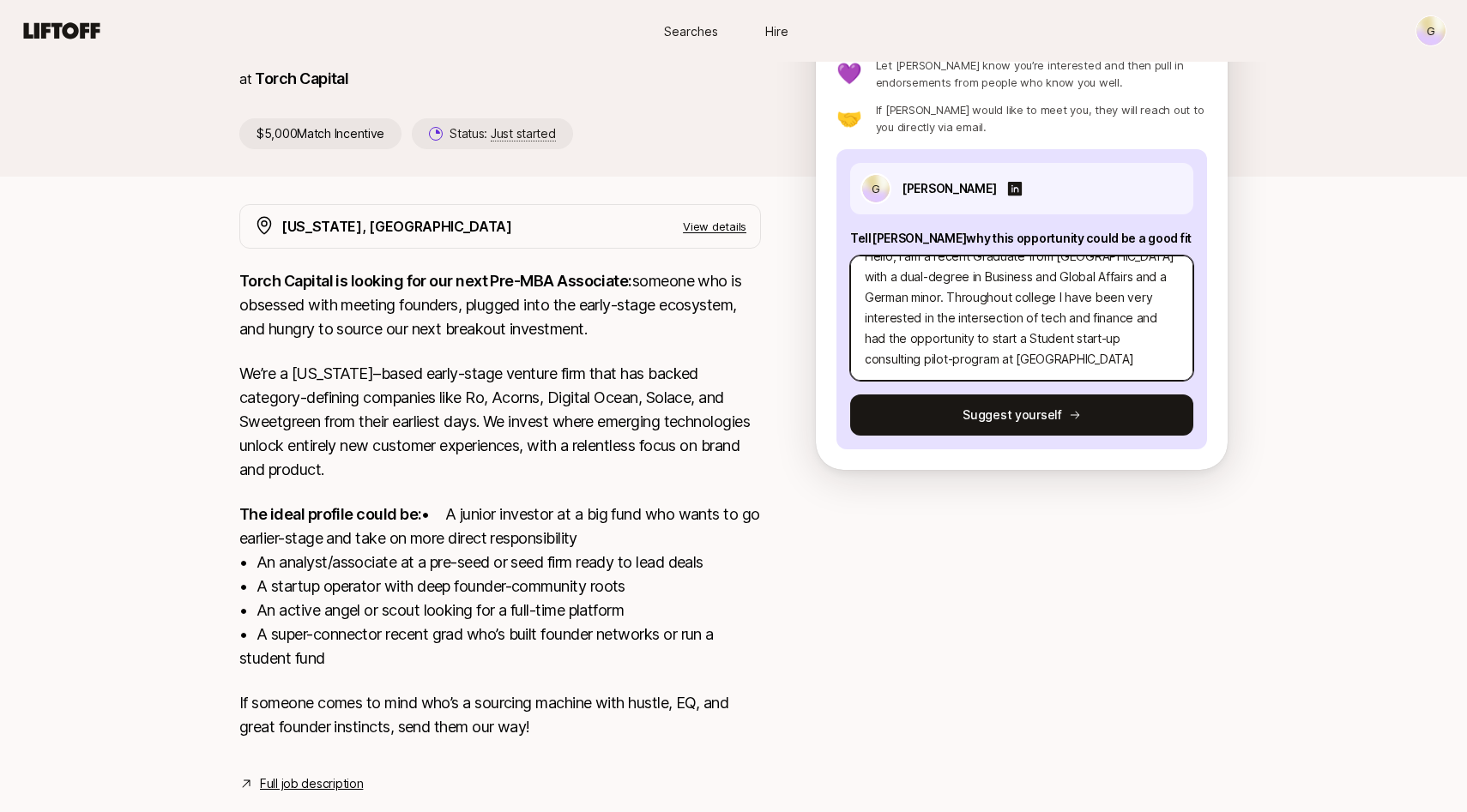
click at [1117, 364] on textarea "Hello, I am a recent Graduate from [GEOGRAPHIC_DATA] with a dual-degree in Busi…" at bounding box center [1022, 318] width 343 height 125
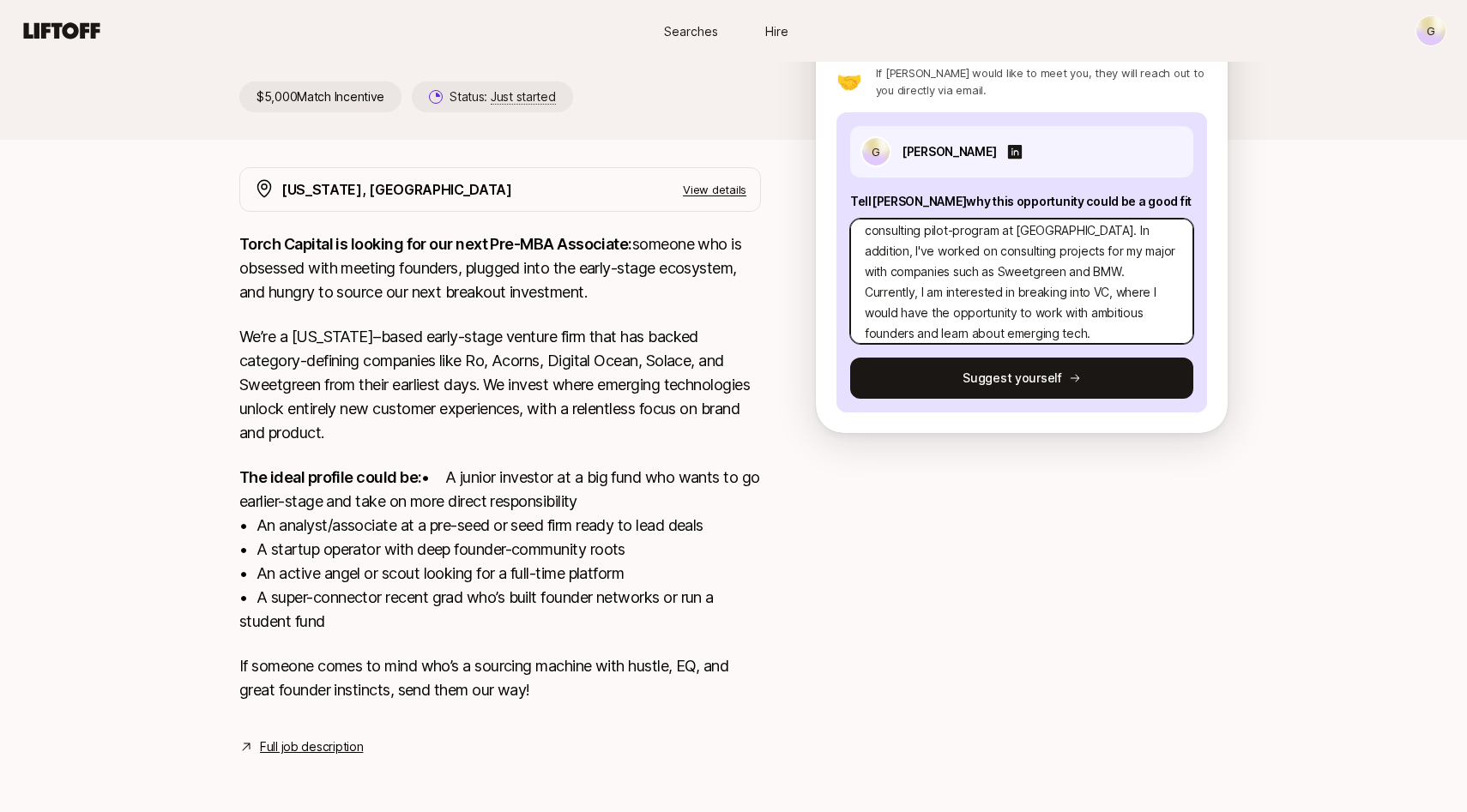
scroll to position [123, 0]
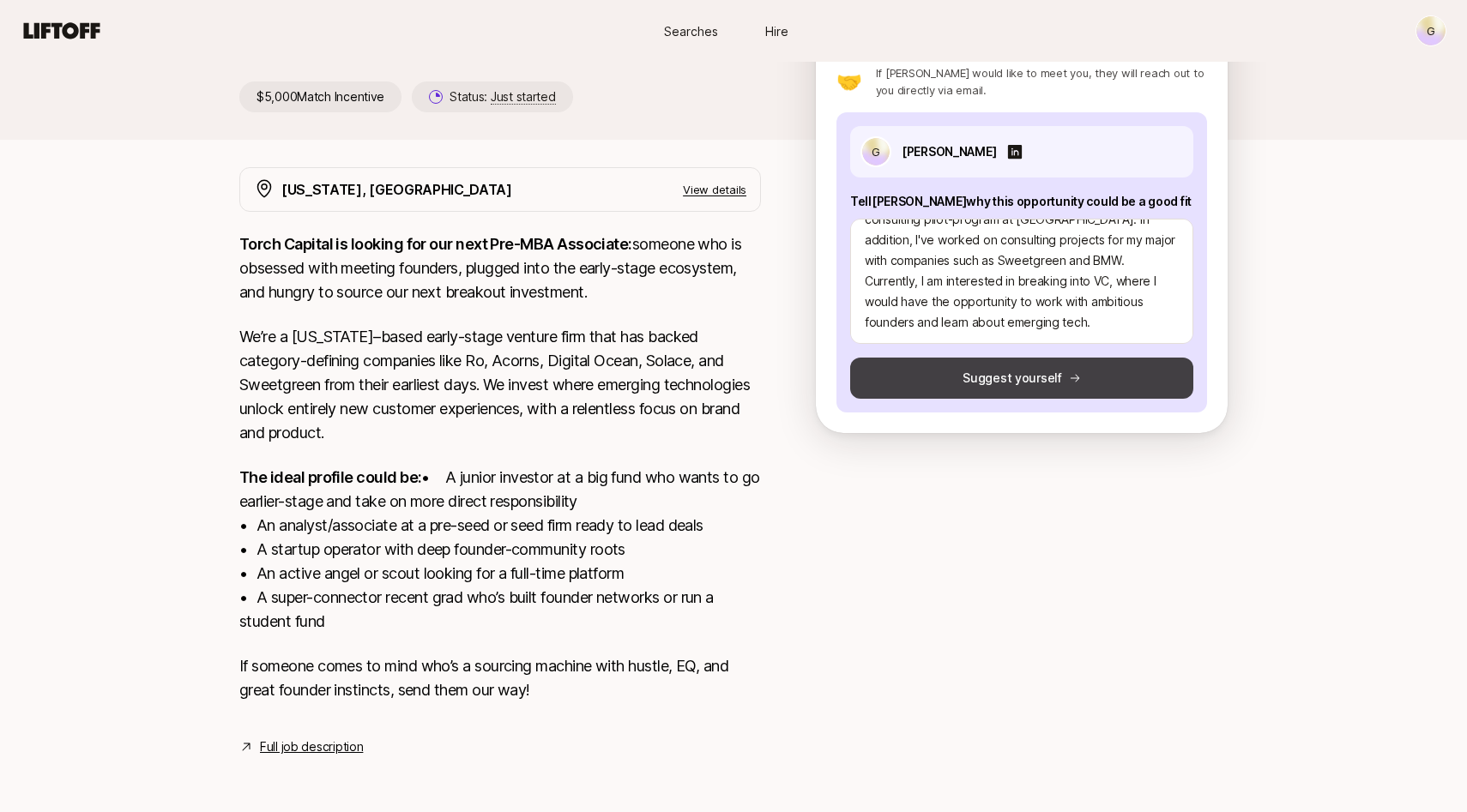
click at [1062, 358] on button "Suggest yourself" at bounding box center [1022, 378] width 343 height 41
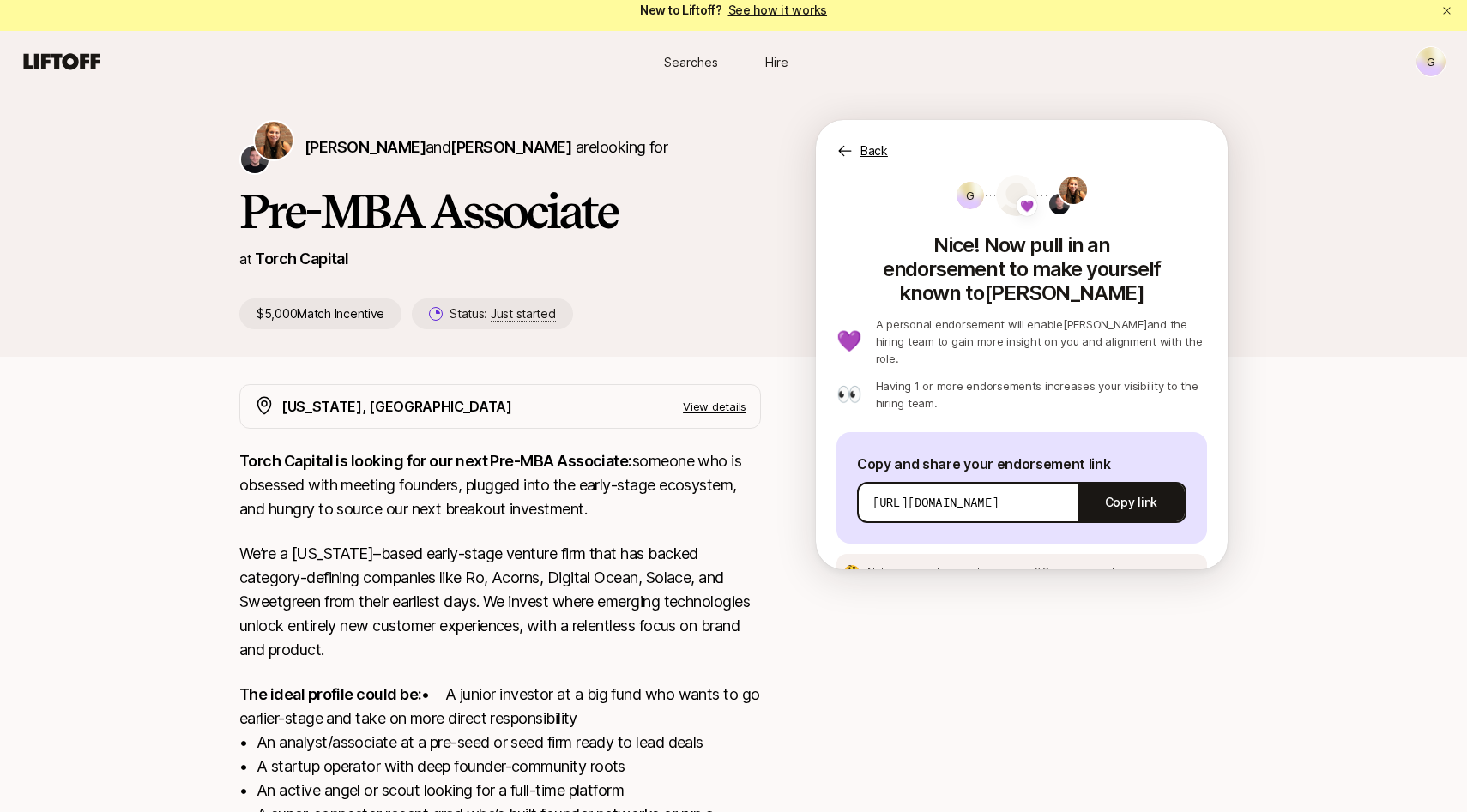
scroll to position [251, 0]
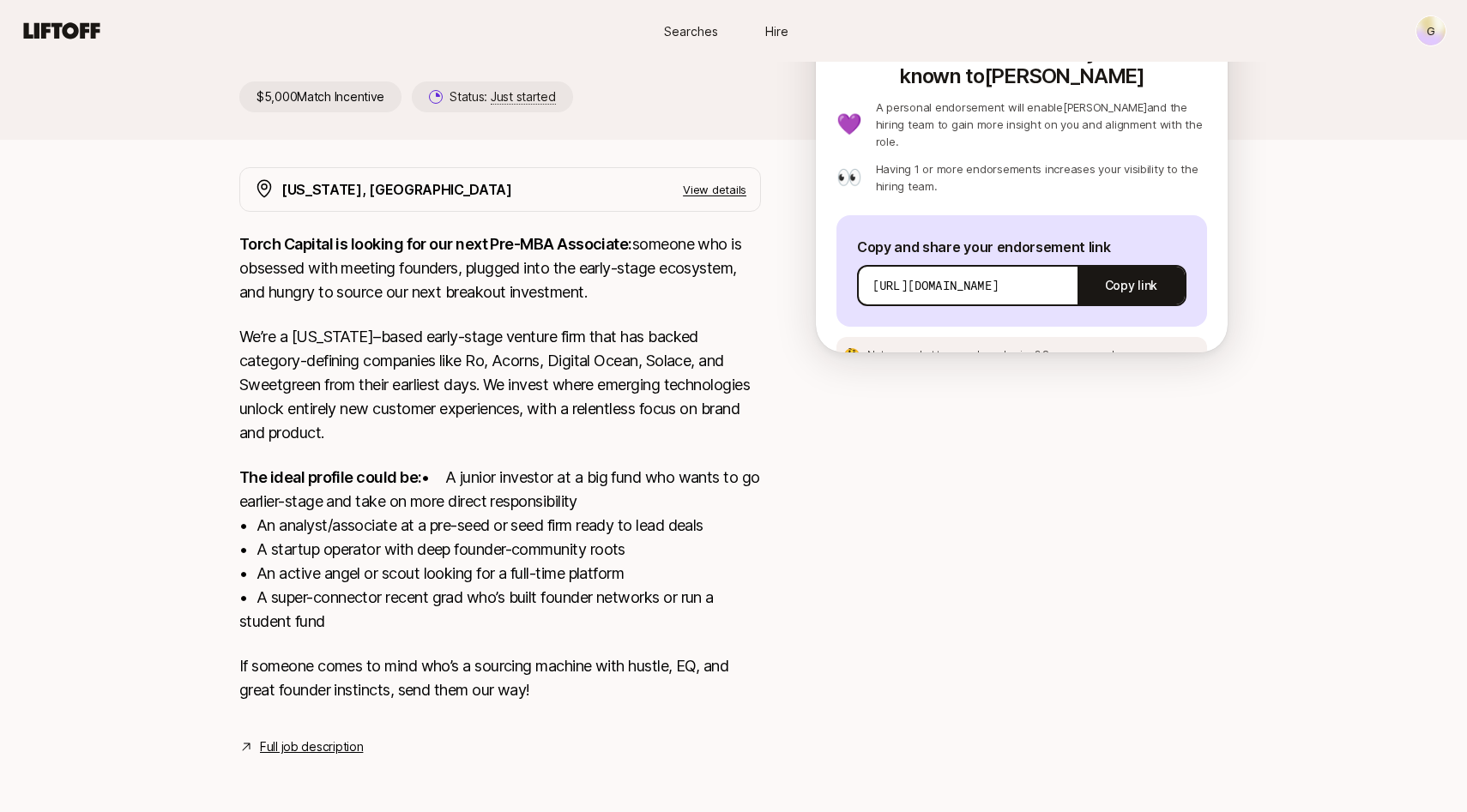
click at [311, 747] on link "Full job description" at bounding box center [311, 747] width 103 height 21
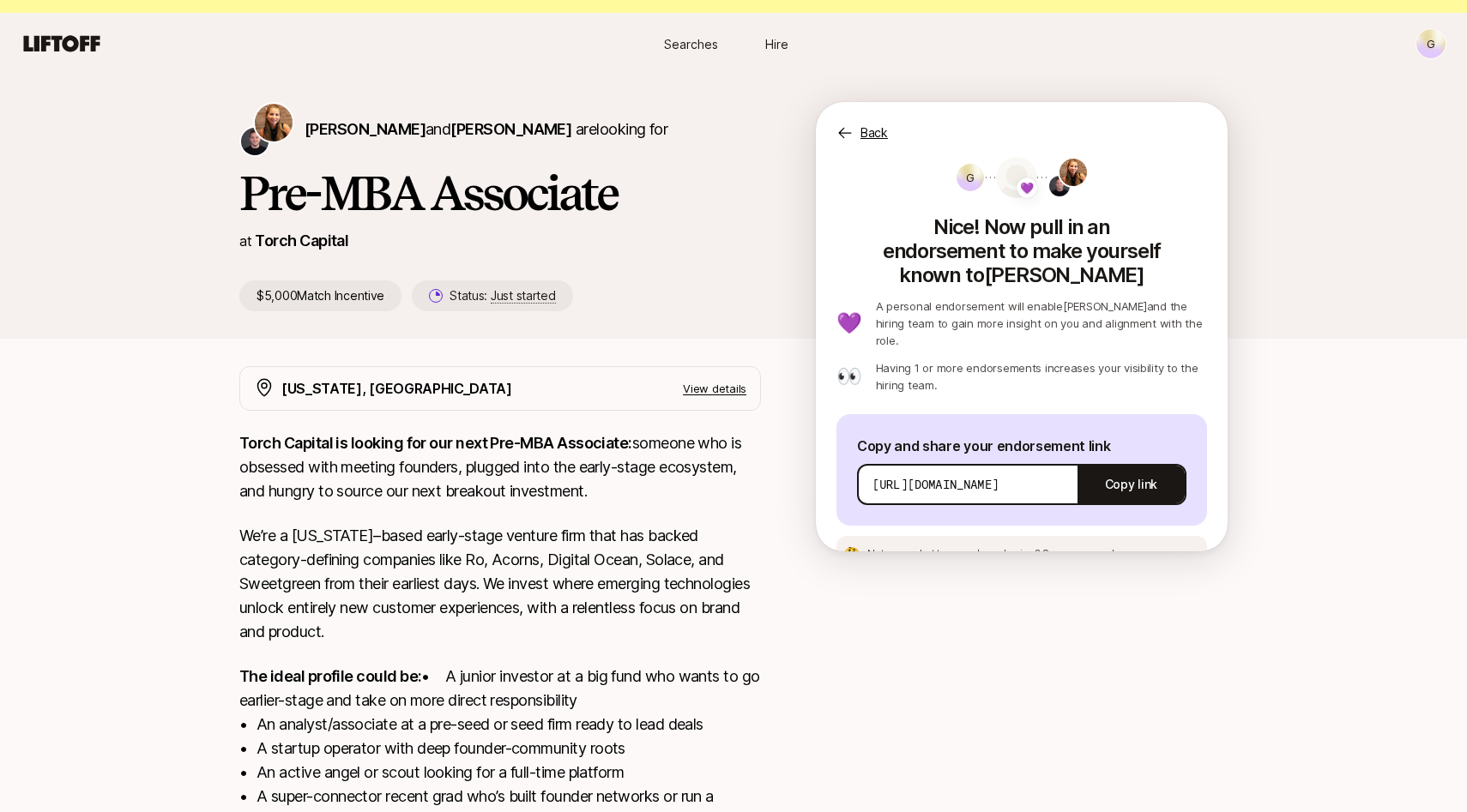
scroll to position [0, 0]
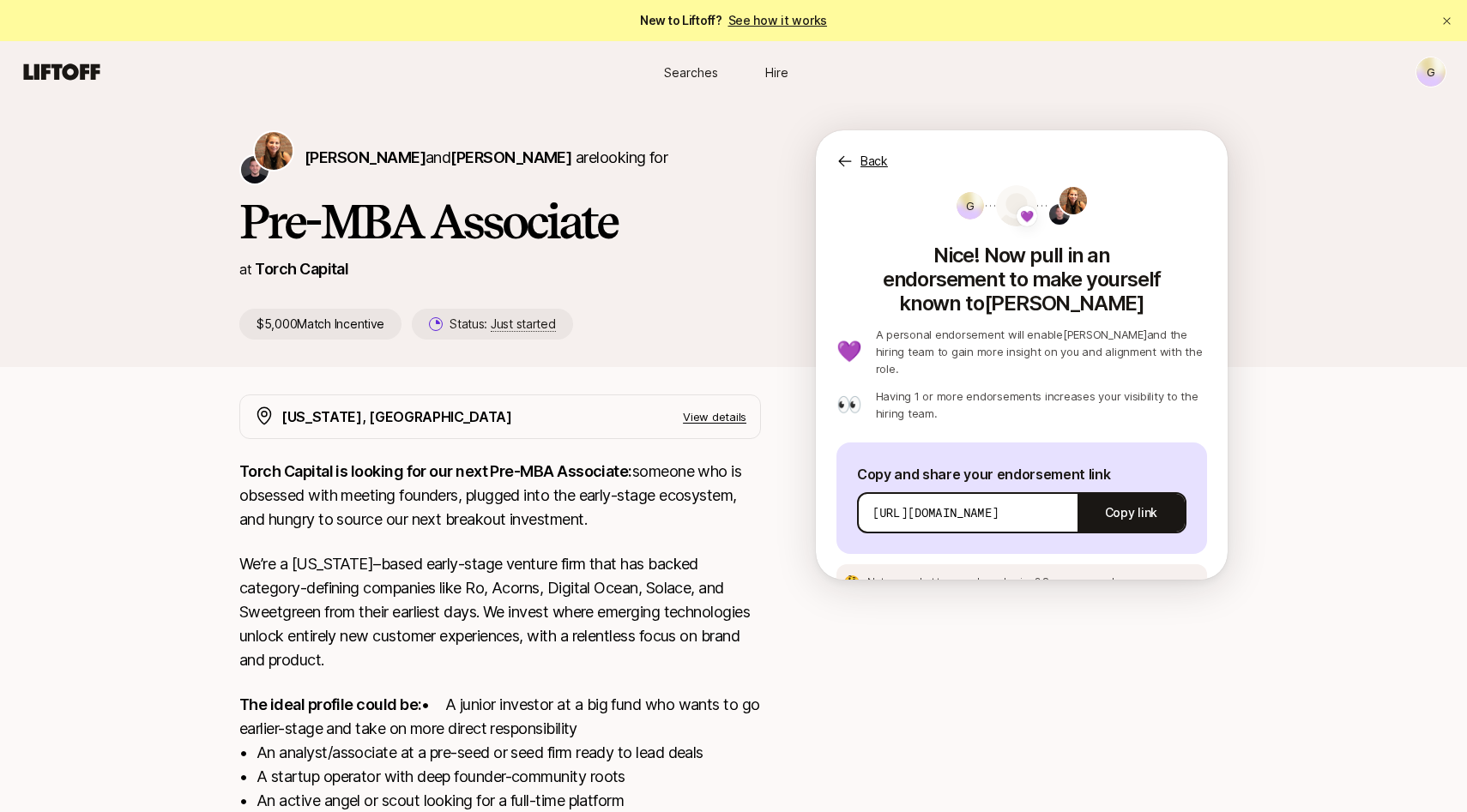
click at [870, 151] on p "Back" at bounding box center [874, 161] width 27 height 21
